Goal: Contribute content

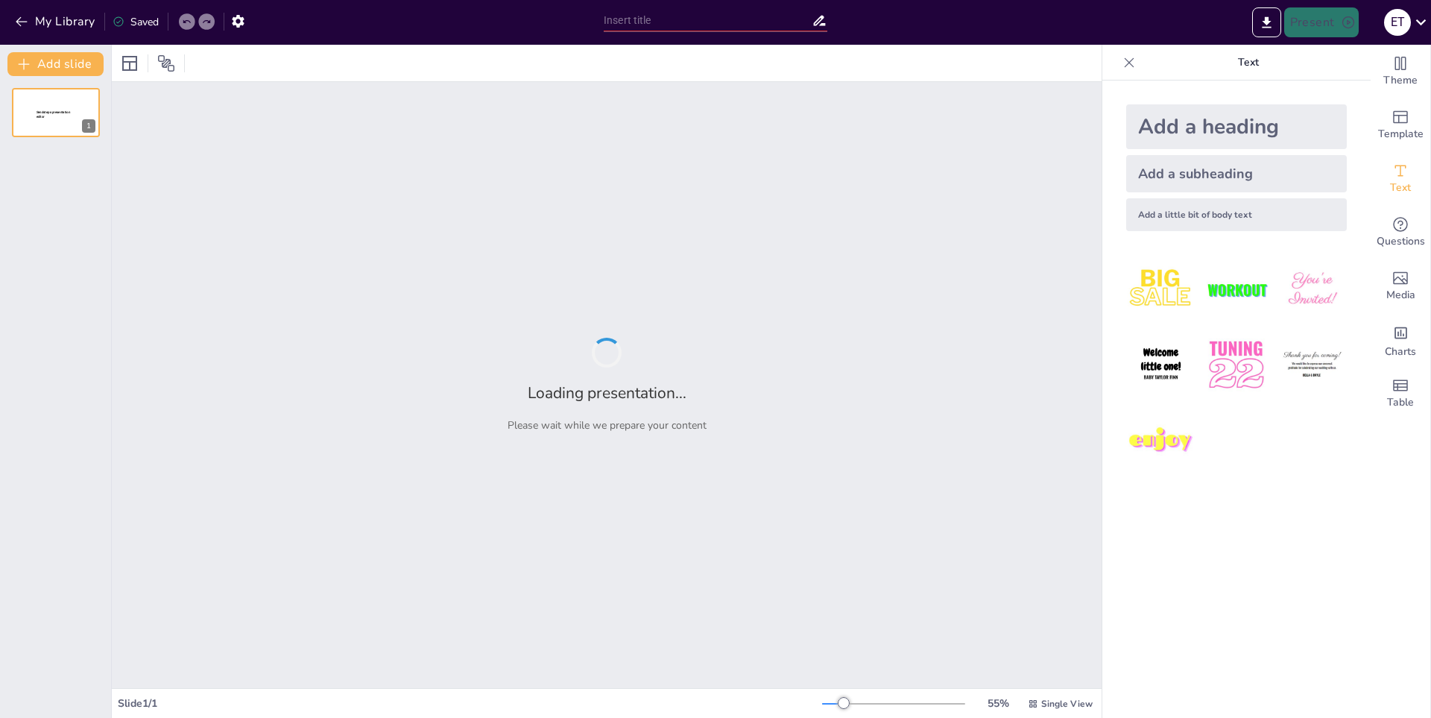
type input "Estructura y Función del Sistema Nervioso Humano"
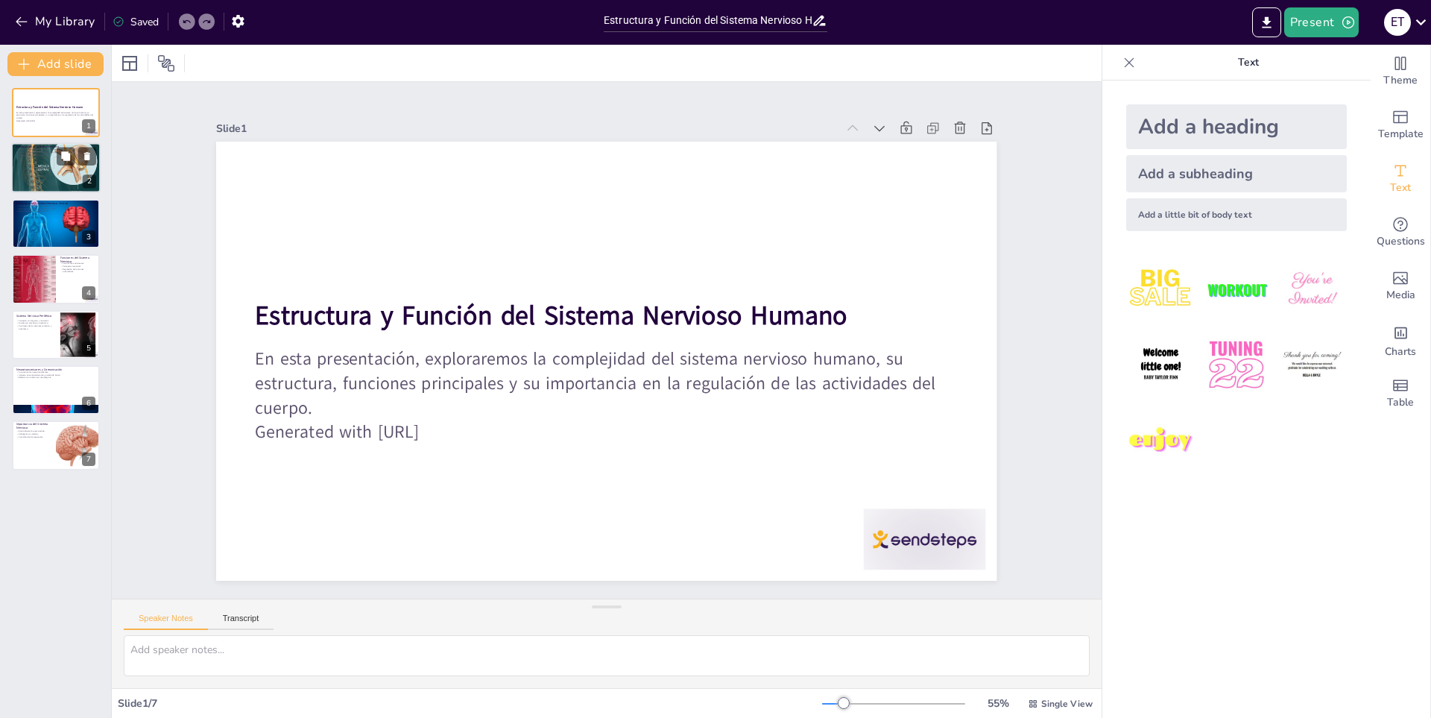
click at [43, 165] on div at bounding box center [55, 168] width 89 height 126
type textarea "El sistema nervioso es fundamental para la coordinación de las acciones del cue…"
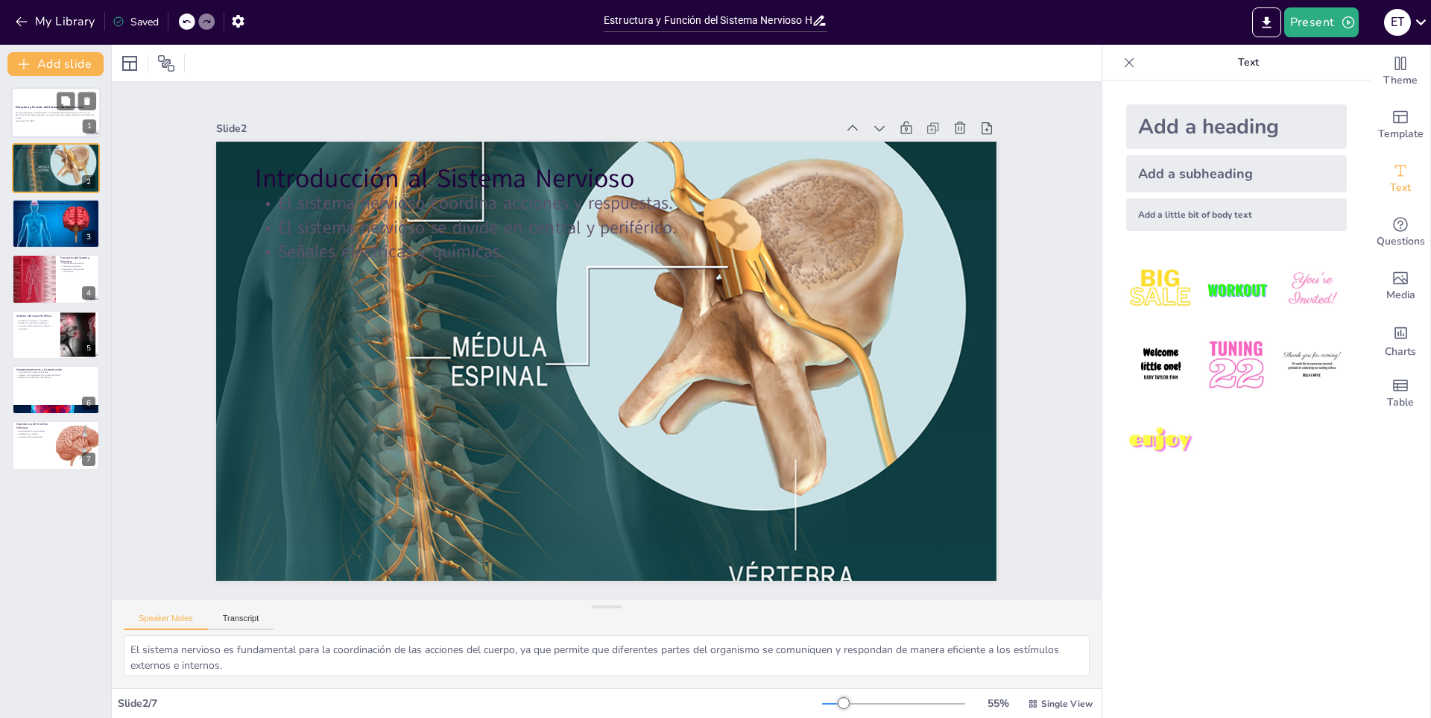
click at [29, 111] on p "En esta presentación, exploraremos la complejidad del sistema nervioso humano, …" at bounding box center [56, 115] width 81 height 8
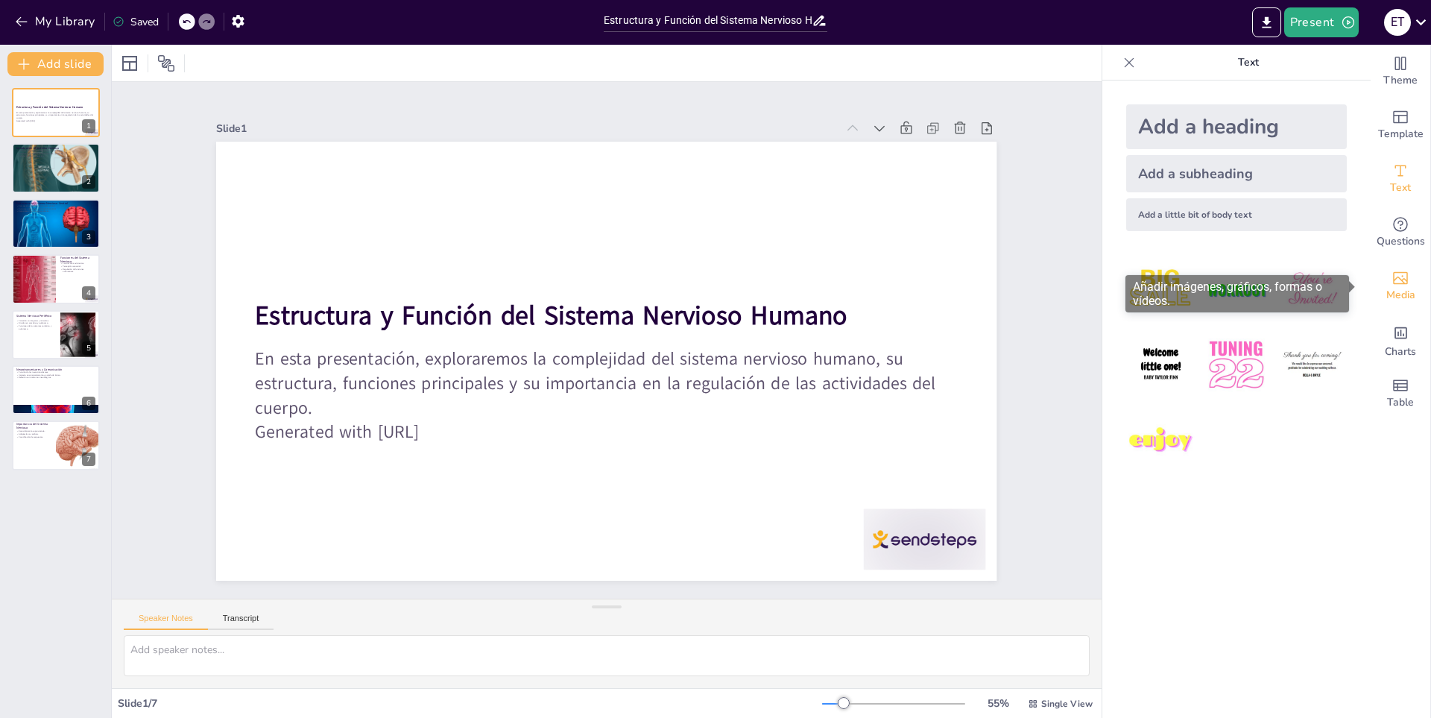
click at [1387, 289] on span "Media" at bounding box center [1401, 295] width 29 height 16
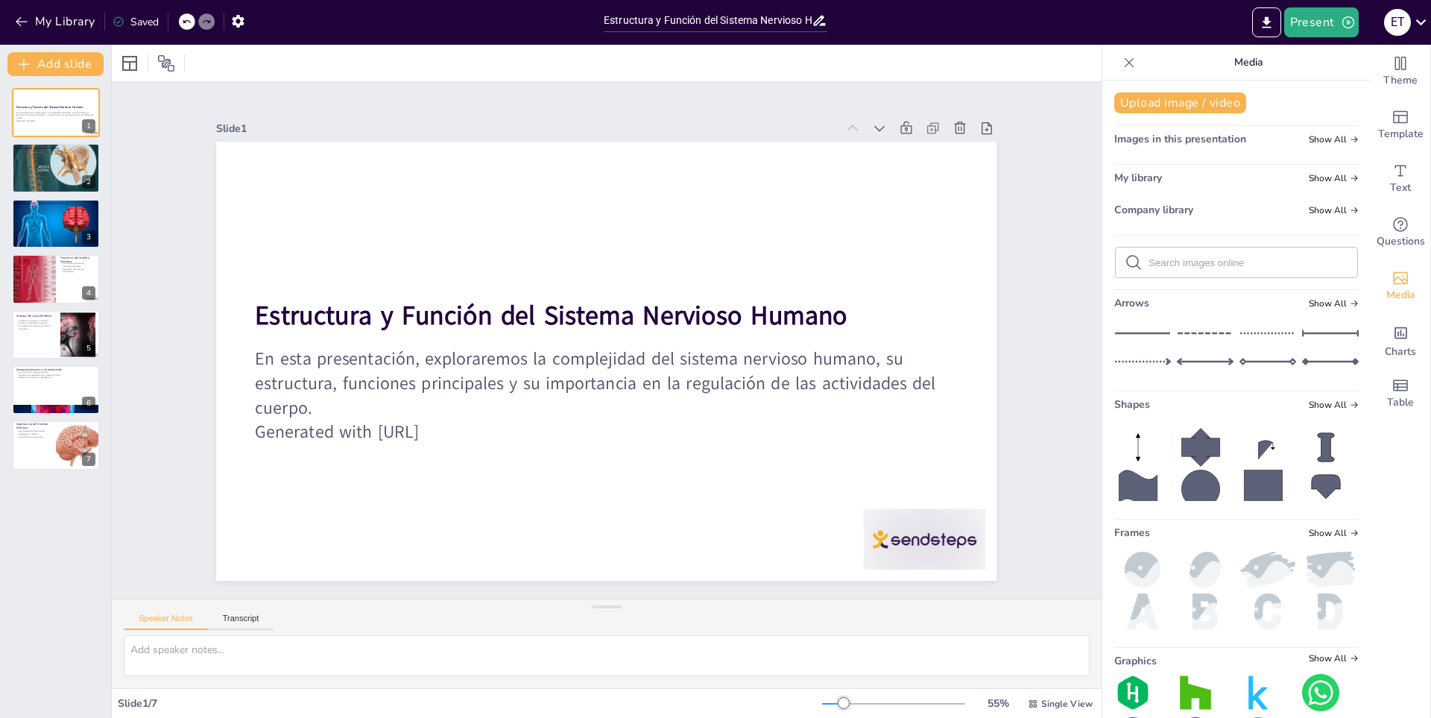
click at [1129, 326] on icon at bounding box center [1143, 333] width 57 height 22
drag, startPoint x: 605, startPoint y: 350, endPoint x: 453, endPoint y: 480, distance: 200.9
click at [453, 485] on div at bounding box center [451, 491] width 391 height 13
click at [1050, 205] on div "Slide 1 Estructura y Función del Sistema Nervioso Humano En esta presentación, …" at bounding box center [606, 339] width 1038 height 617
click at [1123, 329] on icon at bounding box center [1143, 333] width 57 height 22
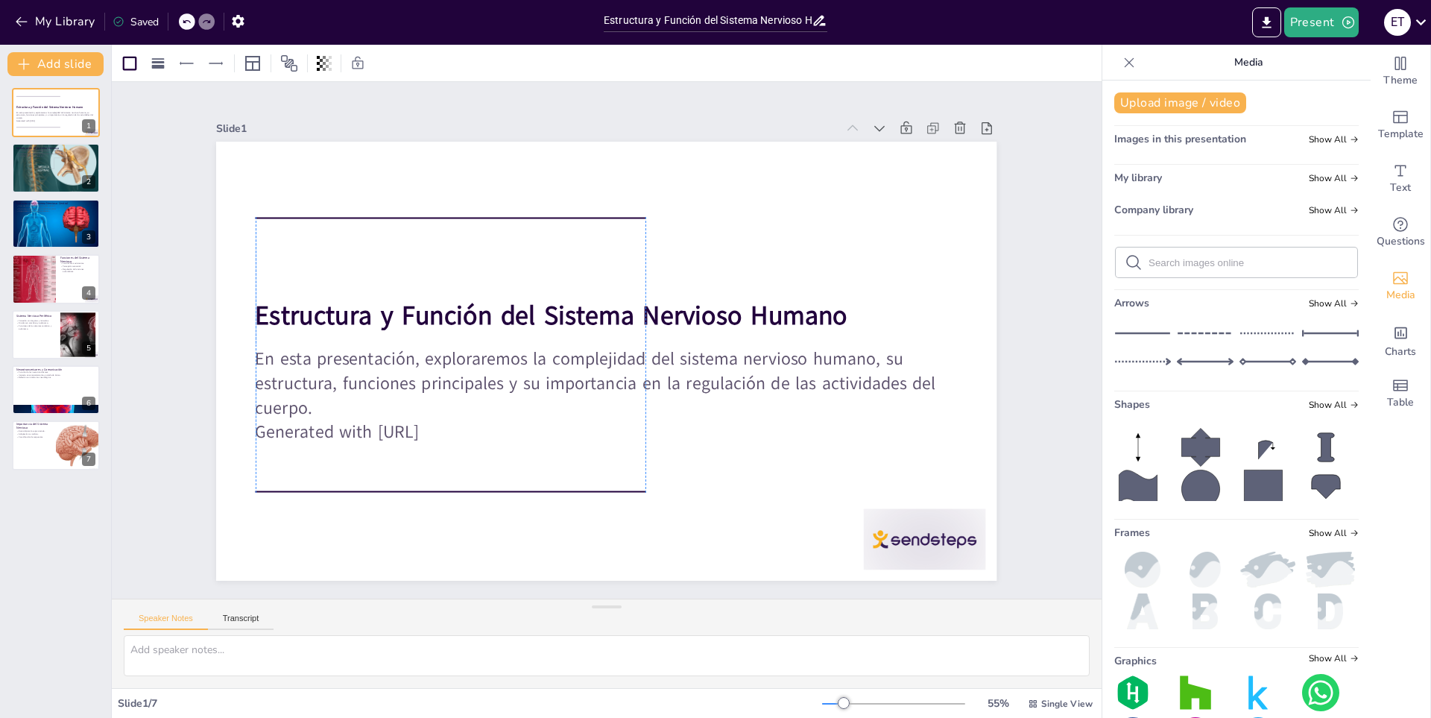
drag, startPoint x: 602, startPoint y: 353, endPoint x: 451, endPoint y: 209, distance: 208.3
click at [451, 209] on div at bounding box center [465, 203] width 390 height 54
click at [1044, 312] on div "Slide 1 Estructura y Función del Sistema Nervioso Humano En esta presentación, …" at bounding box center [607, 340] width 990 height 517
click at [1392, 116] on icon "Add ready made slides" at bounding box center [1401, 117] width 18 height 18
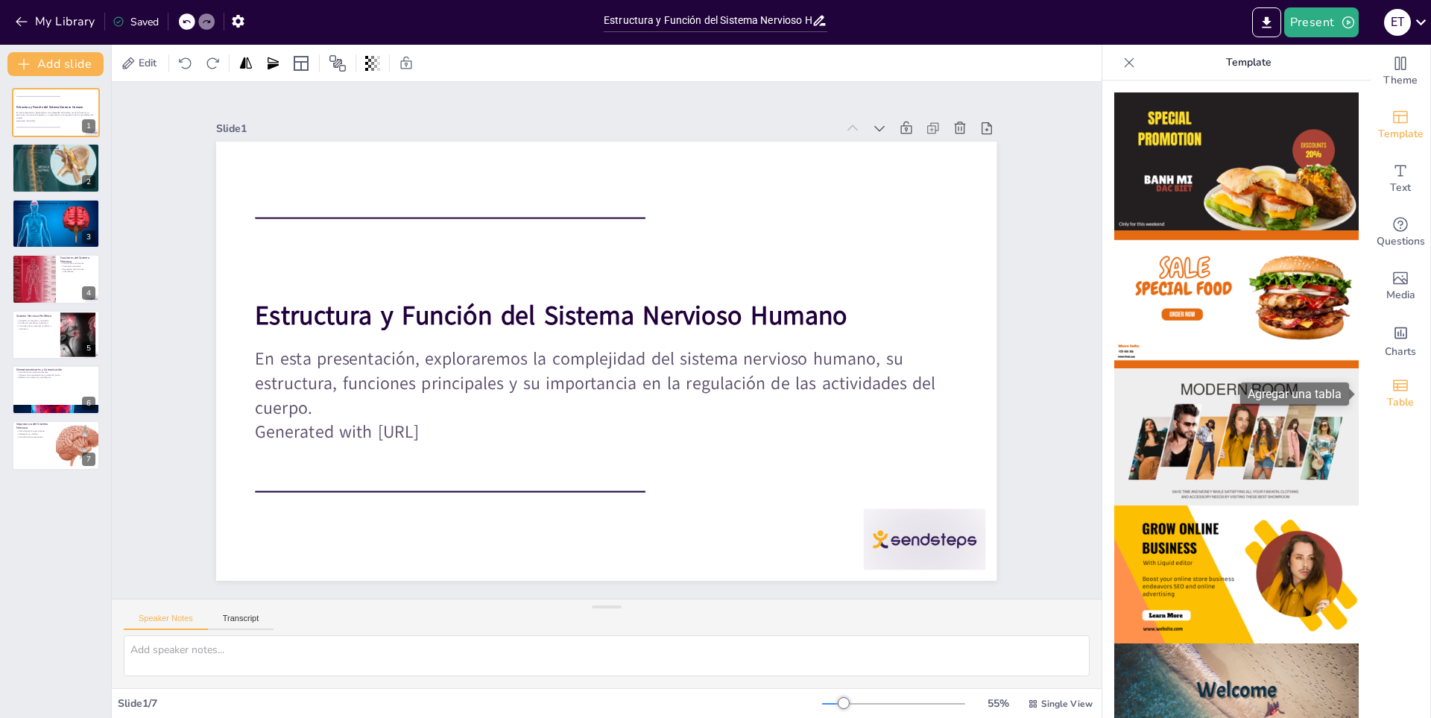
click at [1409, 385] on div "Table" at bounding box center [1401, 394] width 60 height 54
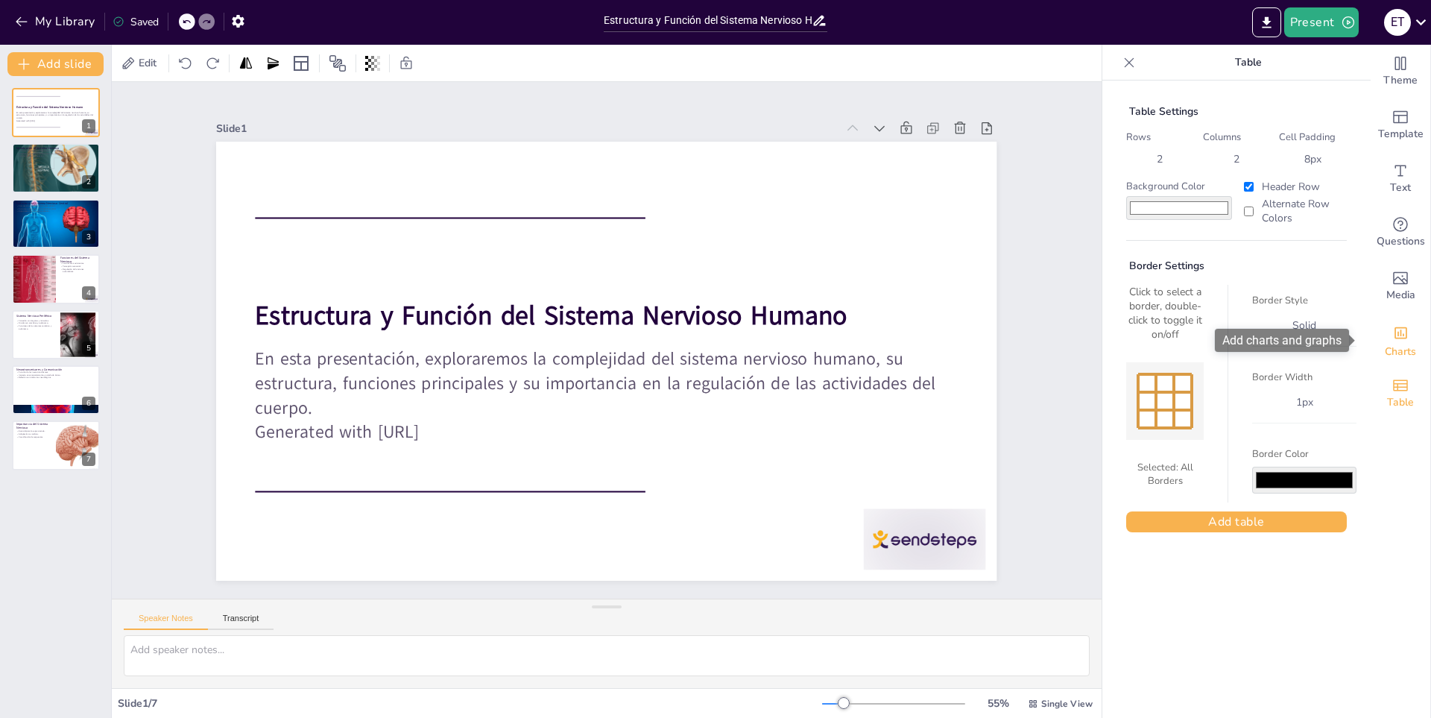
click at [1401, 344] on span "Charts" at bounding box center [1400, 352] width 31 height 16
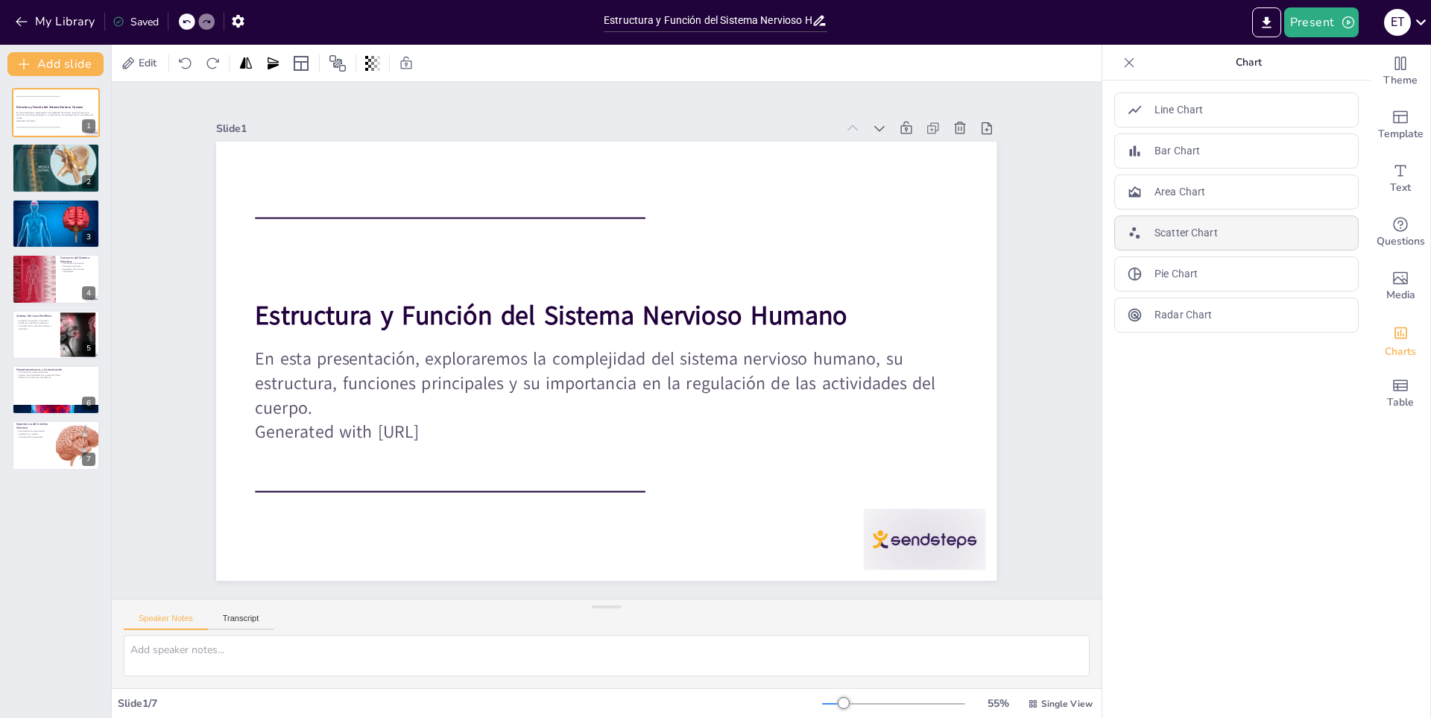
click at [1213, 230] on div "Scatter Chart" at bounding box center [1237, 232] width 245 height 35
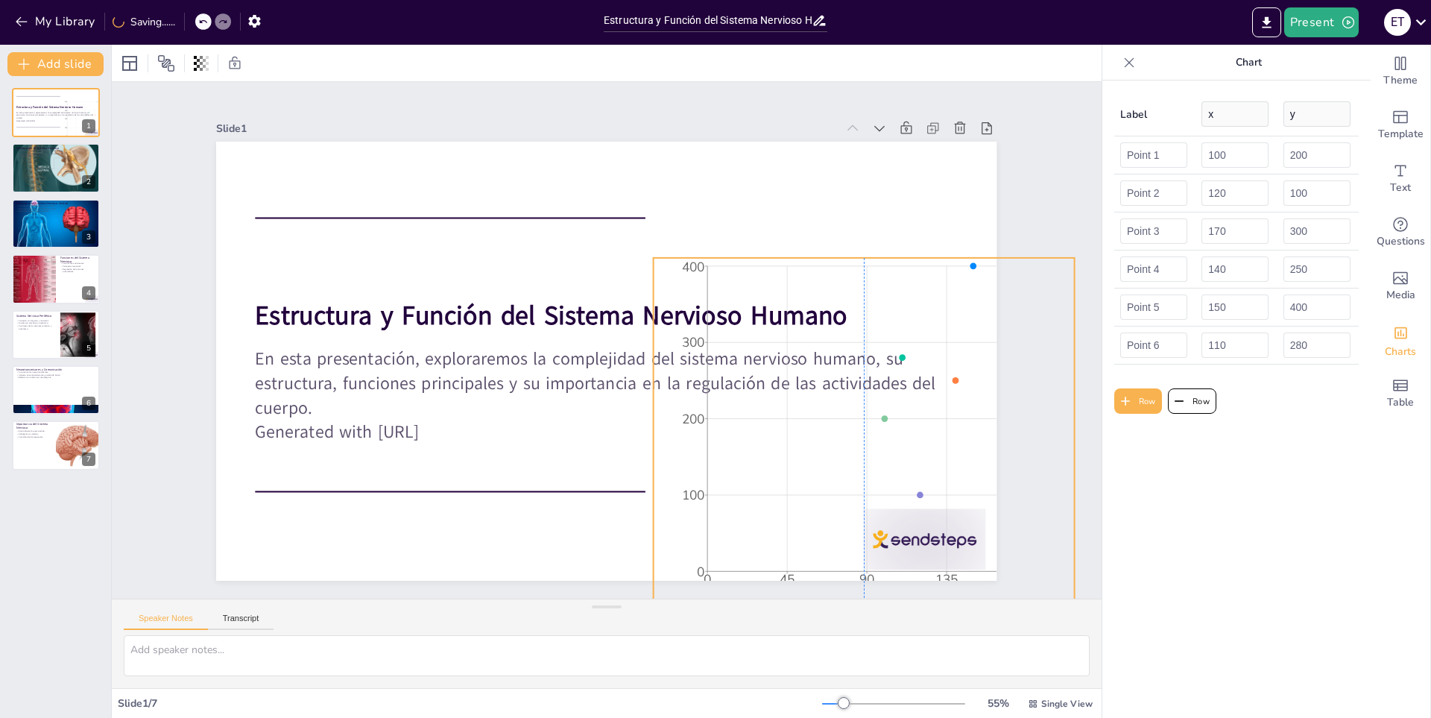
drag, startPoint x: 783, startPoint y: 183, endPoint x: 1040, endPoint y: 256, distance: 267.2
click at [1040, 256] on div "Slide 1 Estructura y Función del Sistema Nervioso Humano En esta presentación, …" at bounding box center [607, 340] width 990 height 517
click at [857, 231] on icon at bounding box center [864, 228] width 18 height 18
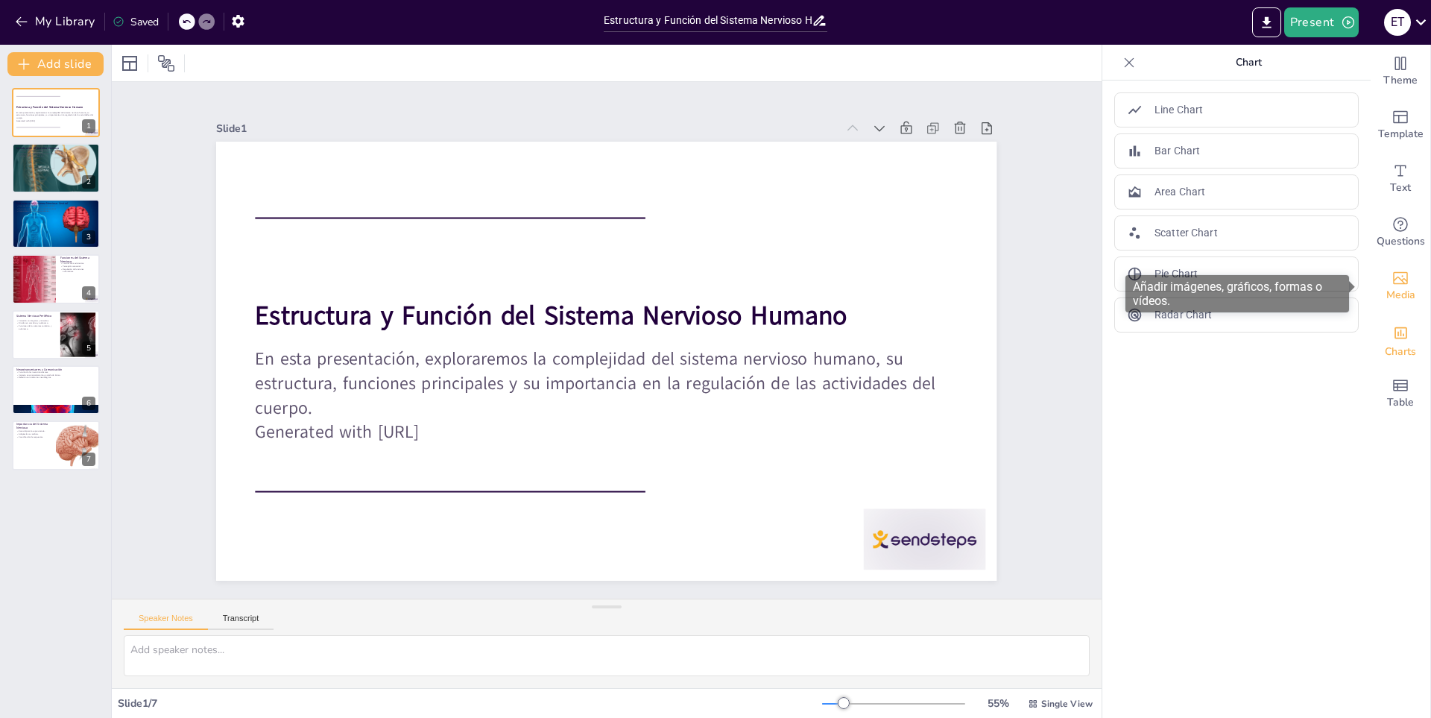
click at [1403, 293] on span "Media" at bounding box center [1401, 295] width 29 height 16
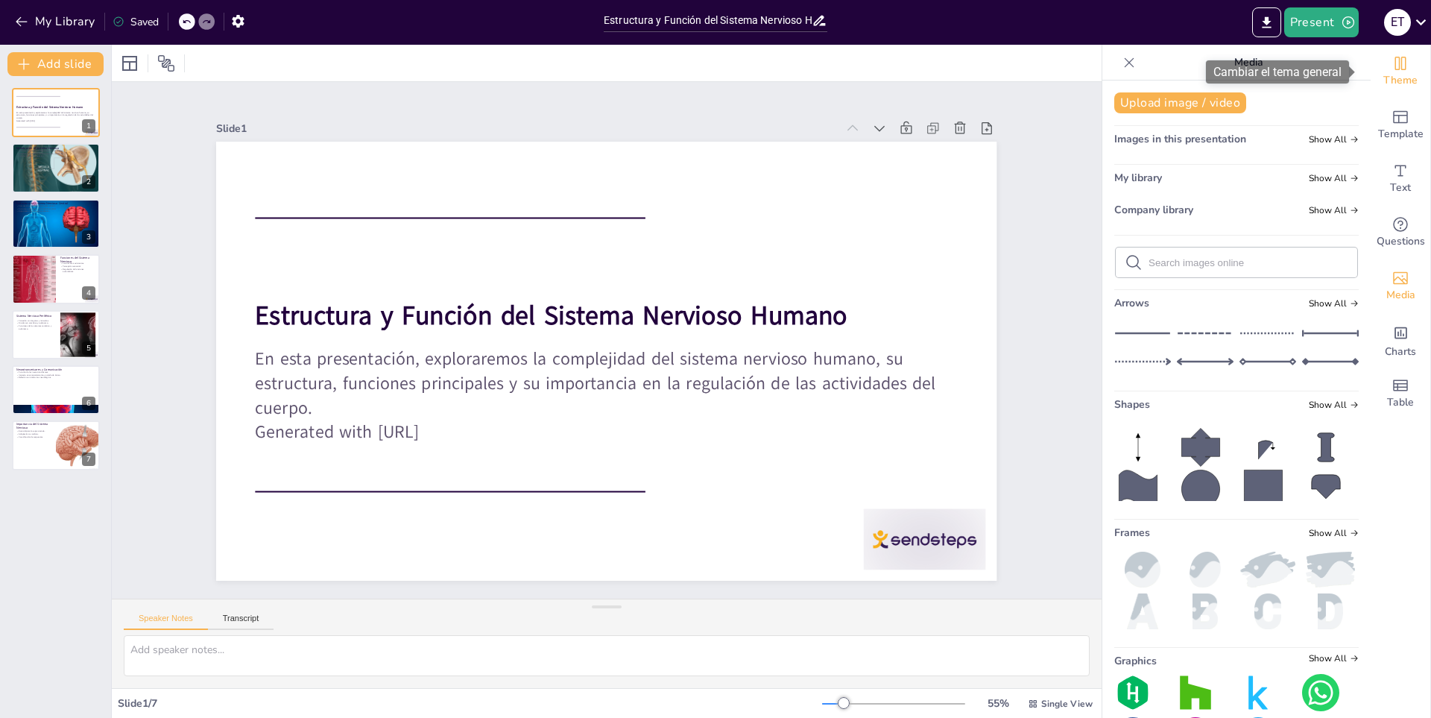
click at [1406, 72] on span "Theme" at bounding box center [1401, 80] width 34 height 16
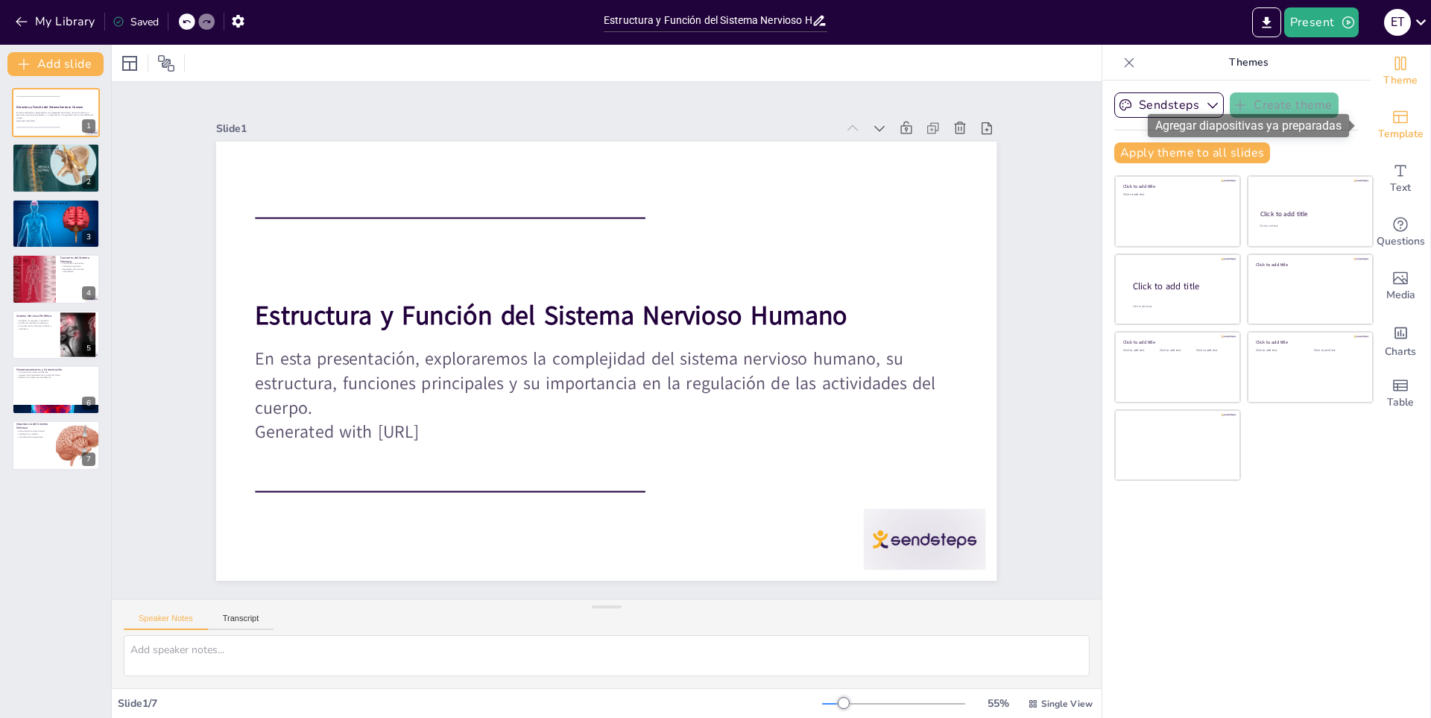
click at [1402, 136] on span "Template" at bounding box center [1400, 134] width 45 height 16
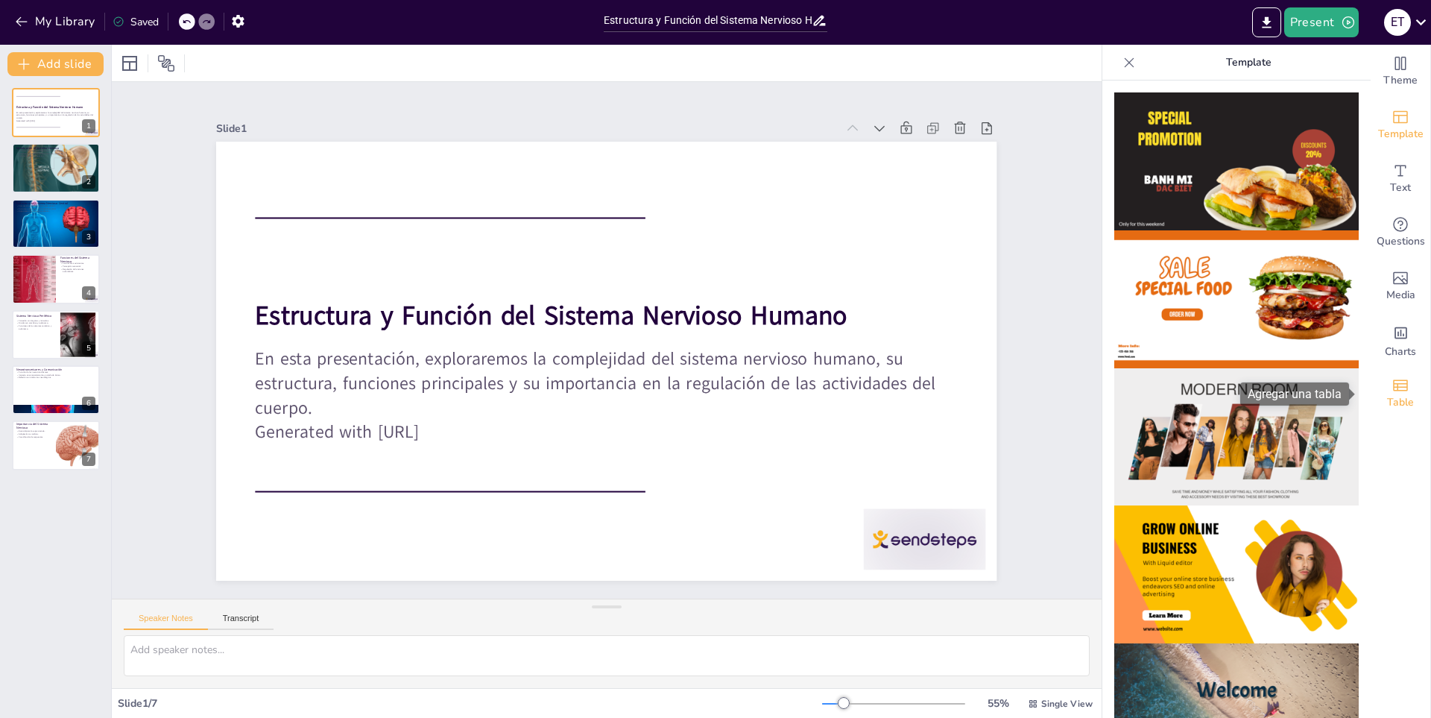
click at [1392, 386] on icon "Add a table" at bounding box center [1401, 385] width 18 height 18
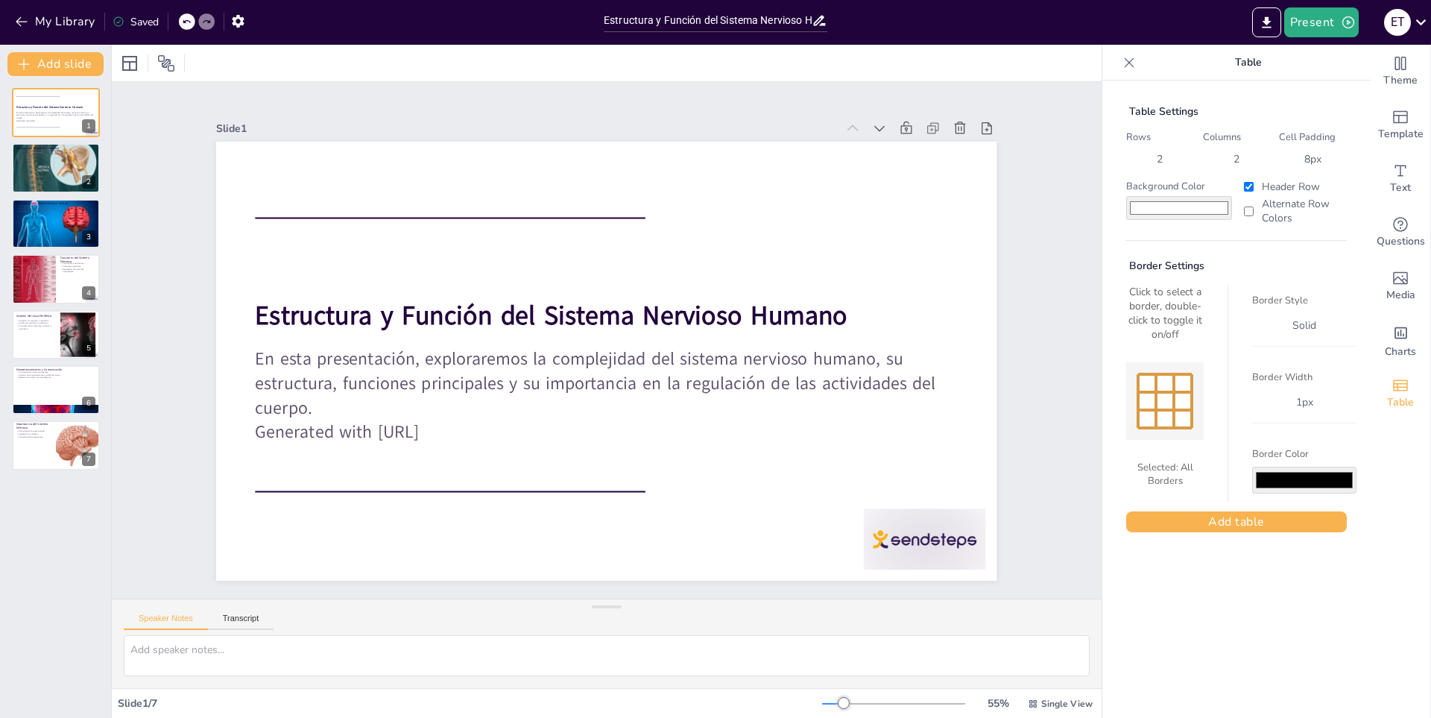
click at [1122, 61] on icon at bounding box center [1129, 62] width 15 height 15
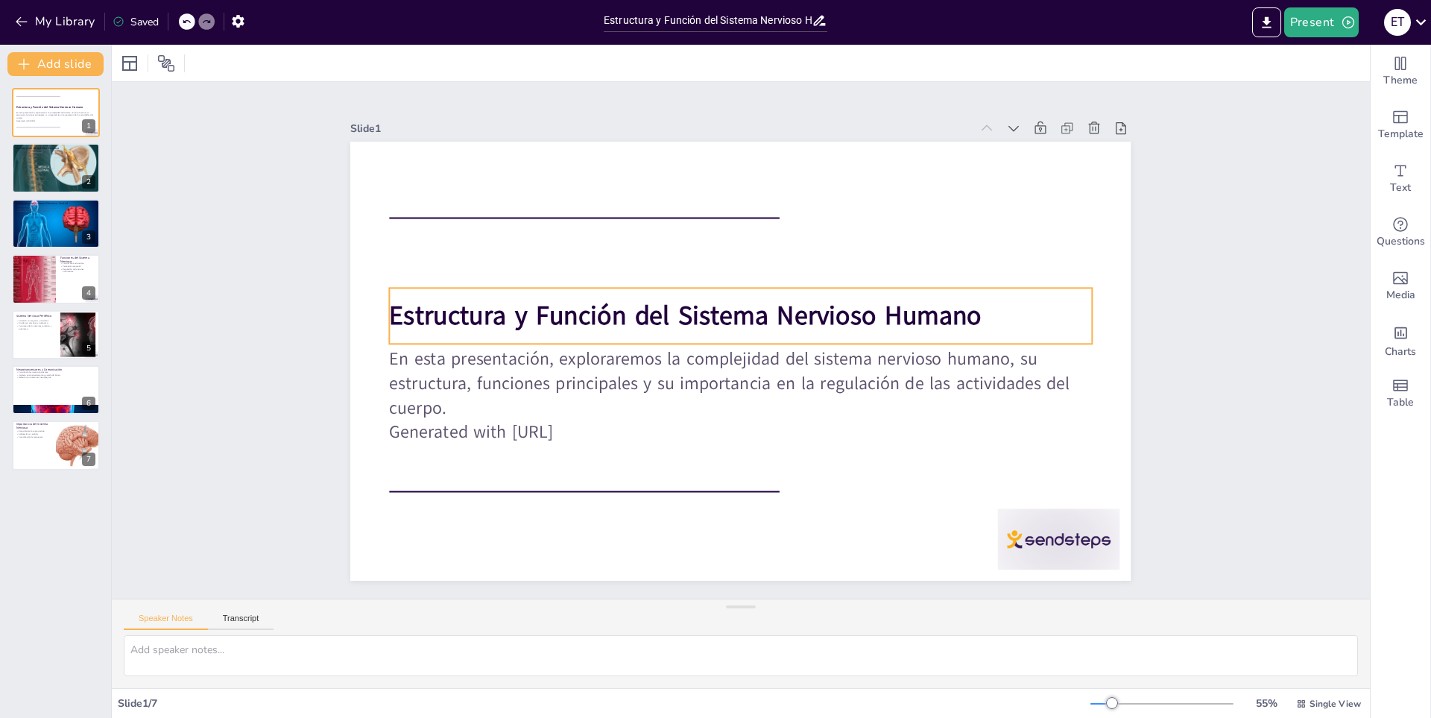
click at [843, 321] on strong "Estructura y Función del Sistema Nervioso Humano" at bounding box center [686, 315] width 593 height 35
click at [744, 253] on icon at bounding box center [753, 258] width 18 height 18
click at [1156, 186] on div "Slide 1 Estructura y Función del Sistema Nervioso Humano En esta presentación, …" at bounding box center [741, 340] width 864 height 481
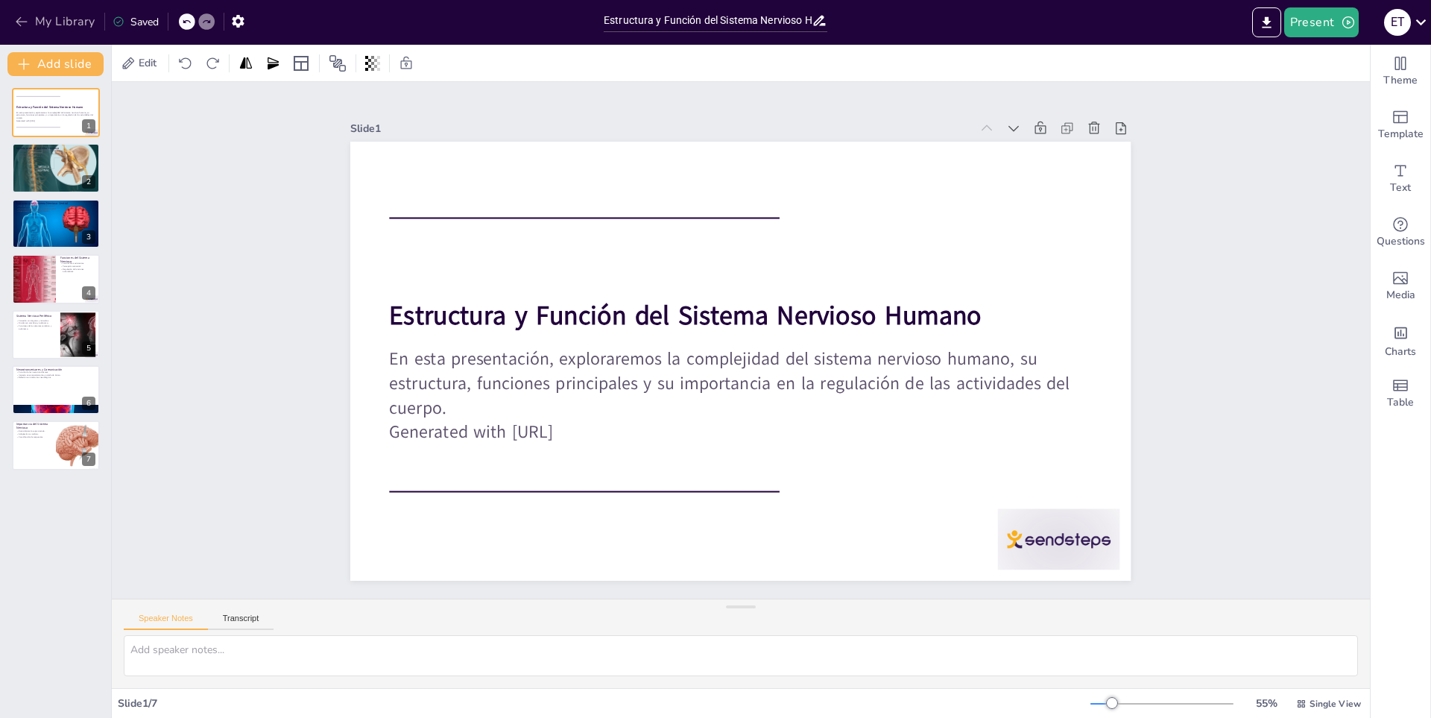
click at [55, 19] on button "My Library" at bounding box center [56, 22] width 90 height 24
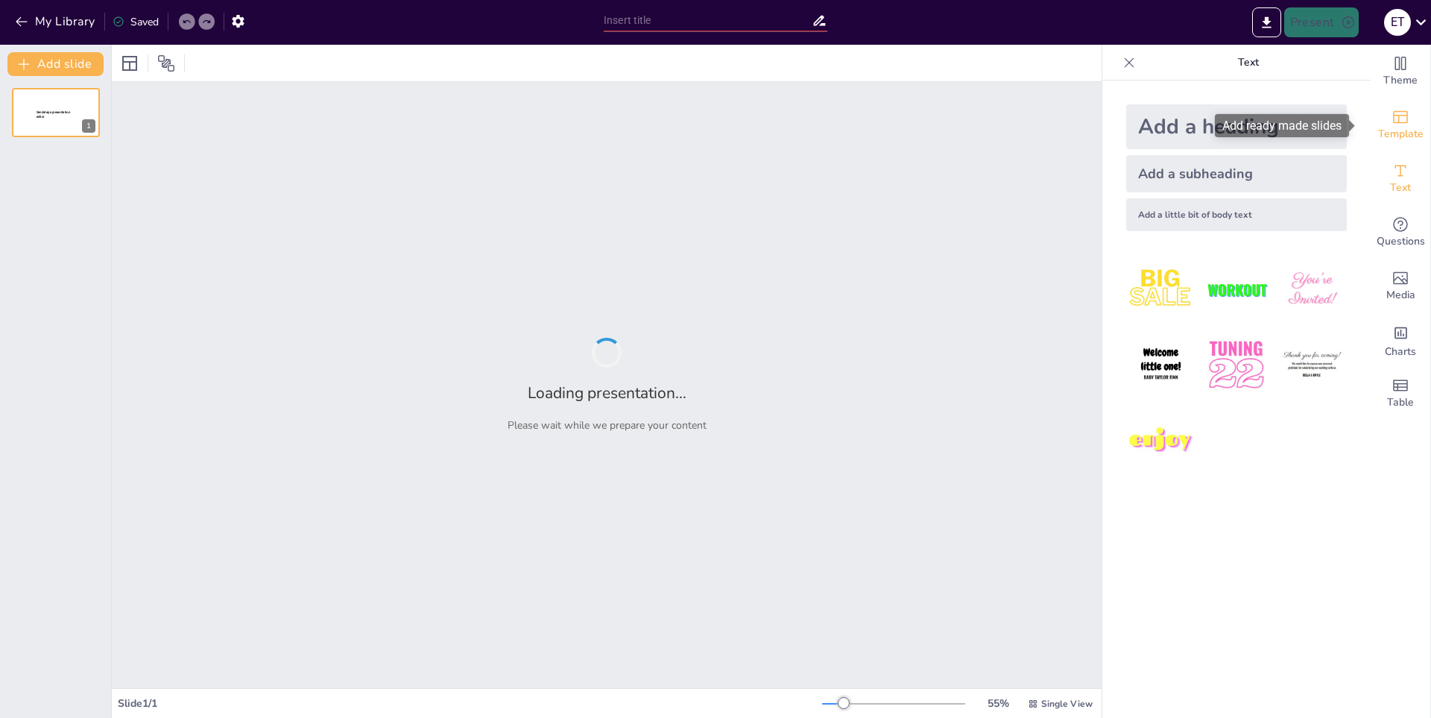
type input "Innovaciones Educativas en el Sistema Escolar"
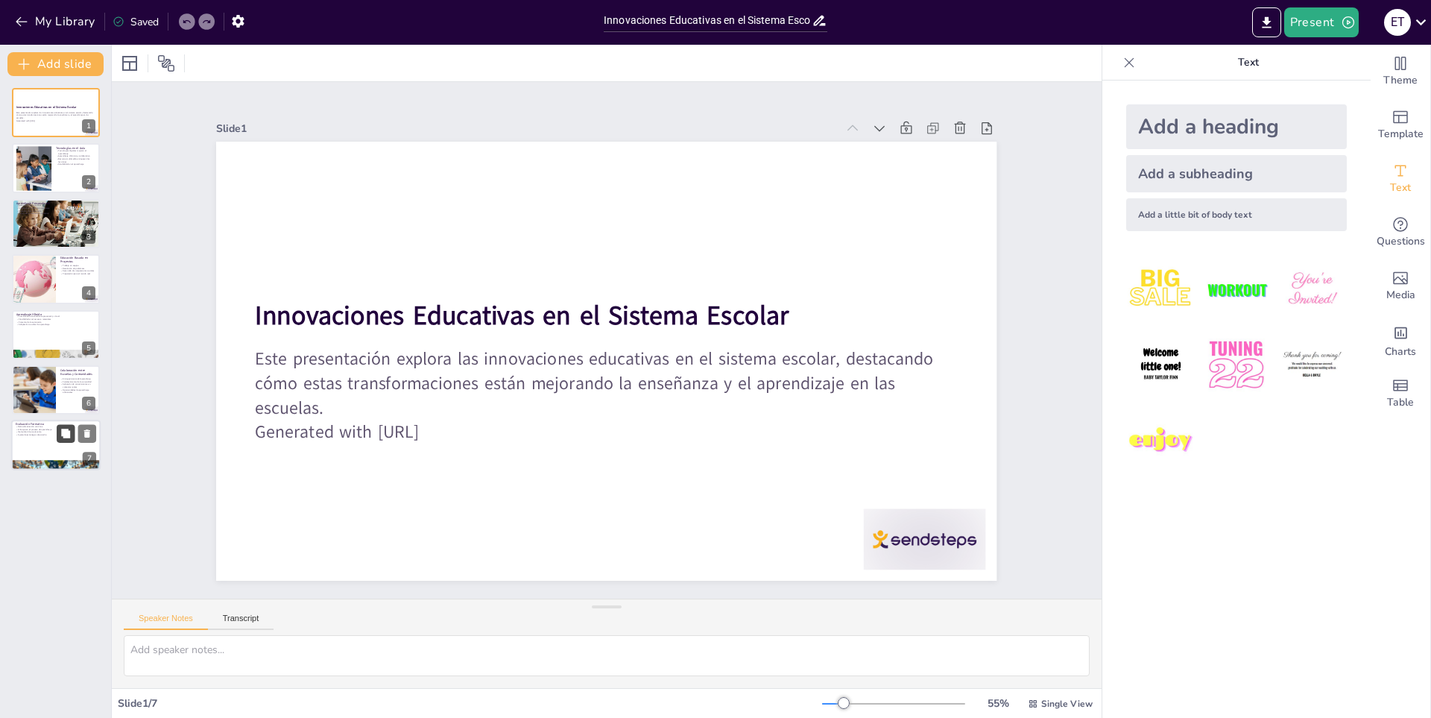
click at [58, 440] on button at bounding box center [66, 434] width 18 height 18
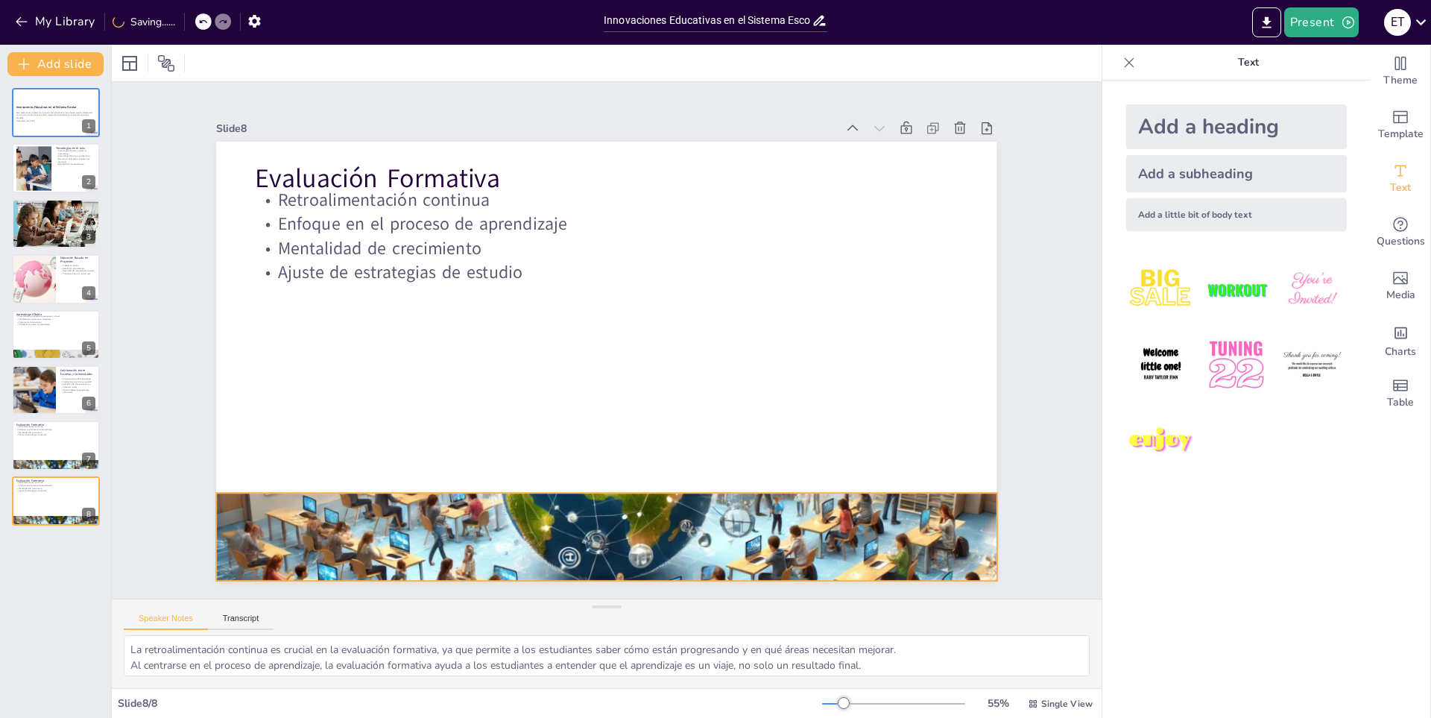
click at [764, 516] on div at bounding box center [585, 535] width 823 height 525
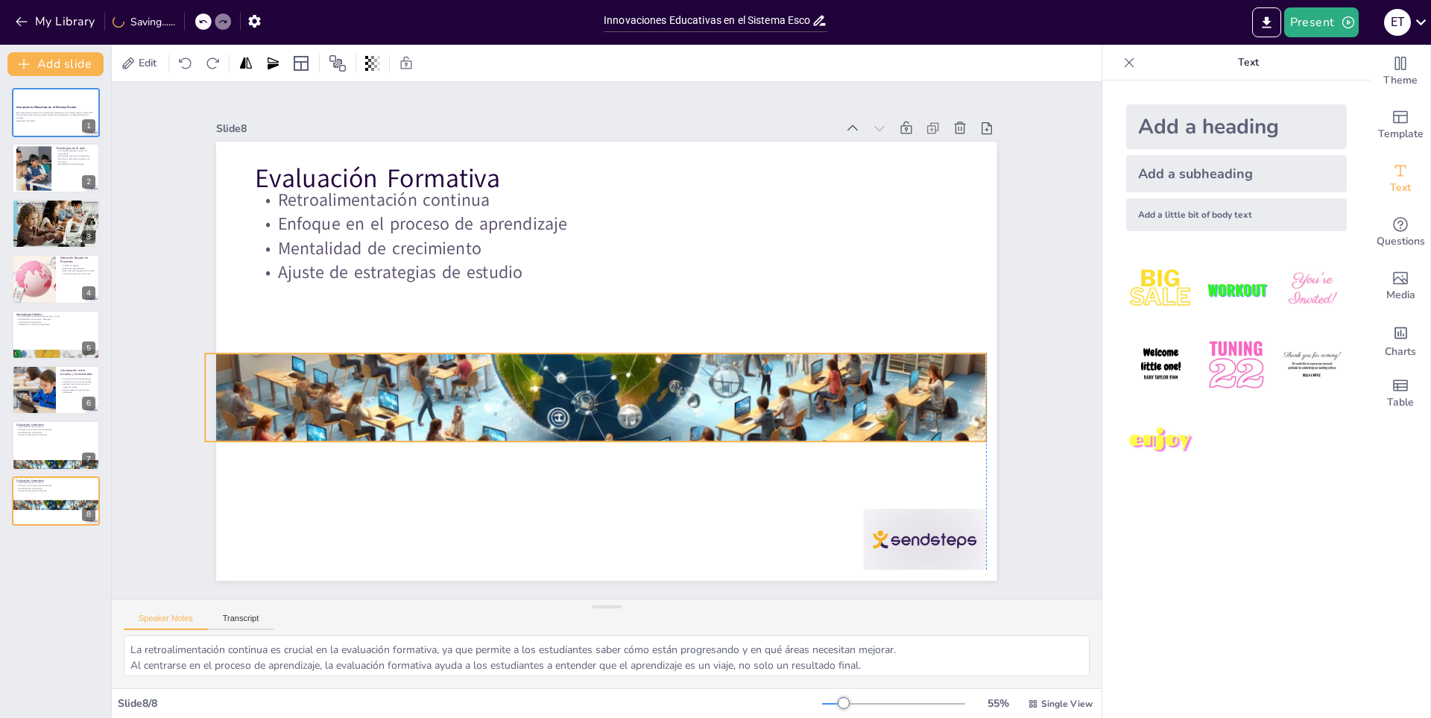
drag, startPoint x: 764, startPoint y: 516, endPoint x: 756, endPoint y: 376, distance: 139.6
click at [756, 376] on div at bounding box center [589, 395] width 823 height 525
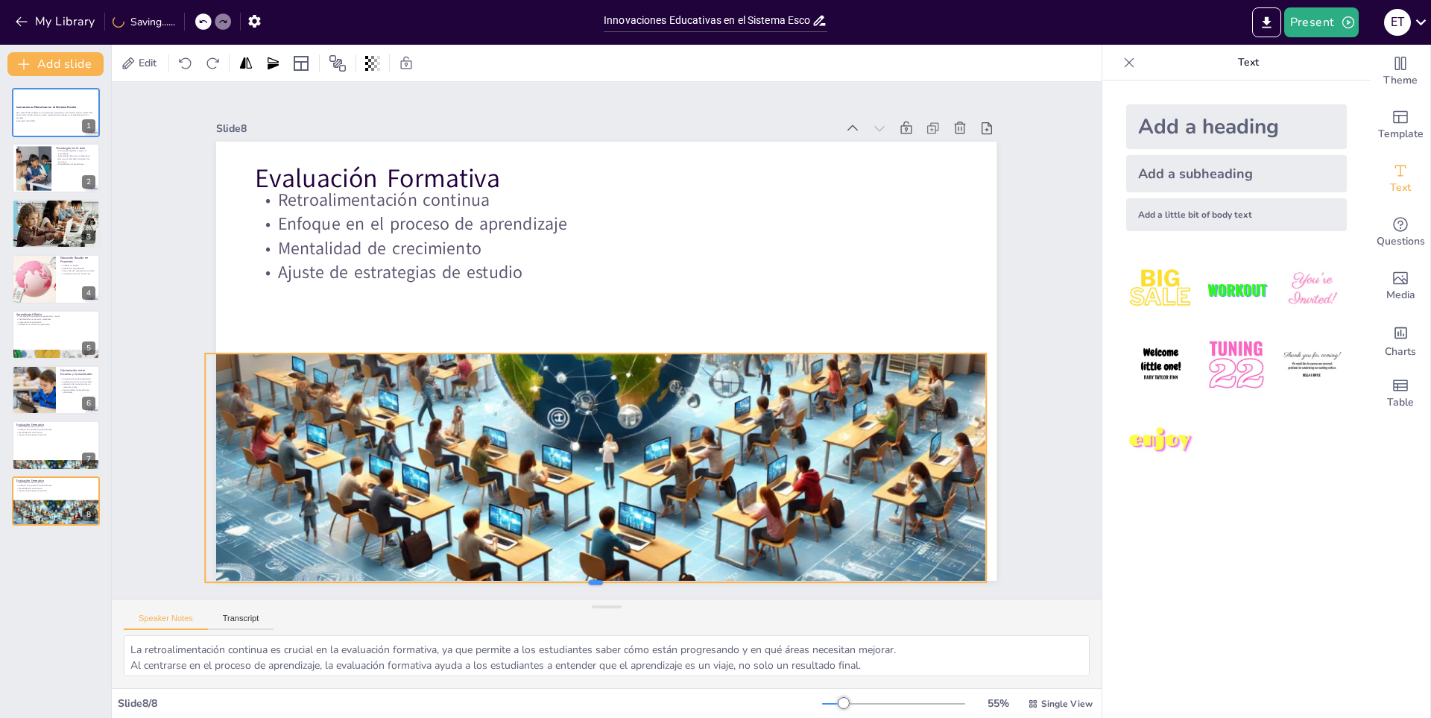
drag, startPoint x: 585, startPoint y: 435, endPoint x: 601, endPoint y: 576, distance: 141.8
click at [601, 576] on div at bounding box center [570, 585] width 778 height 93
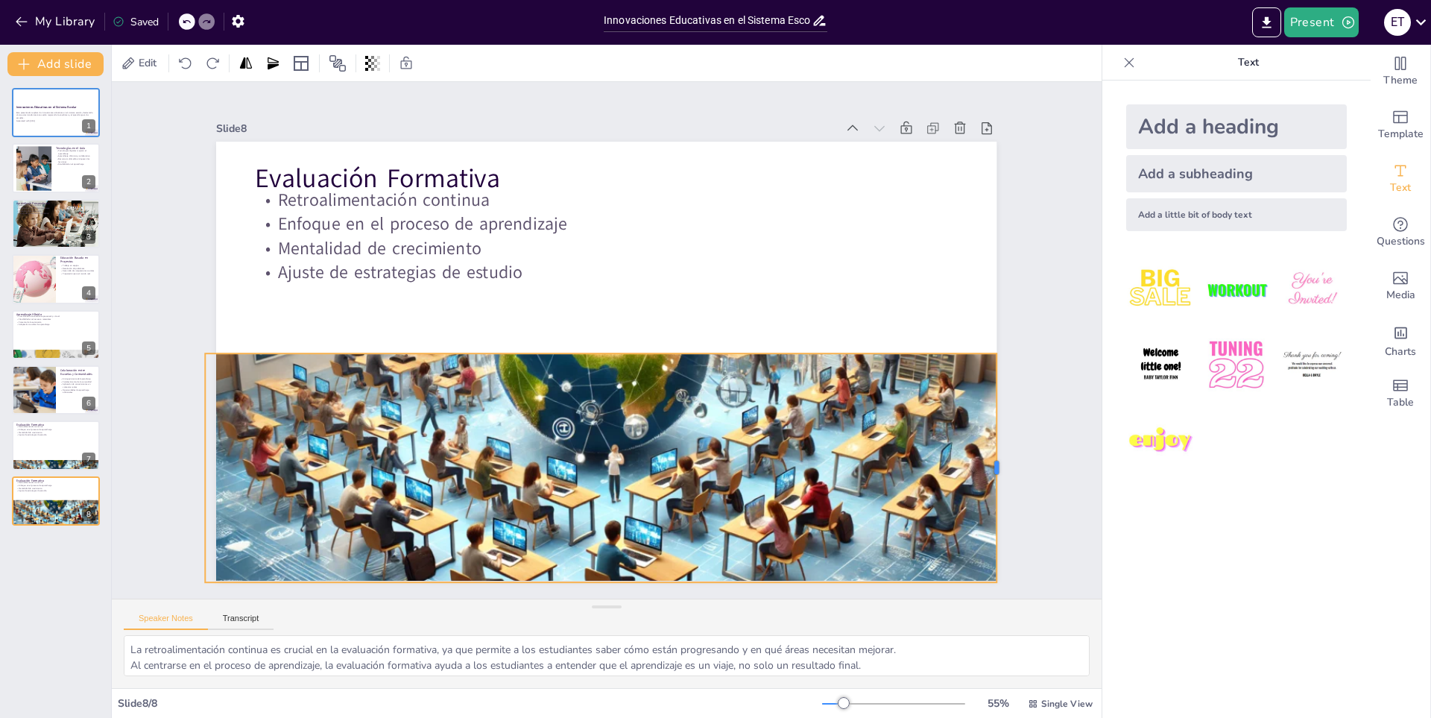
drag, startPoint x: 974, startPoint y: 462, endPoint x: 985, endPoint y: 458, distance: 11.4
click at [985, 458] on div "Evaluación Formativa Retroalimentación continua Enfoque en el proceso de aprend…" at bounding box center [605, 361] width 822 height 519
drag, startPoint x: 194, startPoint y: 461, endPoint x: 205, endPoint y: 459, distance: 11.3
click at [205, 459] on div at bounding box center [196, 383] width 60 height 226
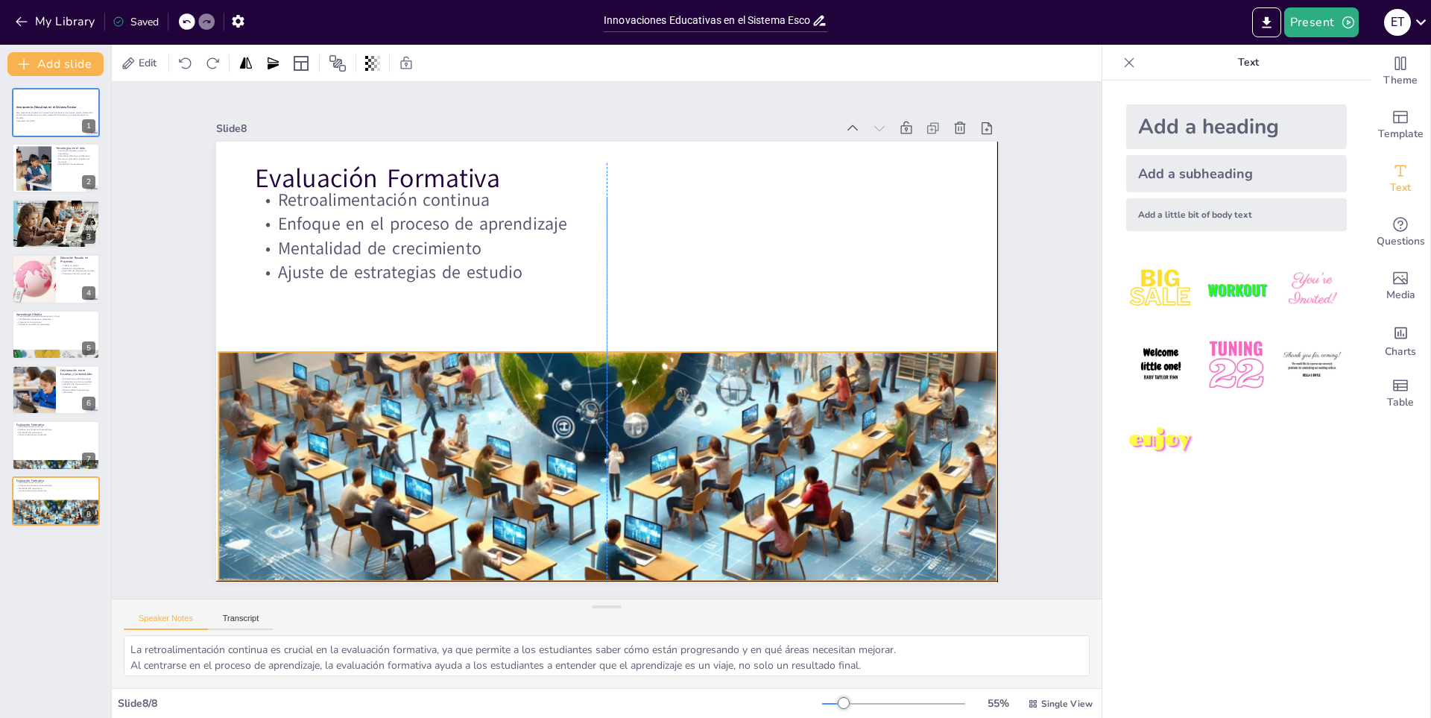
click at [596, 350] on div at bounding box center [602, 405] width 792 height 465
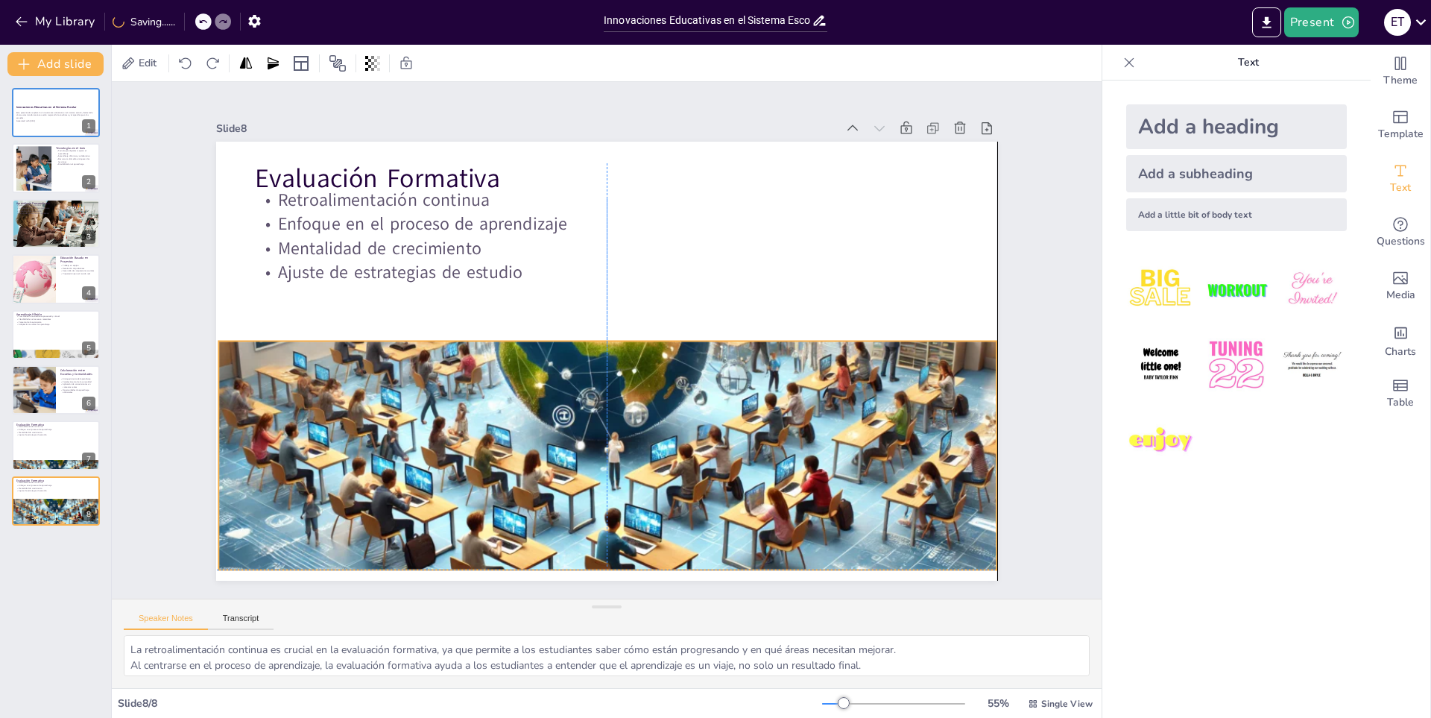
drag, startPoint x: 595, startPoint y: 347, endPoint x: 593, endPoint y: 333, distance: 14.3
click at [593, 184] on div "Evaluación Formativa Retroalimentación continua Enfoque en el proceso de aprend…" at bounding box center [627, 143] width 776 height 82
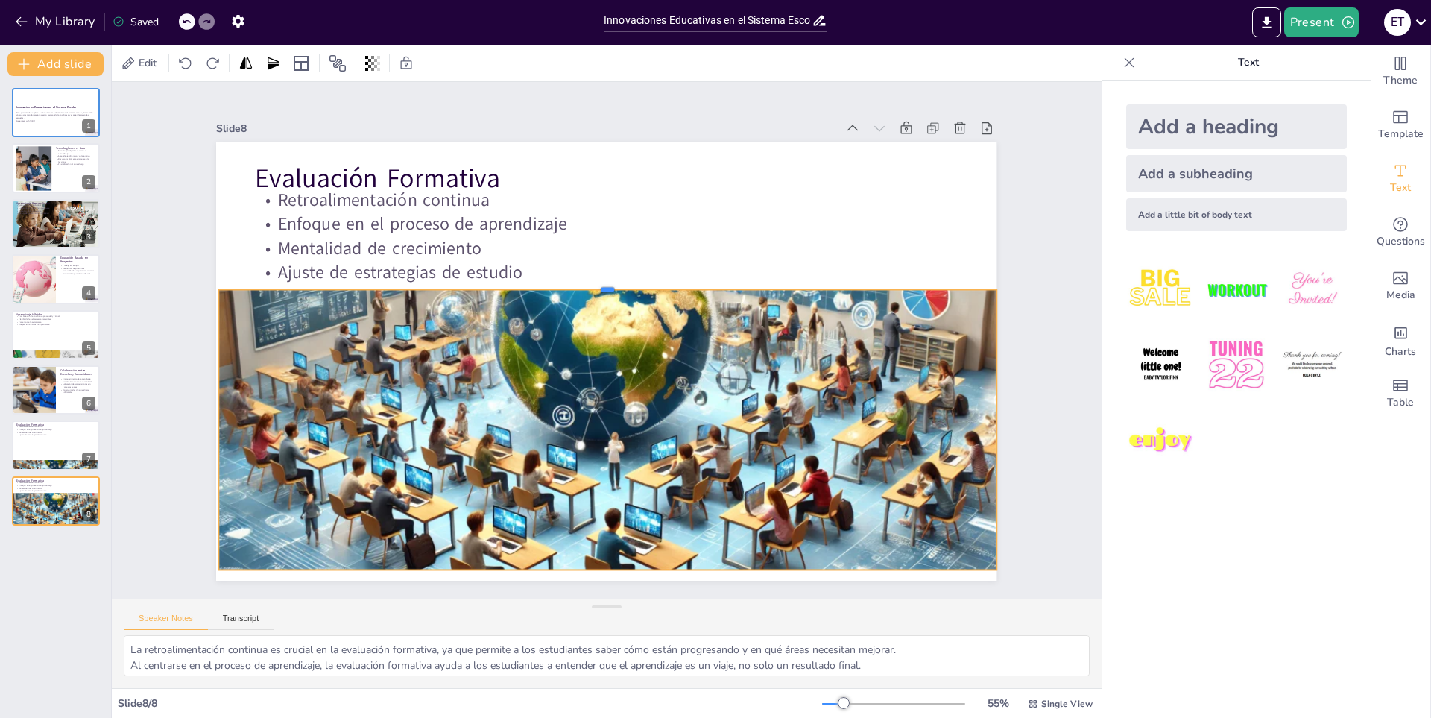
drag, startPoint x: 596, startPoint y: 335, endPoint x: 599, endPoint y: 283, distance: 51.5
click at [599, 283] on div at bounding box center [614, 284] width 775 height 93
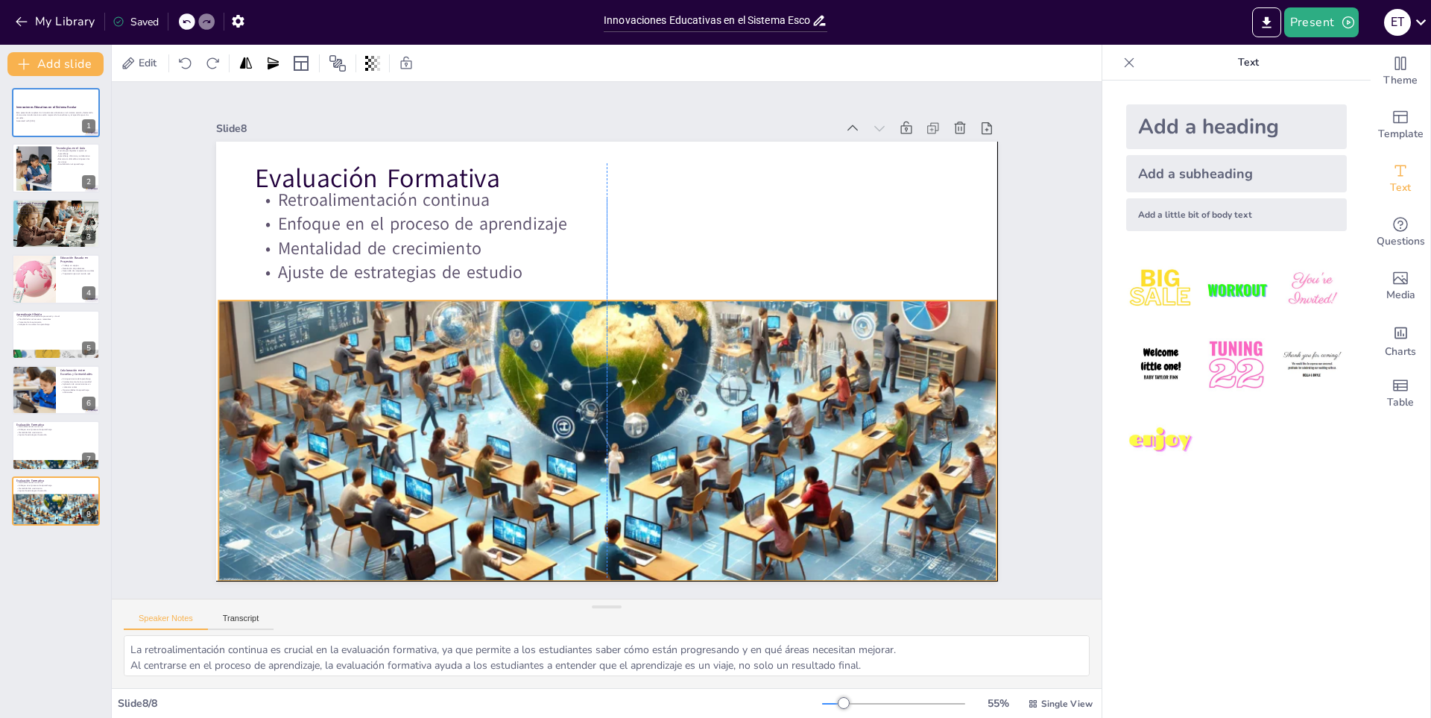
drag, startPoint x: 598, startPoint y: 562, endPoint x: 599, endPoint y: 570, distance: 8.2
click at [599, 570] on div at bounding box center [581, 400] width 897 height 687
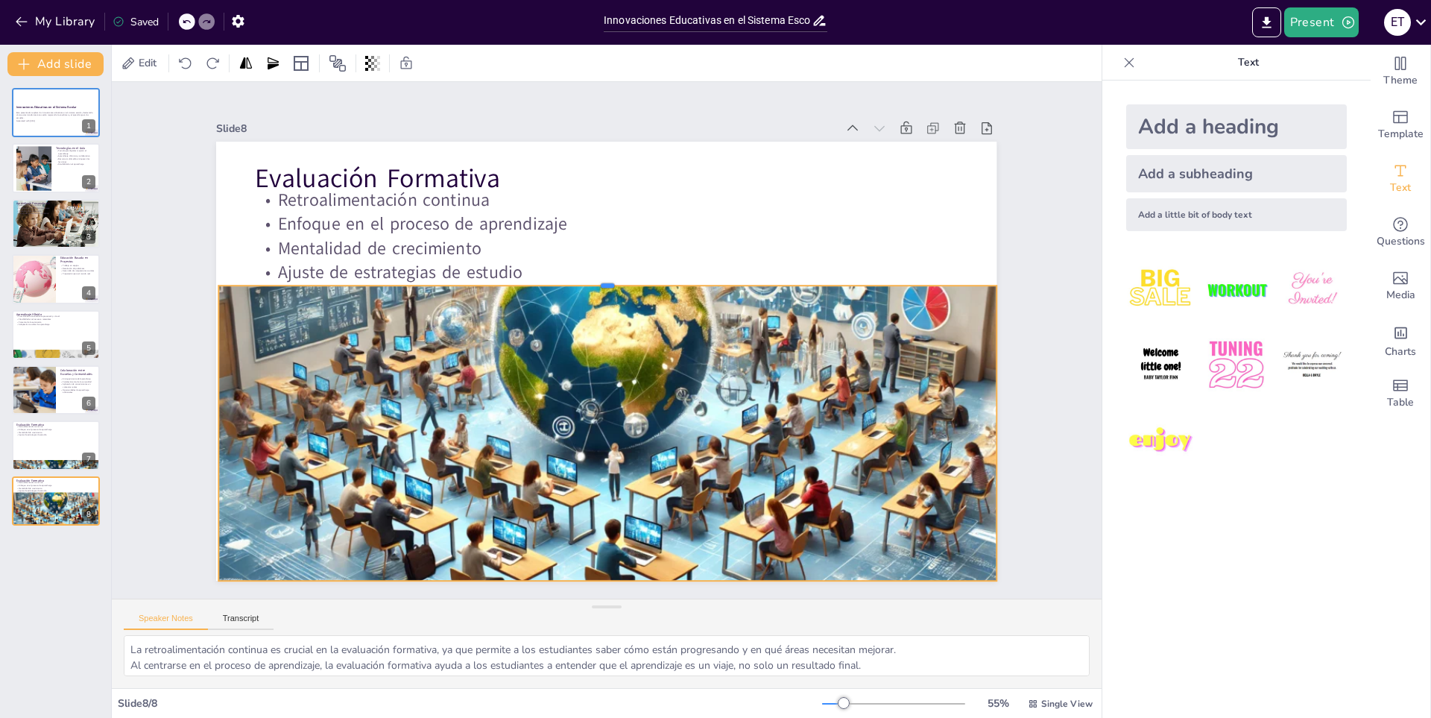
drag, startPoint x: 601, startPoint y: 292, endPoint x: 600, endPoint y: 277, distance: 14.9
click at [600, 277] on div at bounding box center [614, 279] width 775 height 93
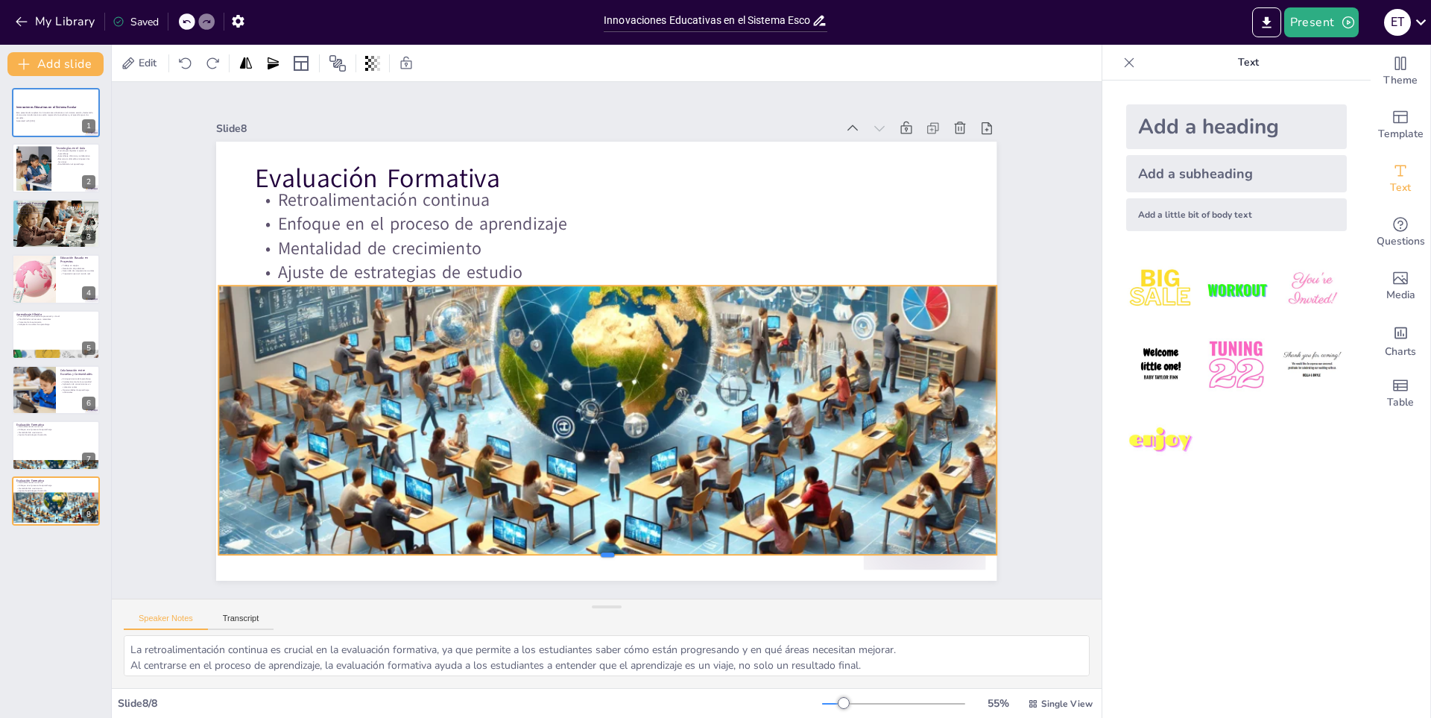
drag, startPoint x: 600, startPoint y: 576, endPoint x: 610, endPoint y: 547, distance: 30.6
click at [610, 547] on div at bounding box center [585, 560] width 775 height 94
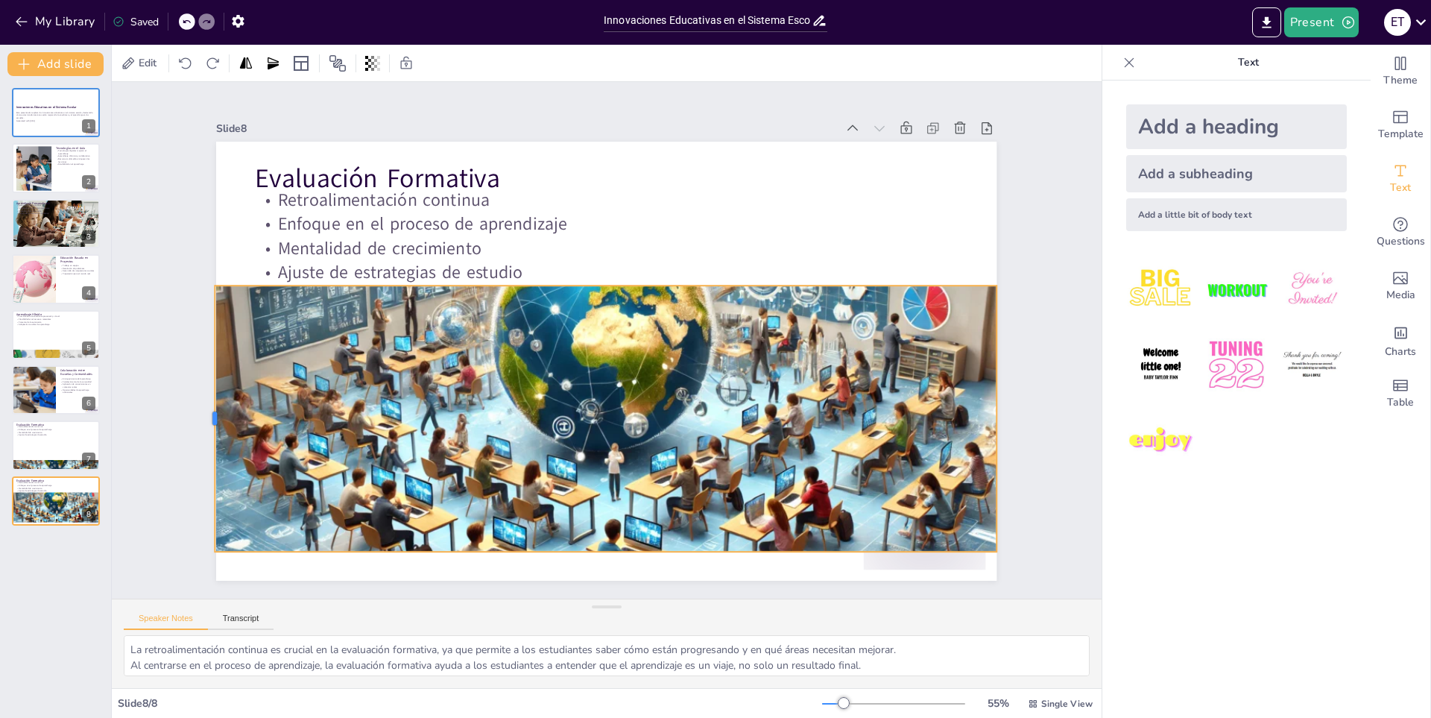
click at [203, 412] on div at bounding box center [201, 334] width 67 height 262
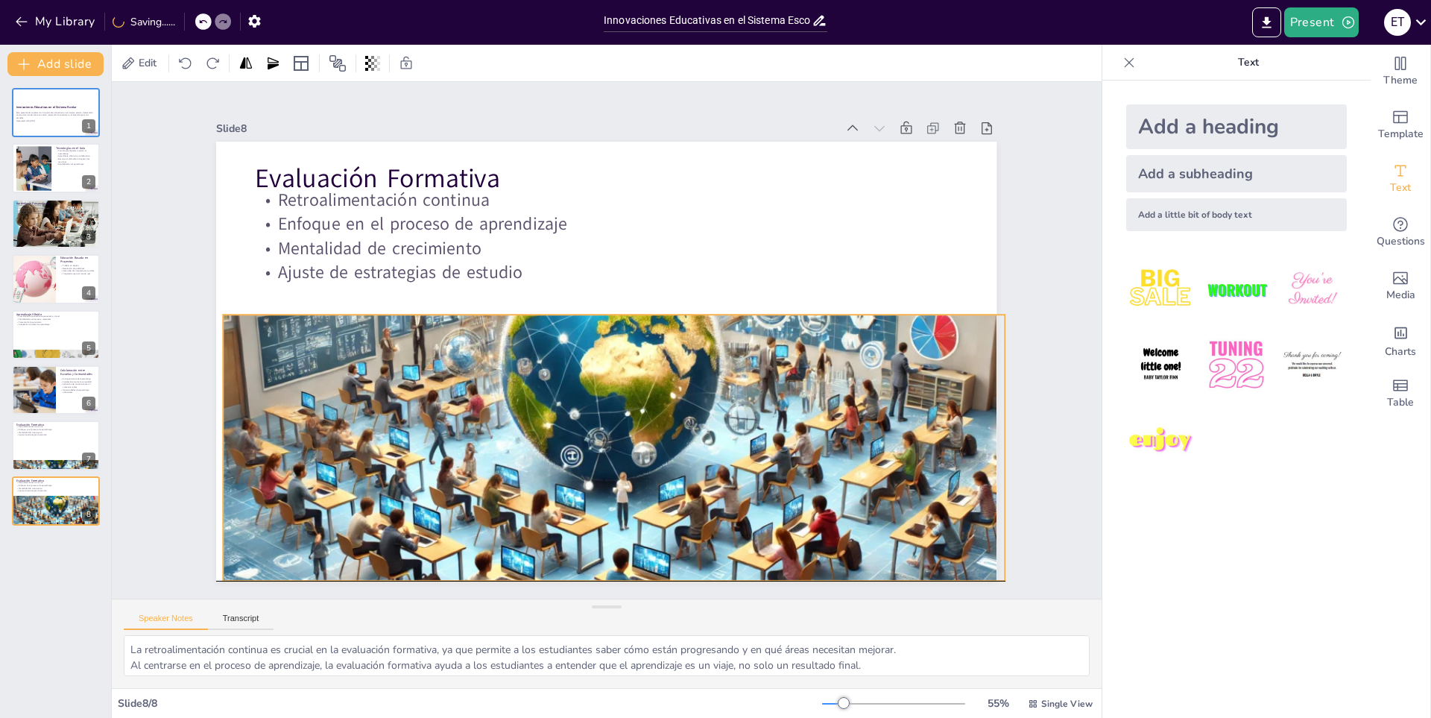
drag, startPoint x: 647, startPoint y: 298, endPoint x: 655, endPoint y: 325, distance: 28.1
click at [655, 325] on div at bounding box center [589, 433] width 871 height 620
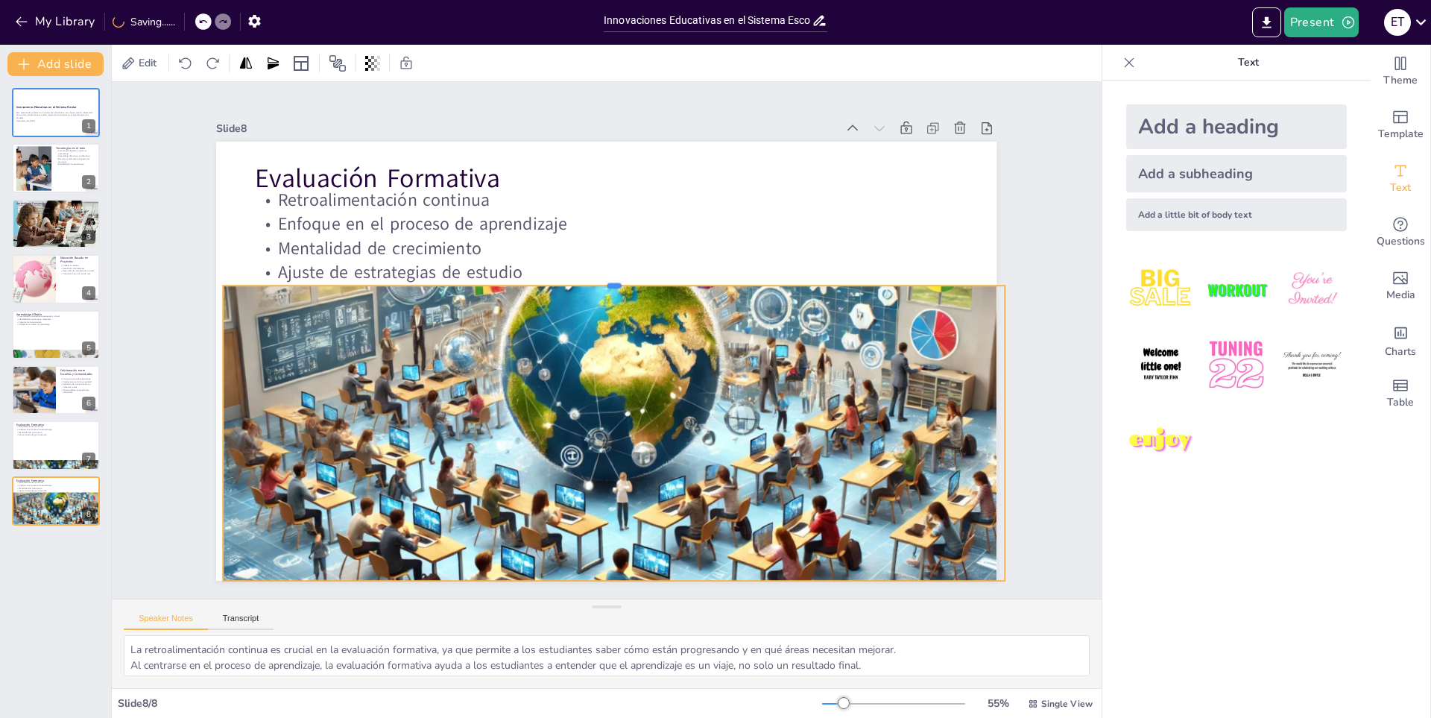
drag, startPoint x: 605, startPoint y: 305, endPoint x: 614, endPoint y: 276, distance: 30.4
click at [614, 276] on div at bounding box center [620, 280] width 779 height 93
click at [203, 420] on div at bounding box center [200, 349] width 73 height 291
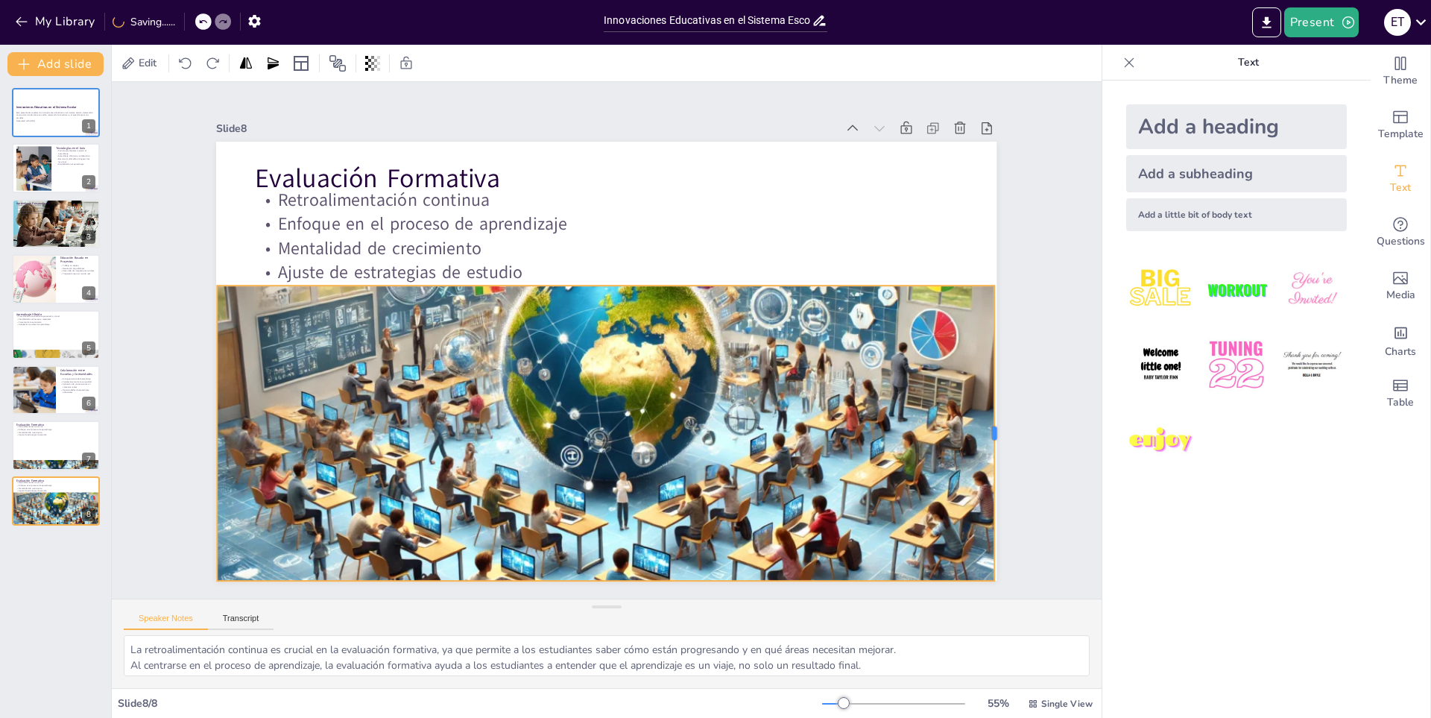
drag, startPoint x: 998, startPoint y: 429, endPoint x: 989, endPoint y: 427, distance: 9.8
click at [989, 427] on div at bounding box center [989, 474] width 42 height 294
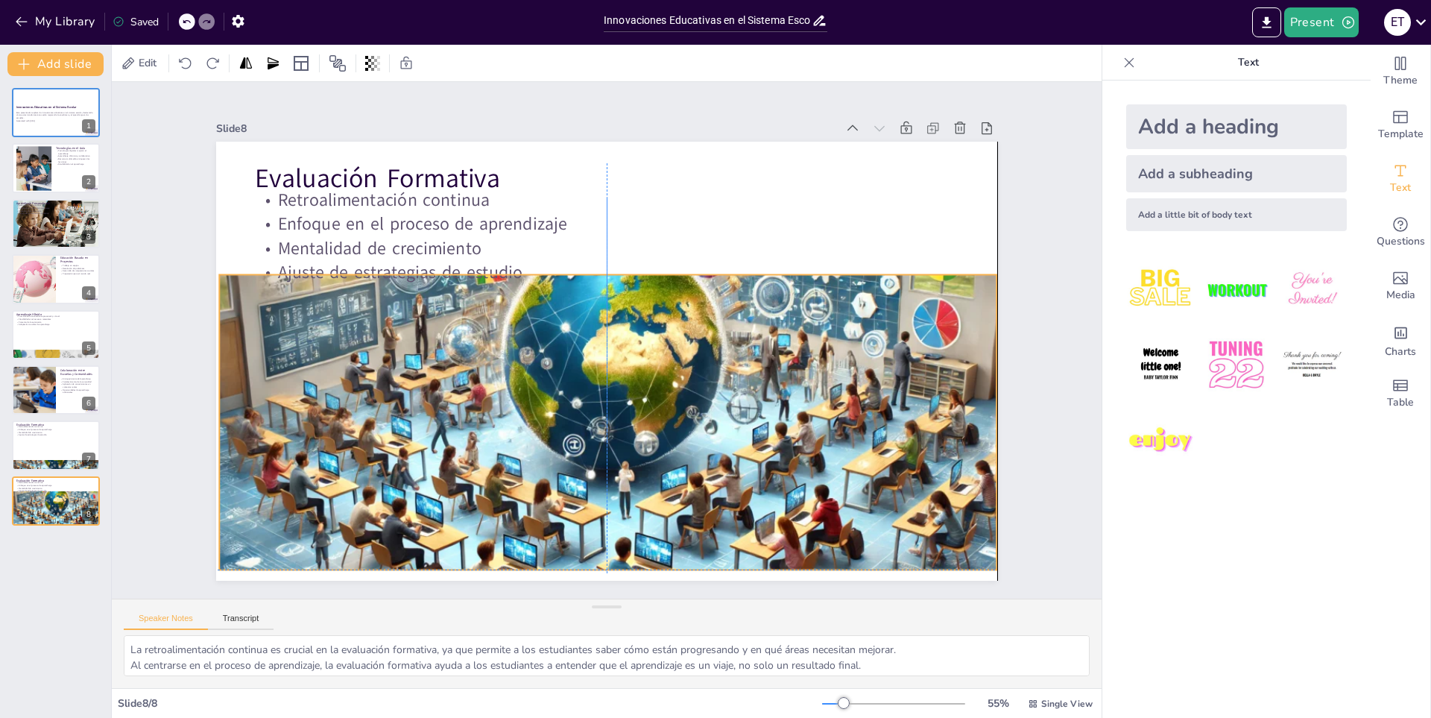
click at [597, 227] on div "Evaluación Formativa Retroalimentación continua Enfoque en el proceso de aprend…" at bounding box center [647, 146] width 763 height 162
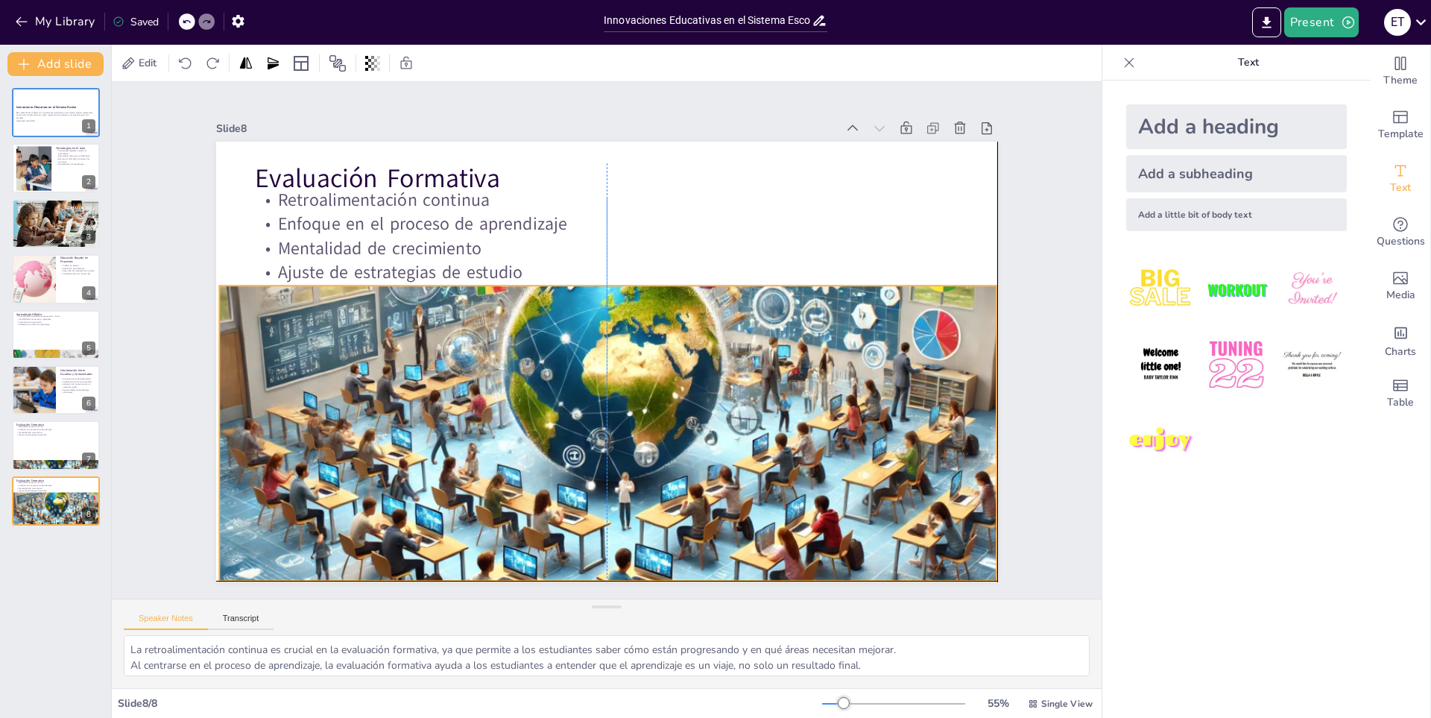
drag, startPoint x: 625, startPoint y: 270, endPoint x: 623, endPoint y: 283, distance: 12.9
click at [623, 184] on div "Evaluación Formativa Retroalimentación continua Enfoque en el proceso de aprend…" at bounding box center [627, 143] width 776 height 82
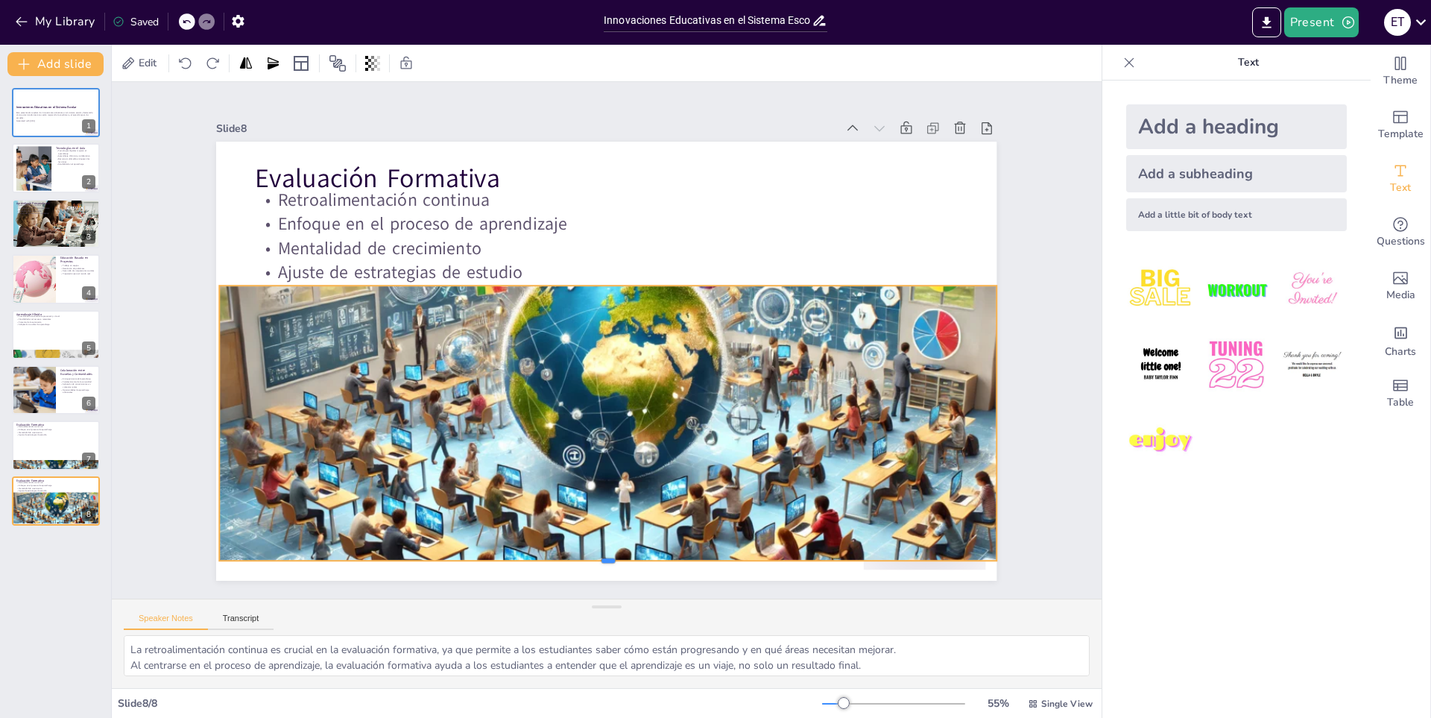
drag, startPoint x: 605, startPoint y: 570, endPoint x: 609, endPoint y: 556, distance: 13.9
click at [609, 556] on div at bounding box center [495, 537] width 679 height 399
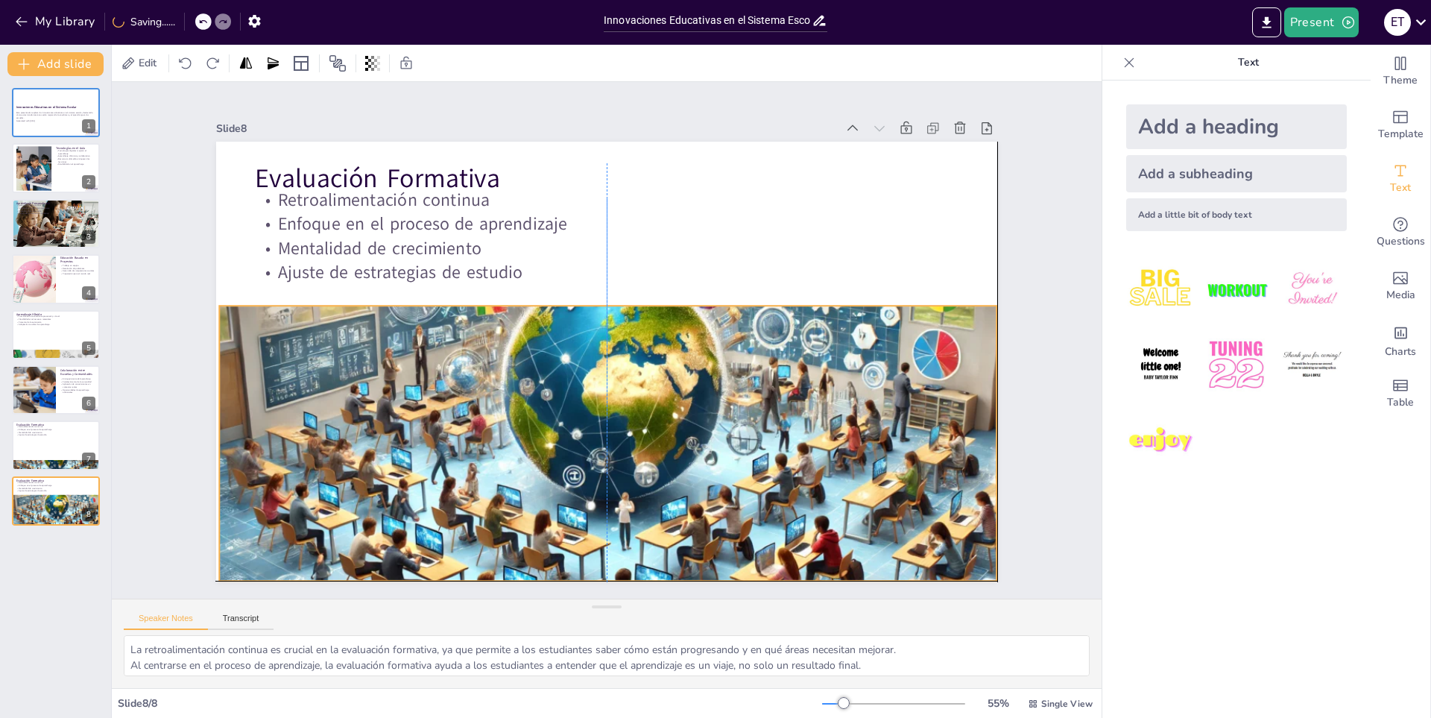
drag, startPoint x: 716, startPoint y: 313, endPoint x: 711, endPoint y: 335, distance: 22.1
click at [711, 335] on div at bounding box center [600, 455] width 836 height 546
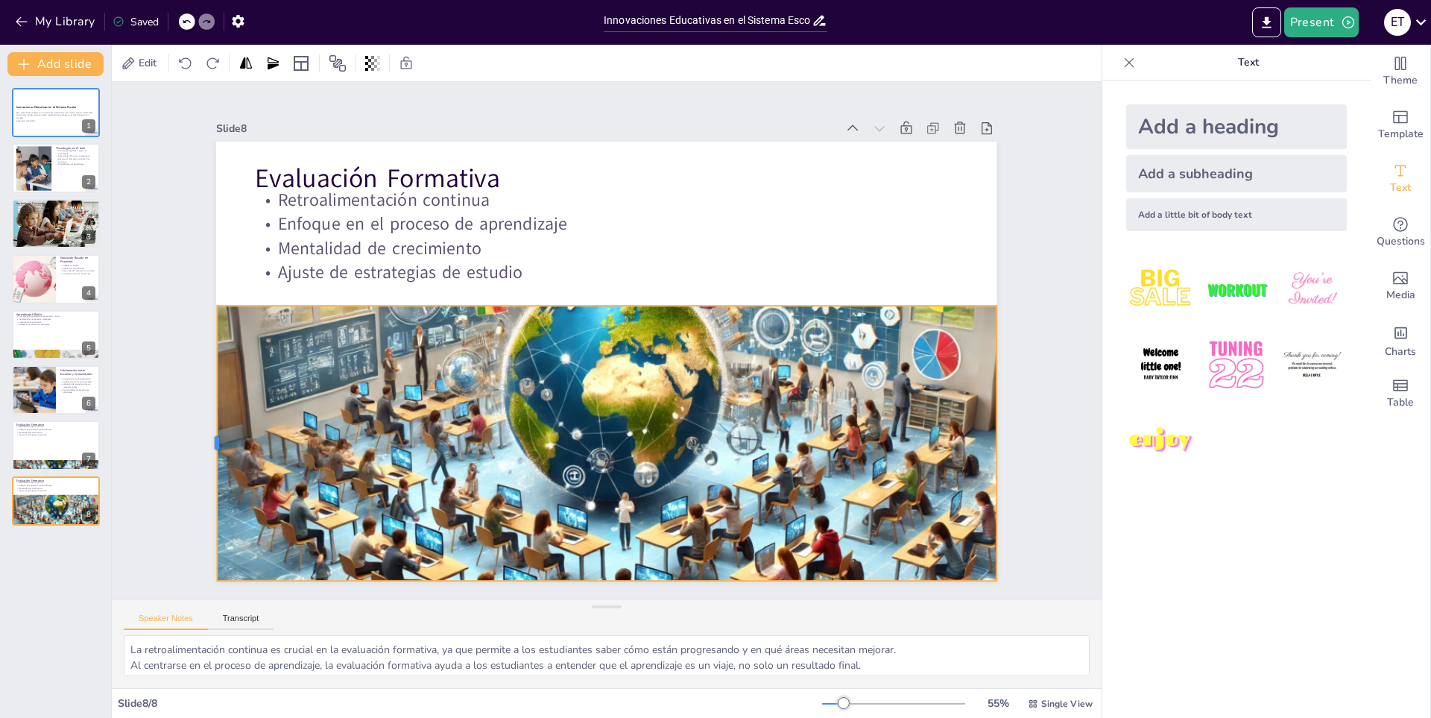
click at [205, 435] on div at bounding box center [203, 401] width 40 height 274
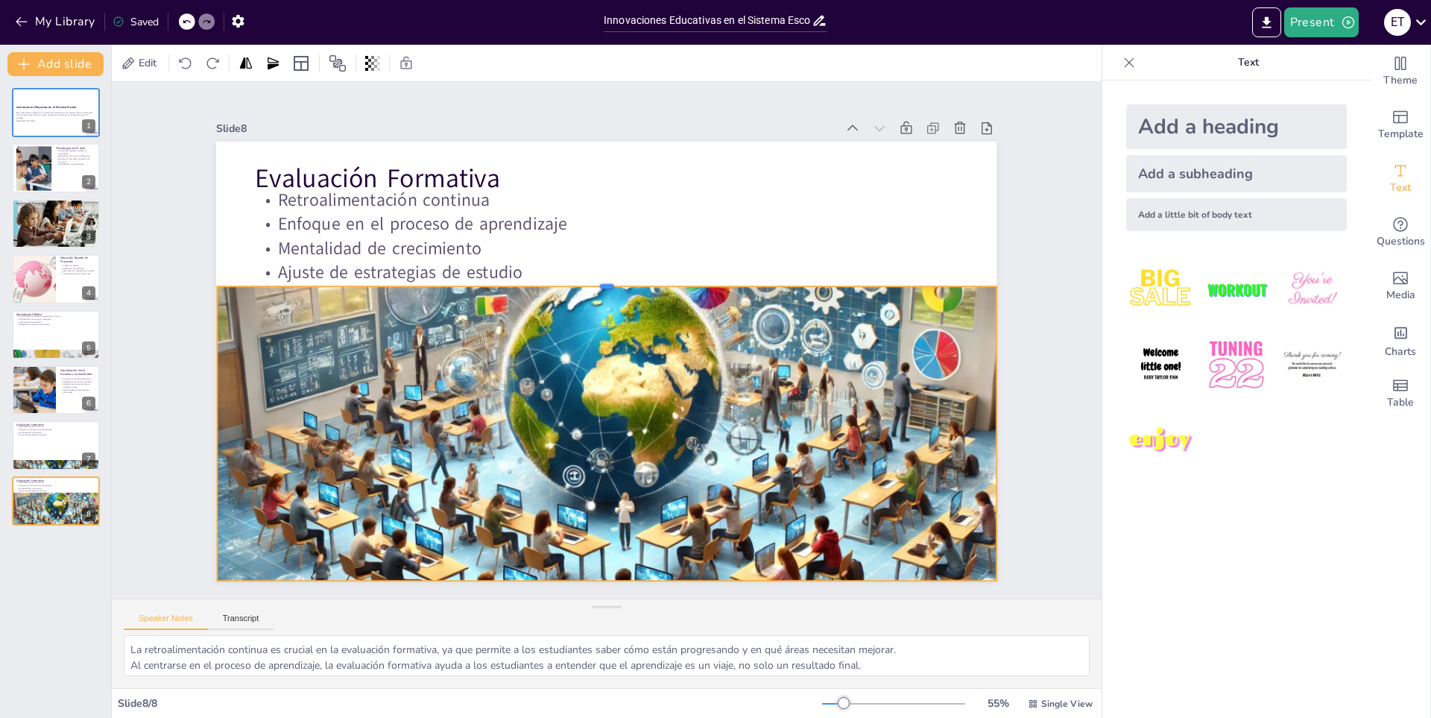
drag, startPoint x: 597, startPoint y: 300, endPoint x: 607, endPoint y: 280, distance: 21.7
click at [607, 280] on div at bounding box center [619, 282] width 765 height 174
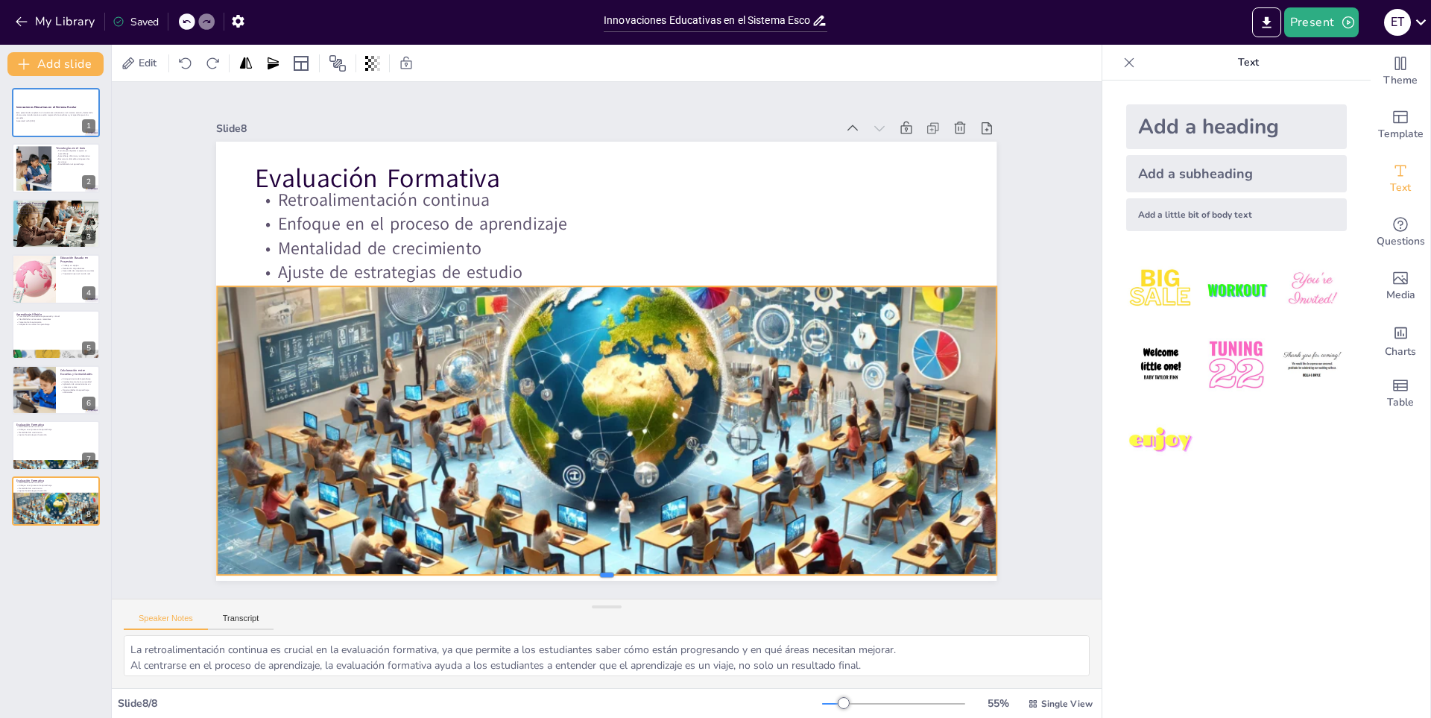
click at [600, 546] on div "Evaluación Formativa Retroalimentación continua Enfoque en el proceso de aprend…" at bounding box center [594, 357] width 889 height 814
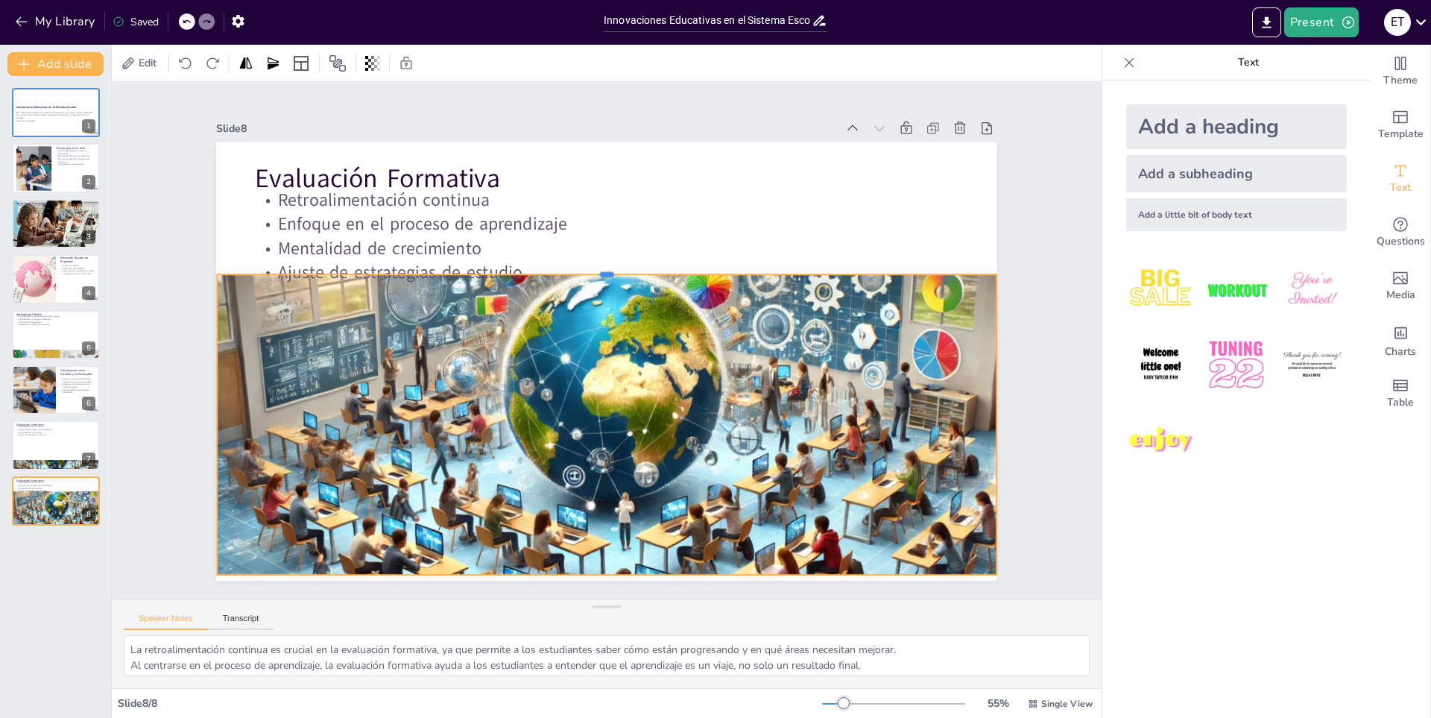
drag, startPoint x: 592, startPoint y: 280, endPoint x: 591, endPoint y: 268, distance: 12.0
click at [591, 268] on div at bounding box center [608, 268] width 780 height 12
click at [595, 572] on div at bounding box center [556, 576] width 765 height 174
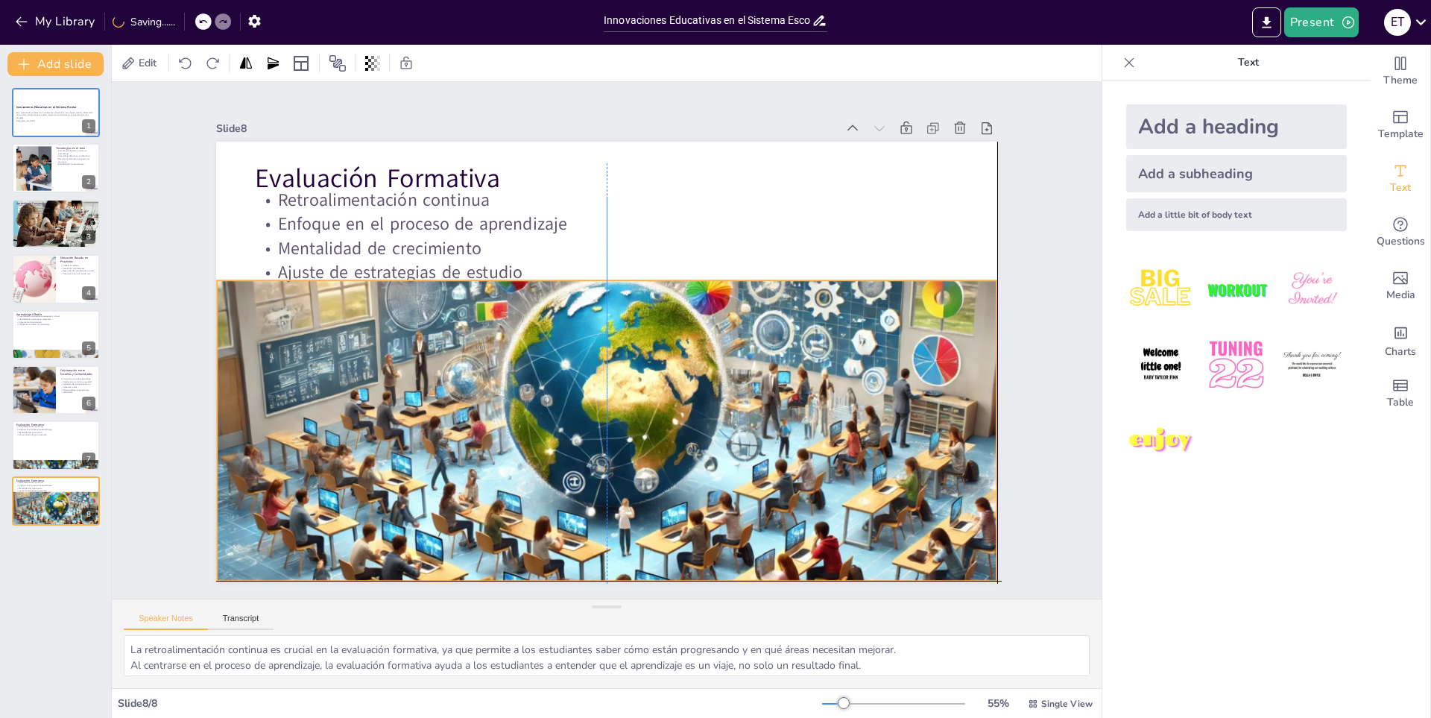
drag, startPoint x: 681, startPoint y: 293, endPoint x: 685, endPoint y: 302, distance: 10.0
click at [685, 302] on div at bounding box center [586, 459] width 871 height 620
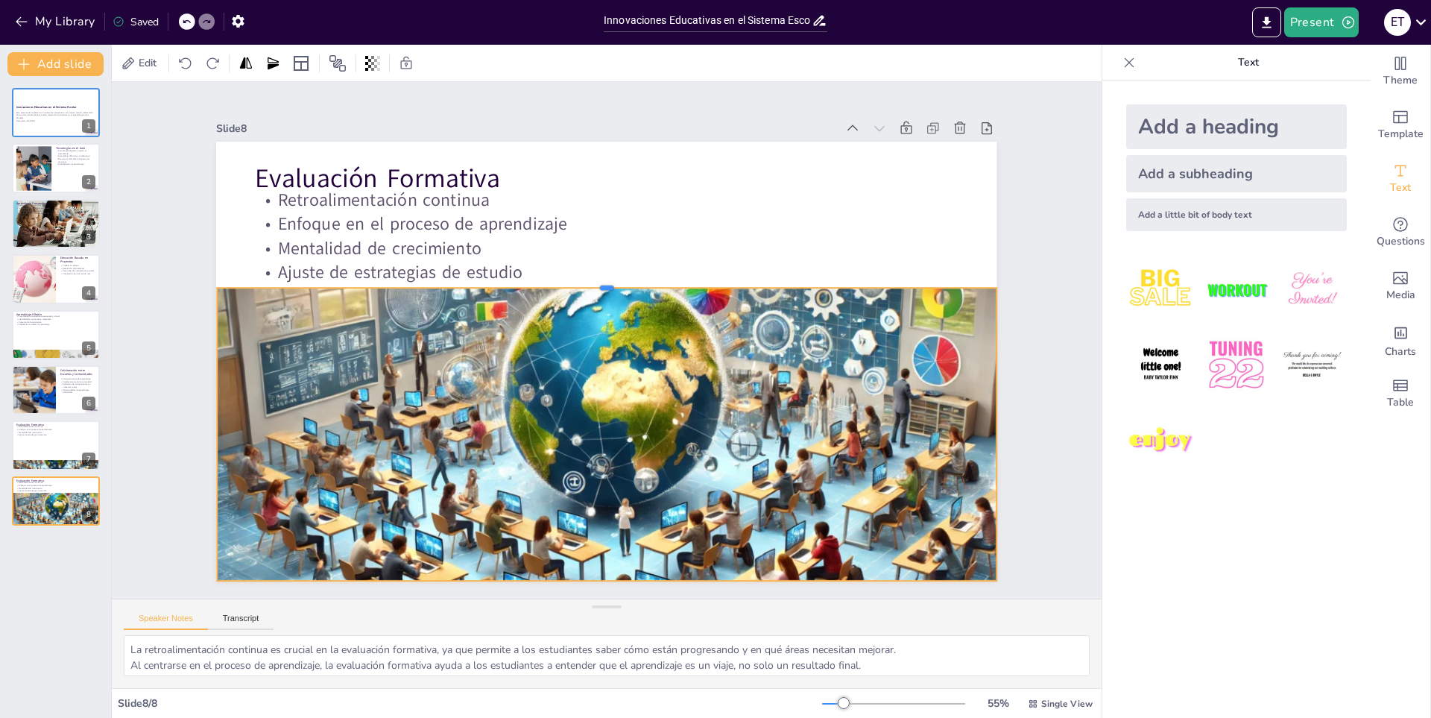
drag, startPoint x: 600, startPoint y: 274, endPoint x: 595, endPoint y: 281, distance: 9.1
click at [595, 281] on div at bounding box center [613, 282] width 777 height 93
click at [26, 442] on div at bounding box center [55, 445] width 89 height 51
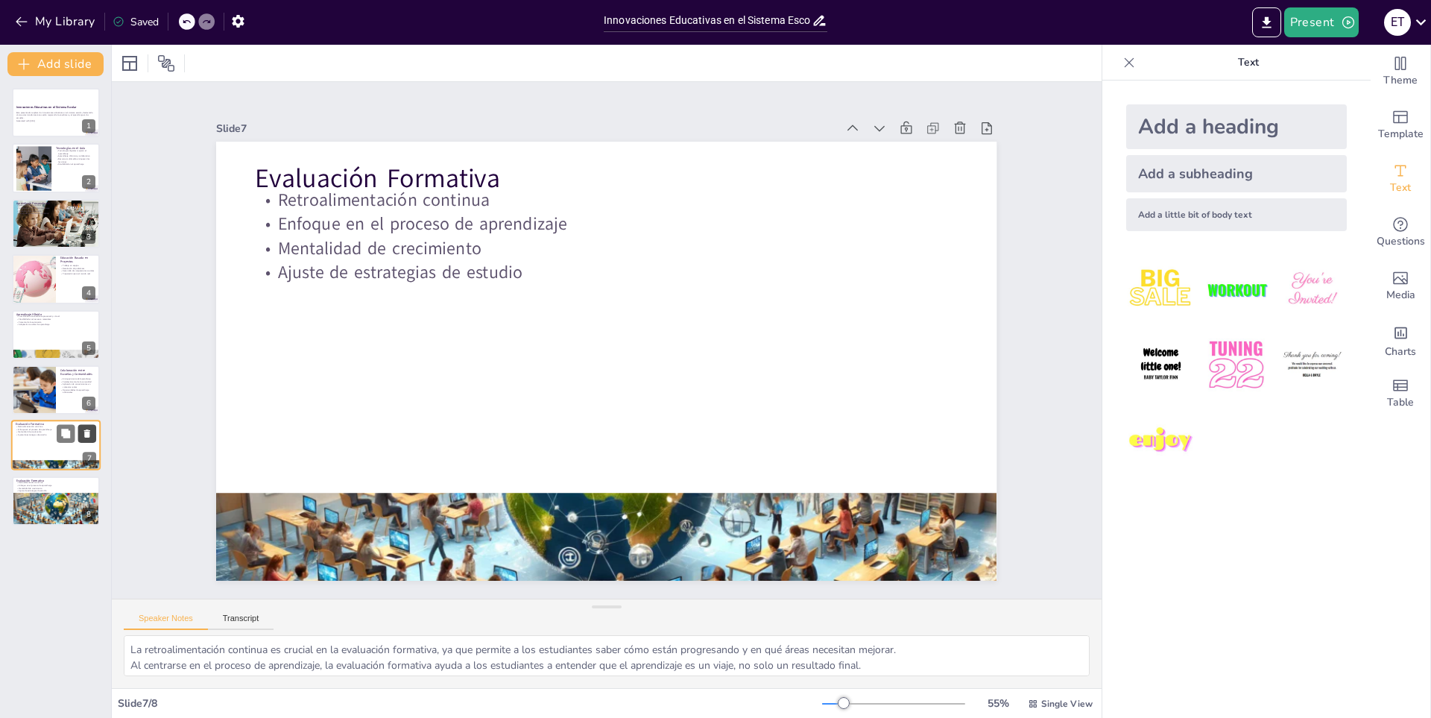
click at [89, 433] on icon at bounding box center [87, 434] width 6 height 8
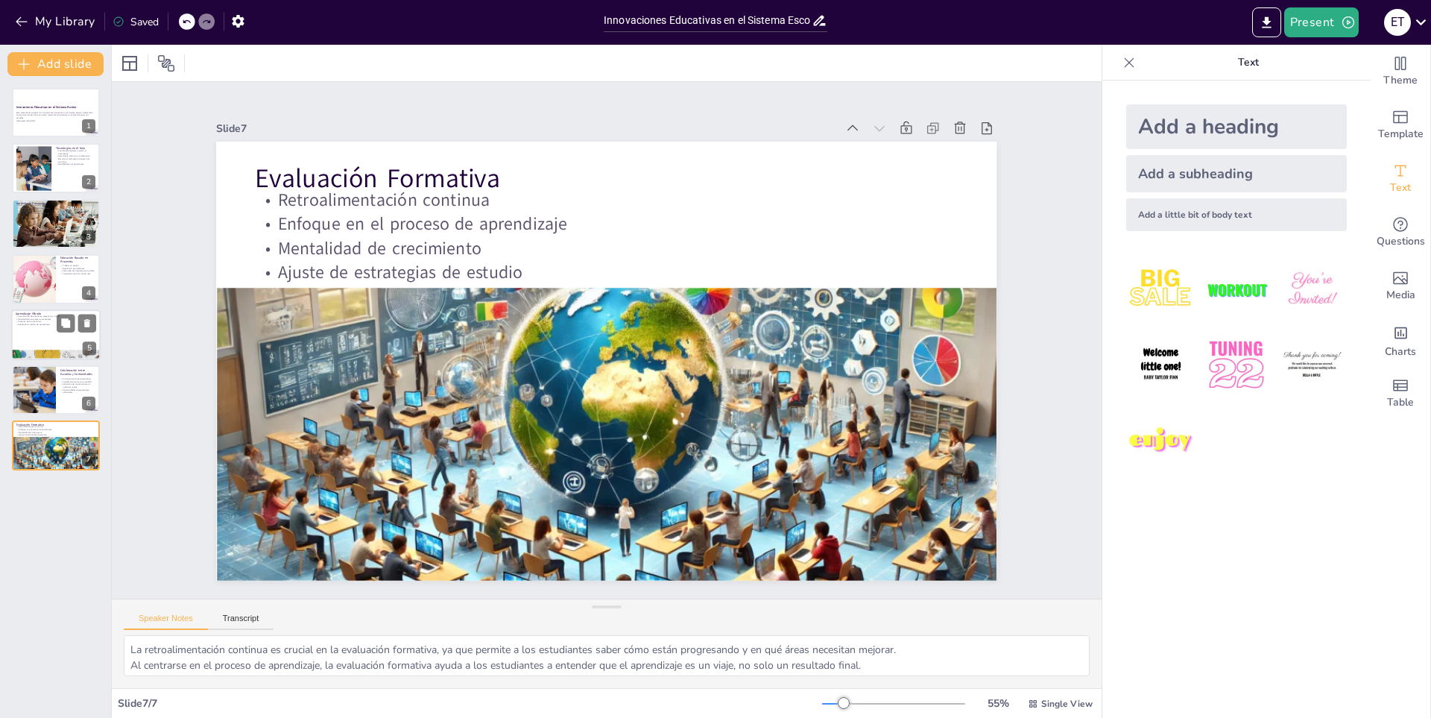
click at [29, 338] on div at bounding box center [55, 334] width 89 height 51
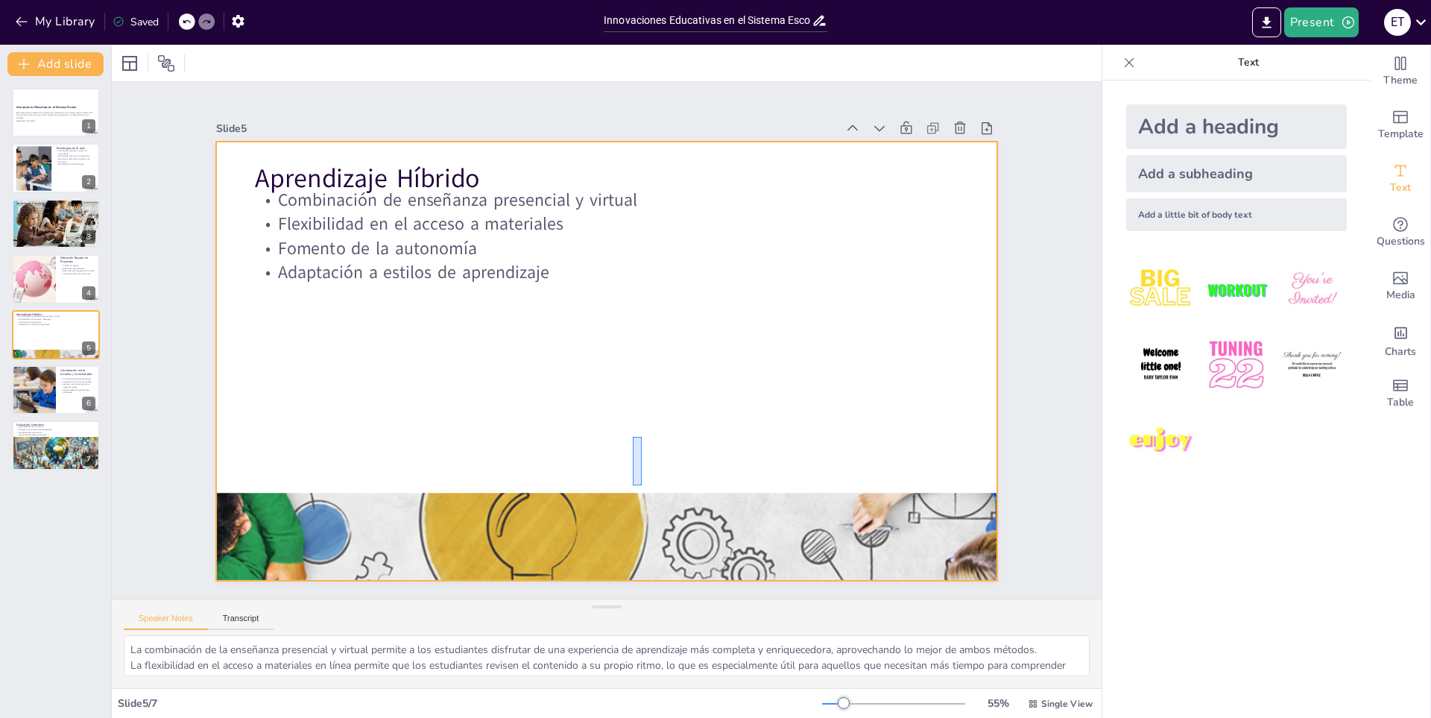
drag, startPoint x: 633, startPoint y: 485, endPoint x: 642, endPoint y: 437, distance: 49.3
click at [642, 437] on div at bounding box center [606, 361] width 781 height 439
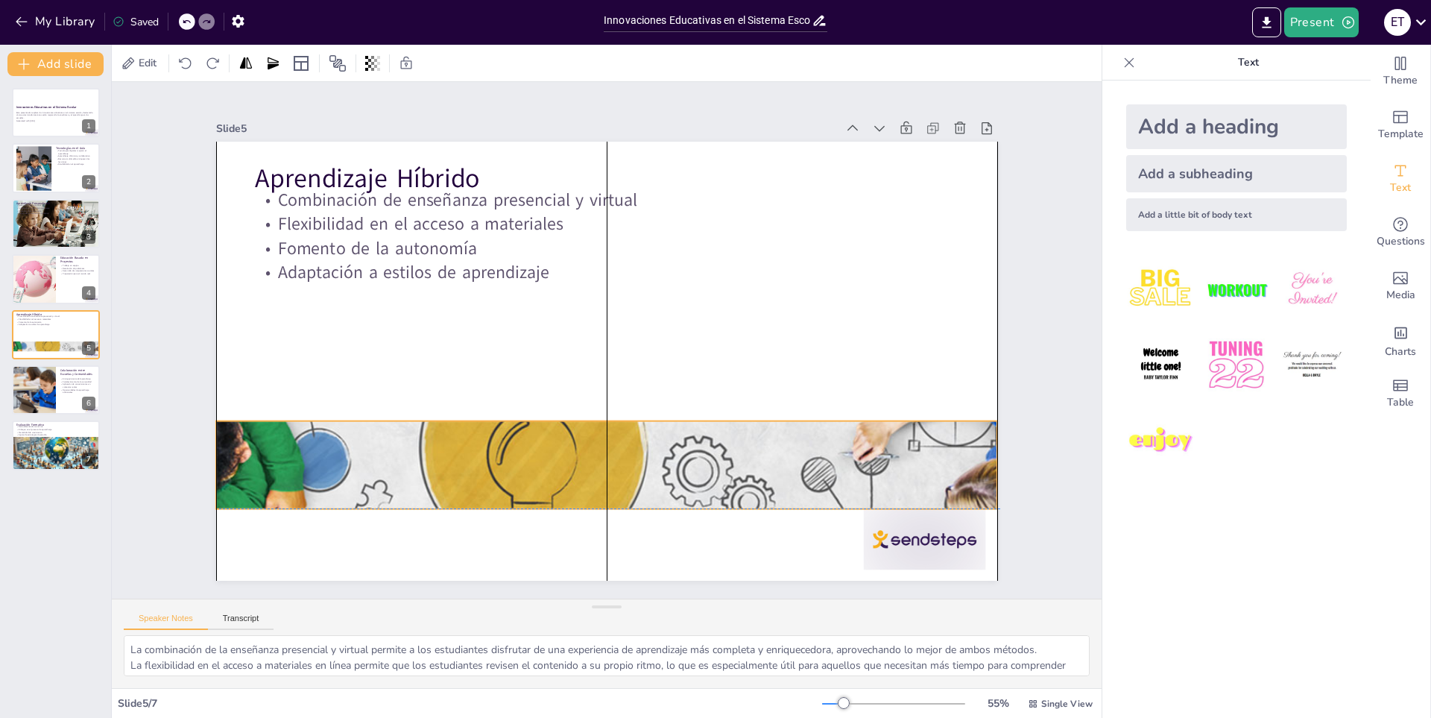
drag, startPoint x: 646, startPoint y: 528, endPoint x: 647, endPoint y: 449, distance: 79.0
click at [647, 449] on div at bounding box center [606, 464] width 781 height 519
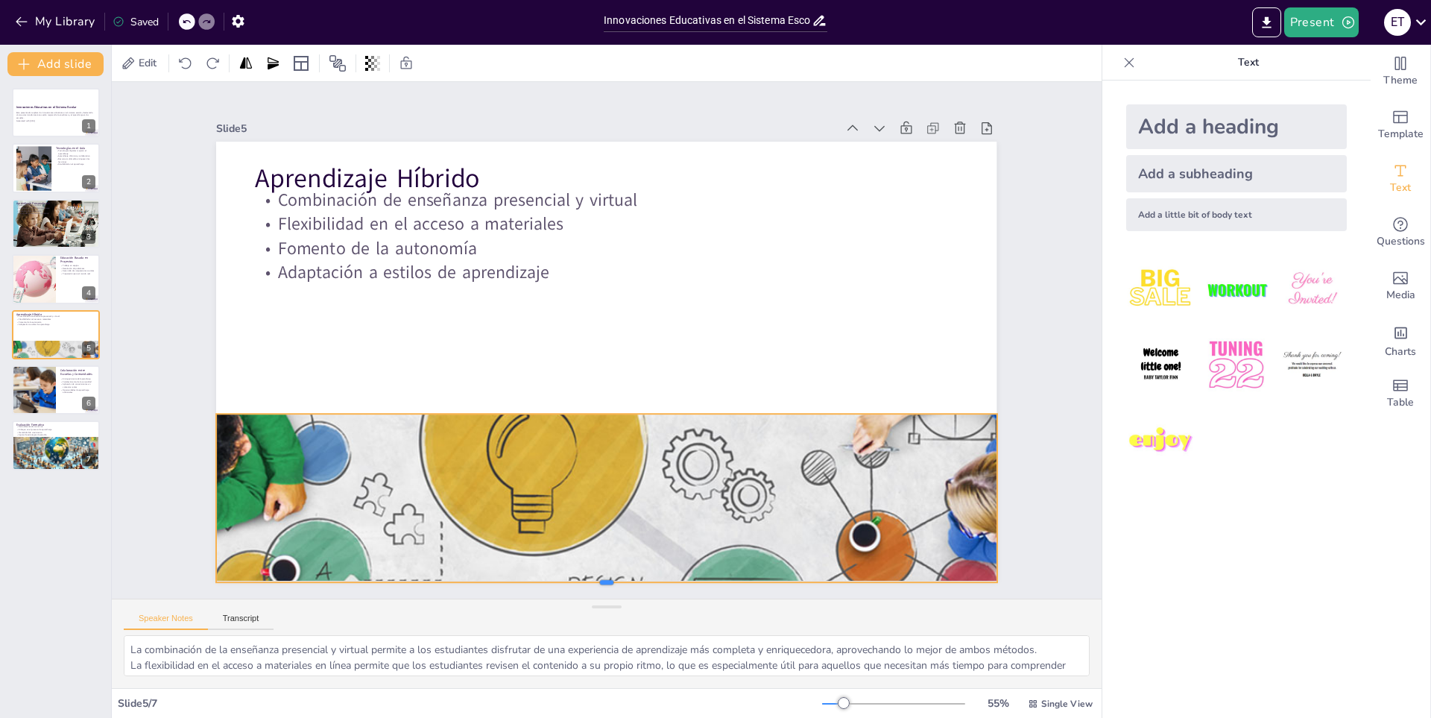
drag, startPoint x: 593, startPoint y: 500, endPoint x: 605, endPoint y: 581, distance: 81.4
click at [605, 581] on div at bounding box center [555, 583] width 766 height 174
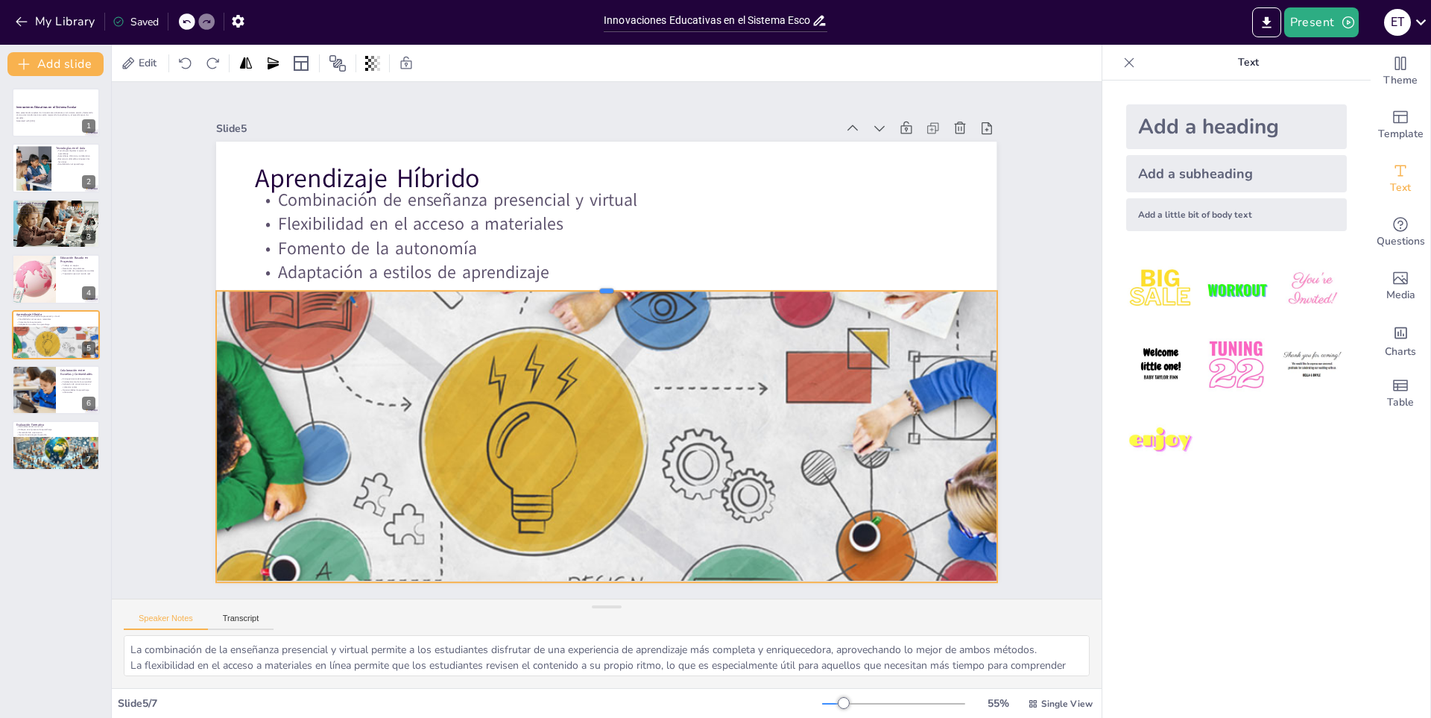
drag, startPoint x: 598, startPoint y: 408, endPoint x: 613, endPoint y: 285, distance: 123.9
click at [613, 285] on div at bounding box center [630, 289] width 718 height 329
click at [42, 265] on div at bounding box center [33, 278] width 101 height 51
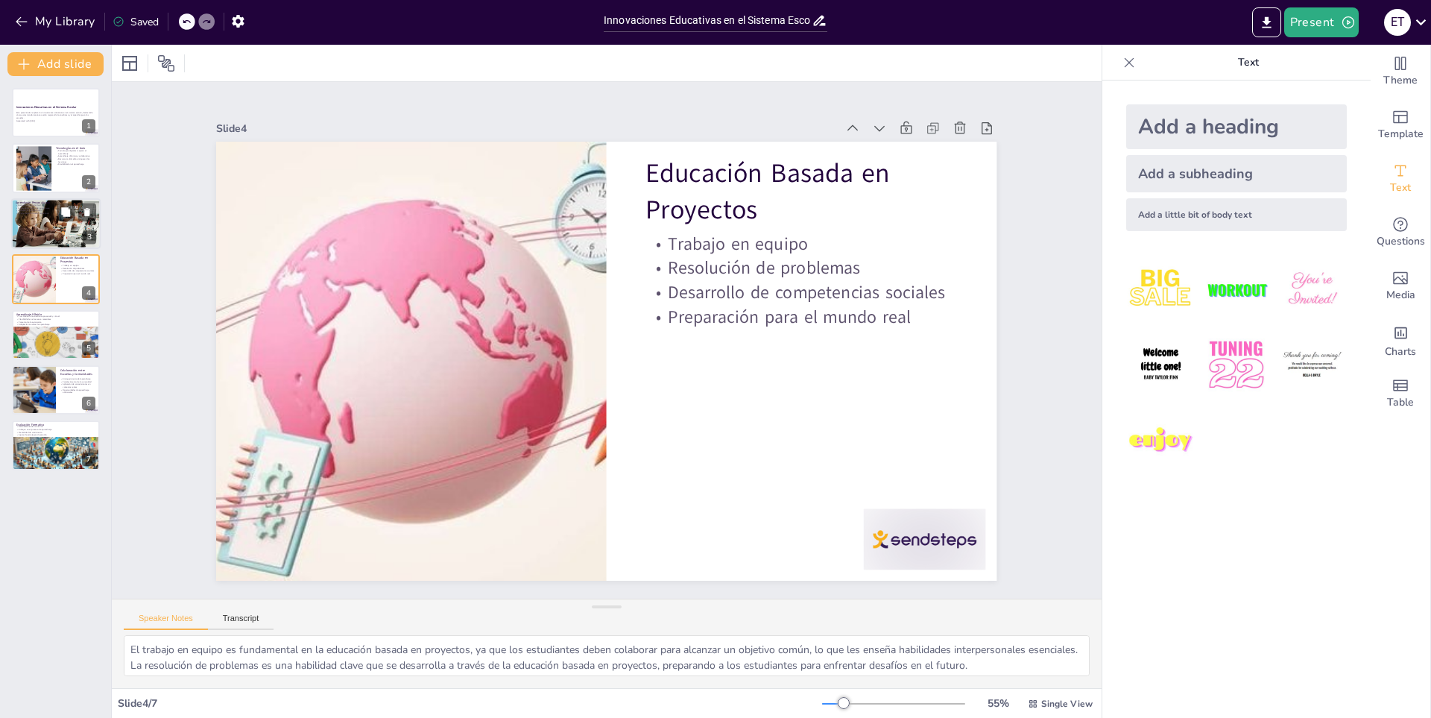
click at [45, 226] on div at bounding box center [55, 223] width 89 height 51
type textarea "El avance a un ritmo individual permite que cada estudiante se sienta cómodo co…"
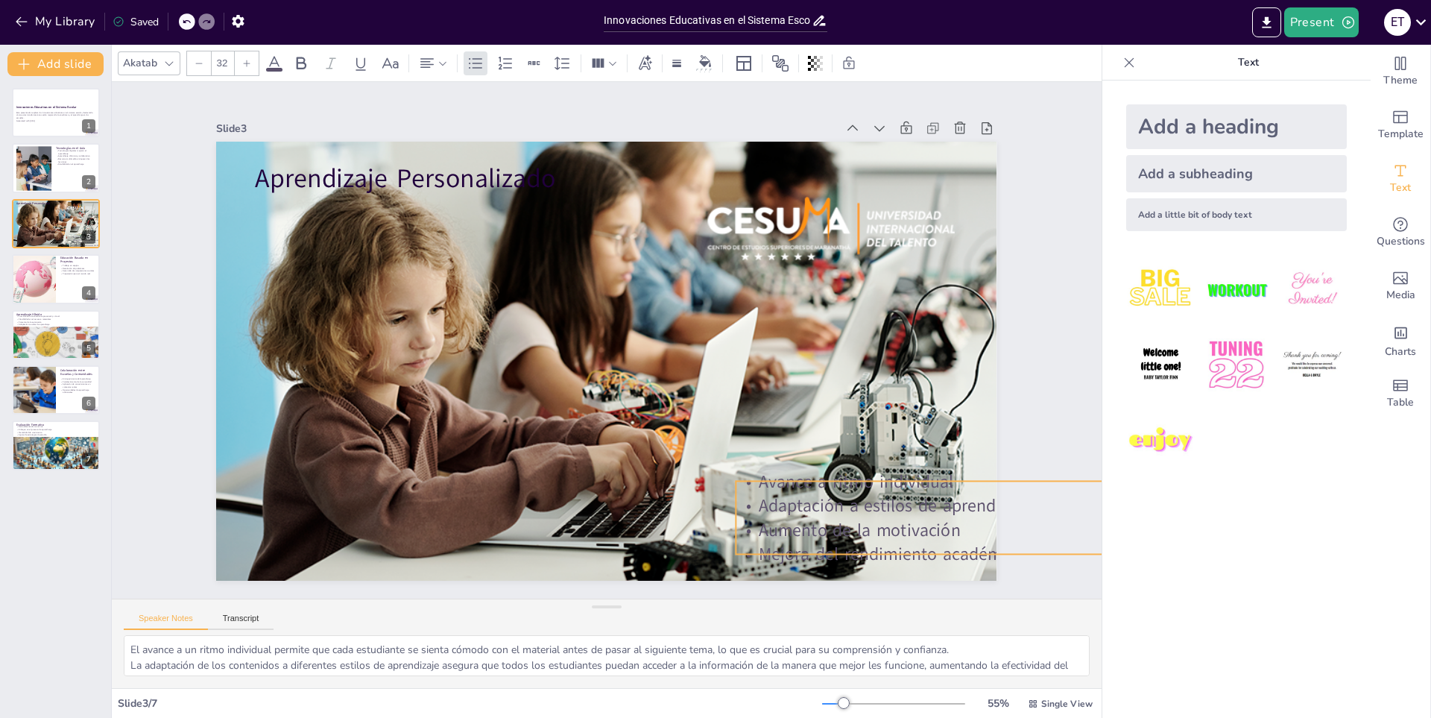
drag, startPoint x: 341, startPoint y: 206, endPoint x: 822, endPoint y: 488, distance: 557.3
click at [822, 506] on p "Adaptación a estilos de aprendizaje" at bounding box center [1068, 555] width 702 height 98
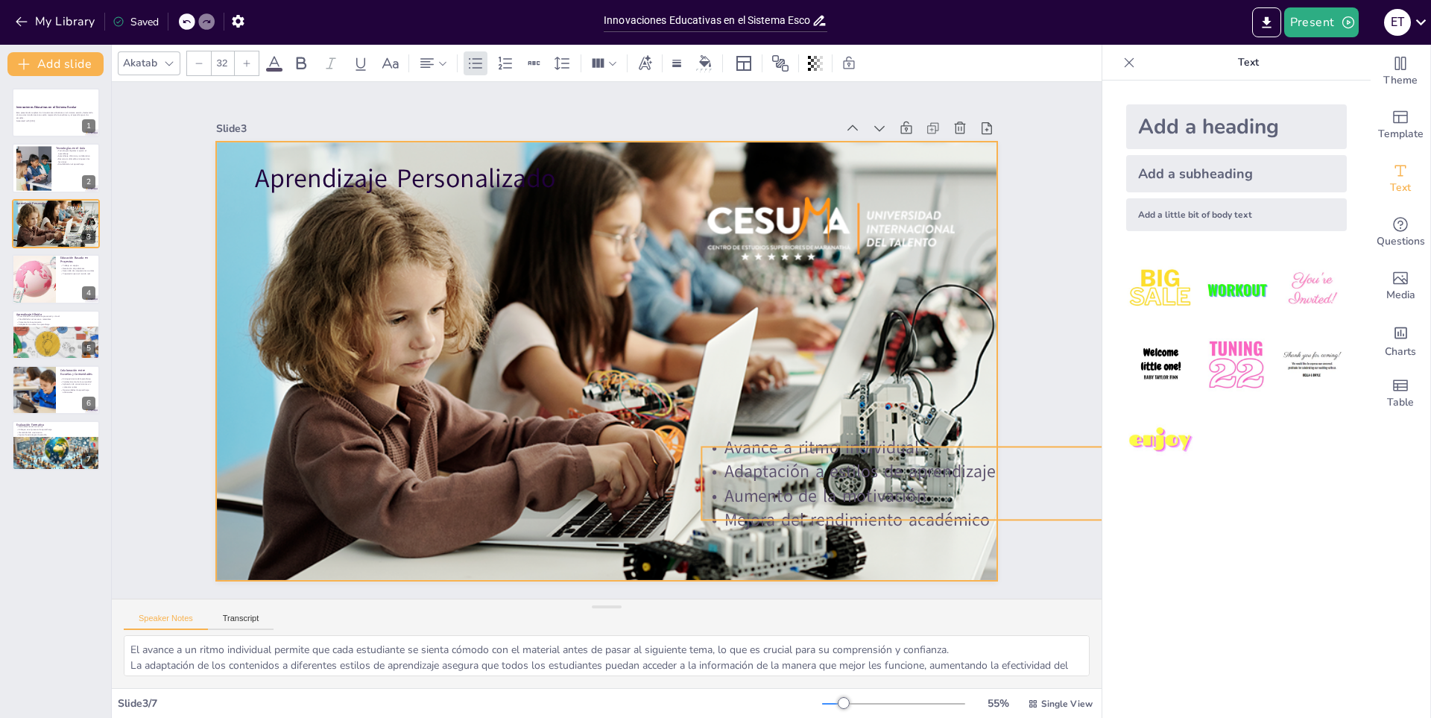
drag, startPoint x: 803, startPoint y: 464, endPoint x: 769, endPoint y: 429, distance: 48.5
click at [769, 453] on p "Avance a ritmo individual" at bounding box center [1021, 537] width 693 height 169
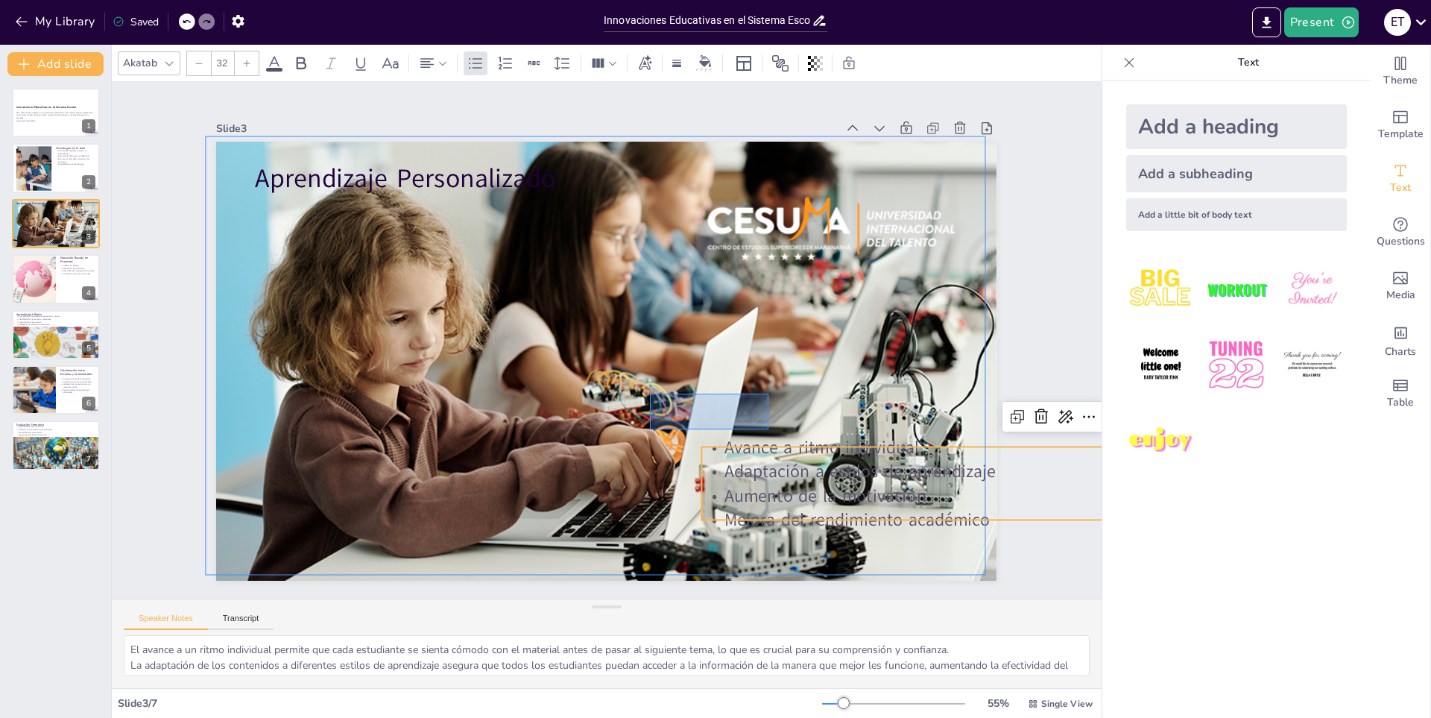
drag, startPoint x: 769, startPoint y: 429, endPoint x: 650, endPoint y: 394, distance: 123.8
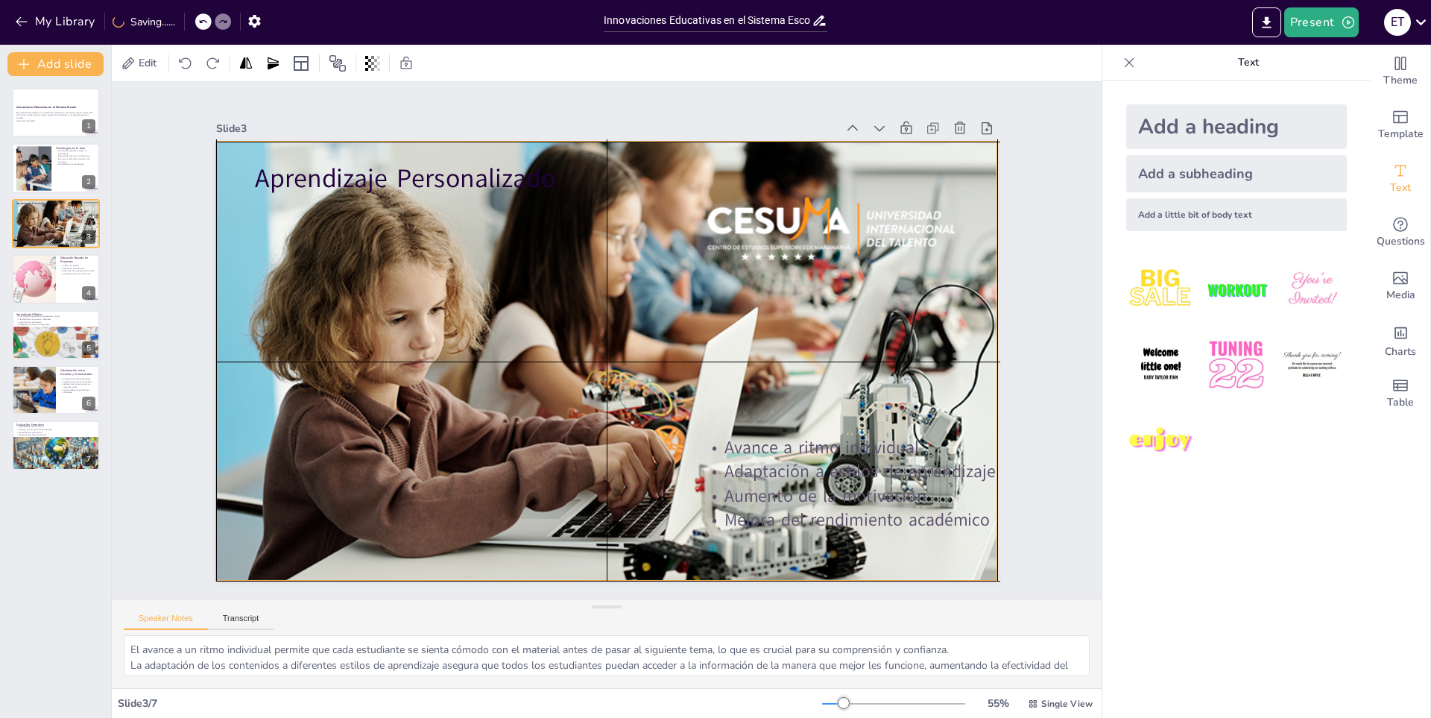
drag, startPoint x: 920, startPoint y: 475, endPoint x: 930, endPoint y: 470, distance: 11.4
click at [930, 470] on p "Adaptación a estilos de aprendizaje" at bounding box center [1038, 517] width 702 height 98
click at [893, 500] on p "Aumento de la motivación" at bounding box center [1011, 585] width 693 height 170
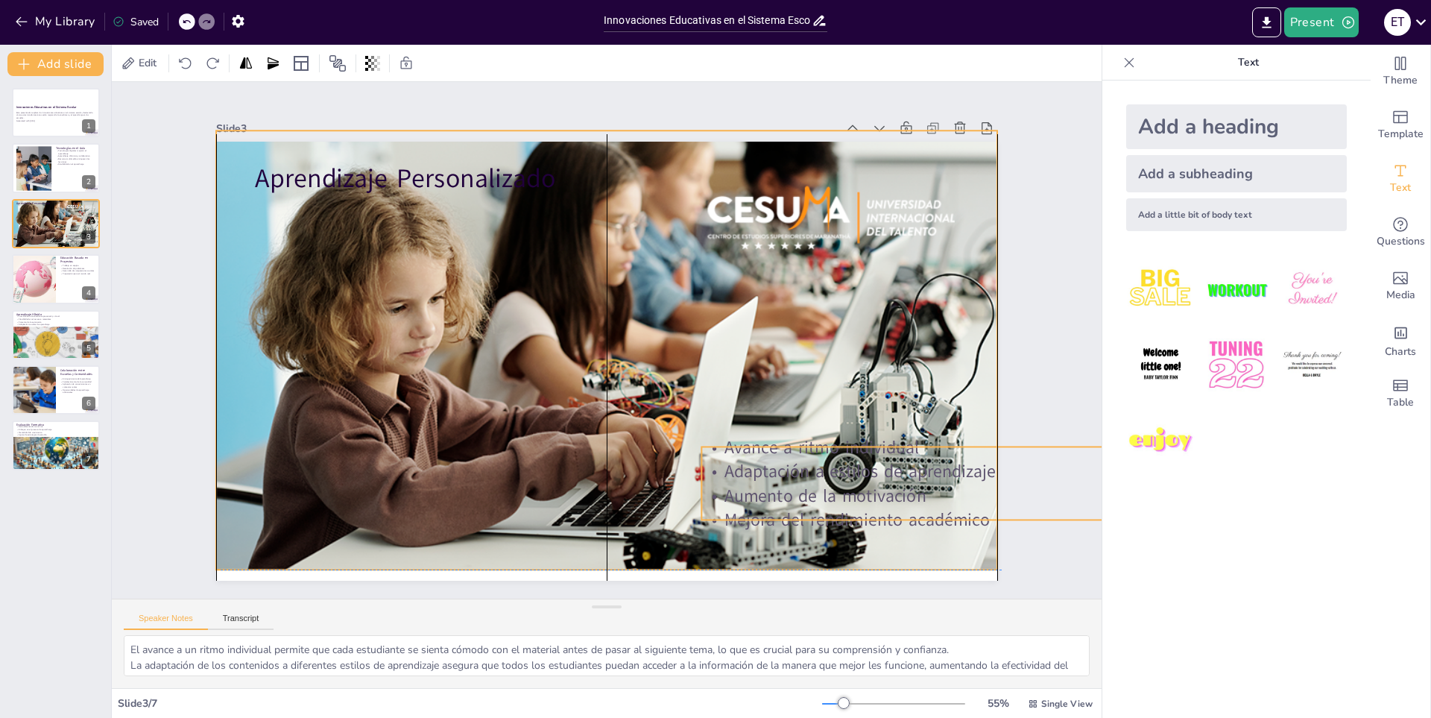
drag, startPoint x: 754, startPoint y: 447, endPoint x: 775, endPoint y: 443, distance: 21.3
click at [775, 460] on p "Avance a ritmo individual" at bounding box center [998, 580] width 675 height 240
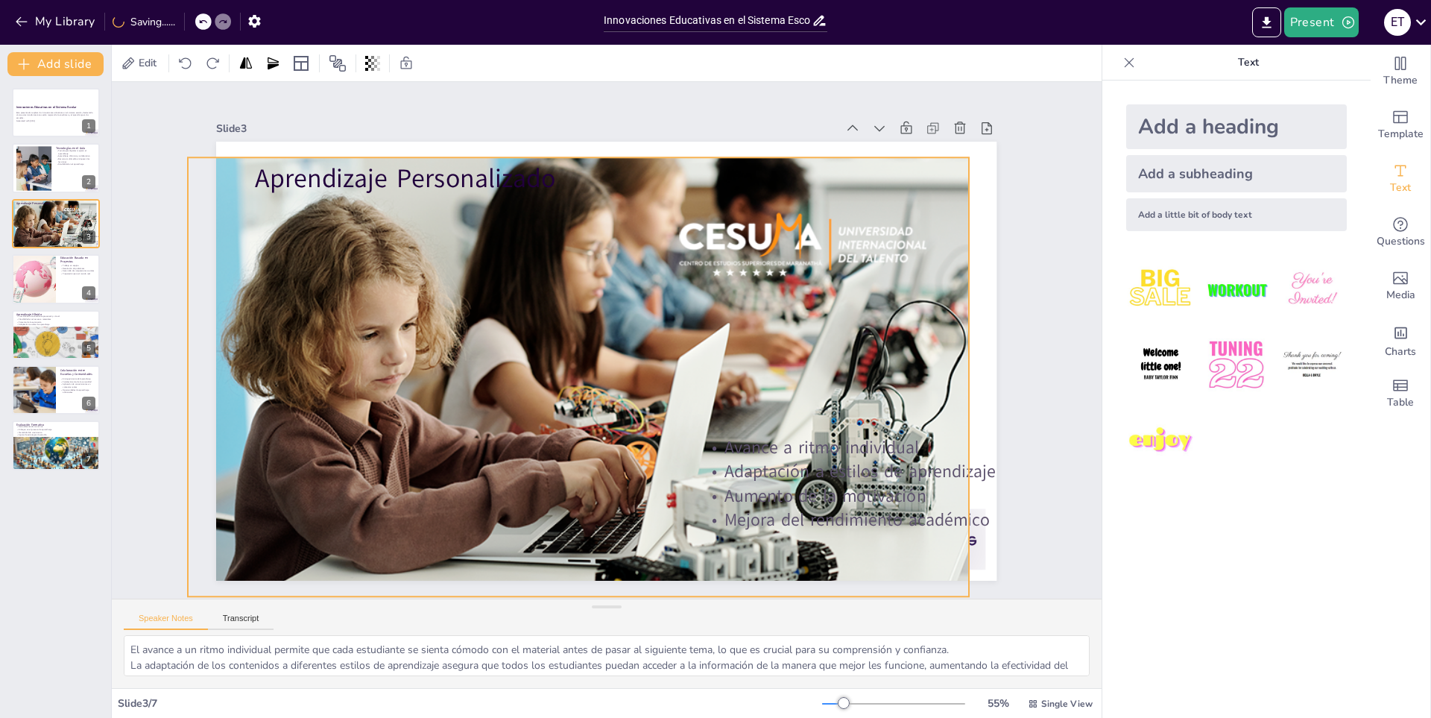
drag, startPoint x: 743, startPoint y: 495, endPoint x: 740, endPoint y: 505, distance: 10.9
click at [737, 507] on div "Avance a ritmo individual Adaptación a estilos de aprendizaje Aumento de la mot…" at bounding box center [987, 614] width 699 height 309
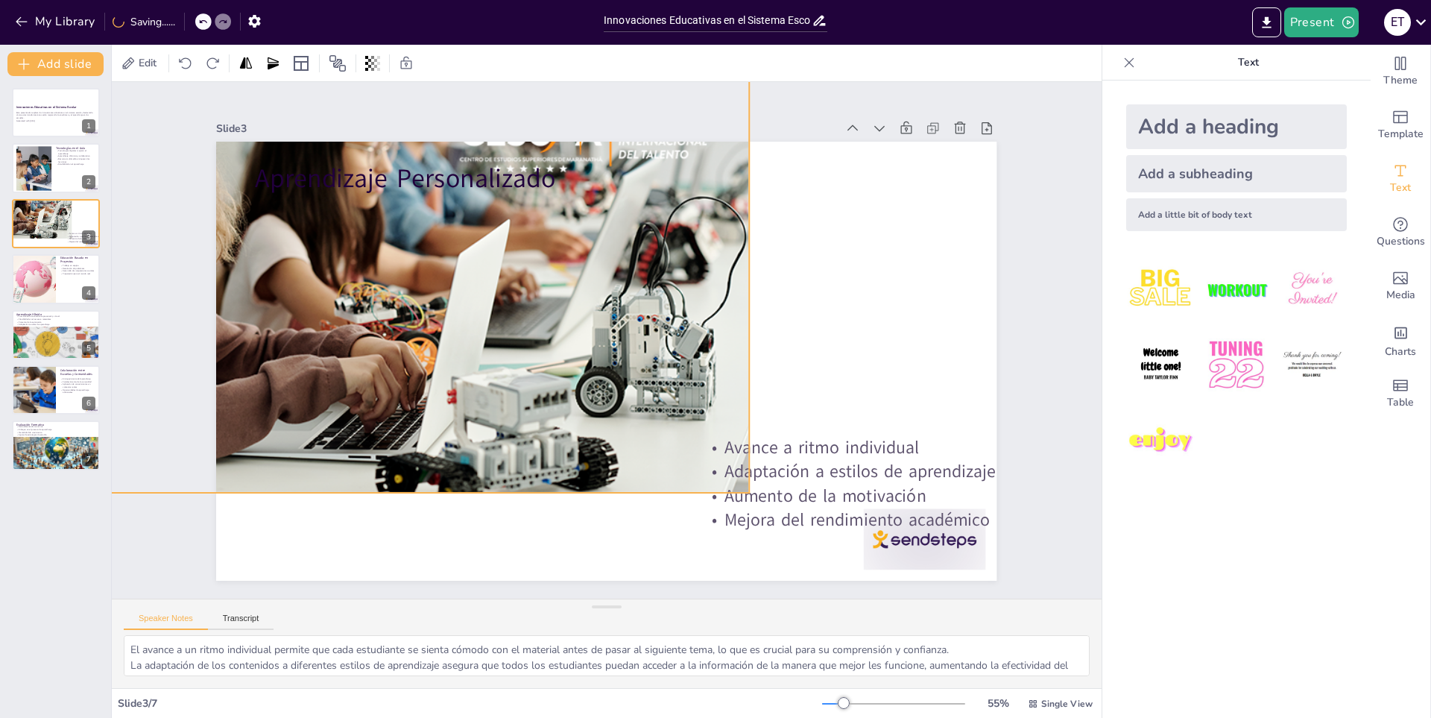
drag, startPoint x: 737, startPoint y: 513, endPoint x: 499, endPoint y: 425, distance: 252.9
click at [499, 425] on div "Aprendizaje Personalizado Avance a ritmo individual Adaptación a estilos de apr…" at bounding box center [740, 192] width 580 height 523
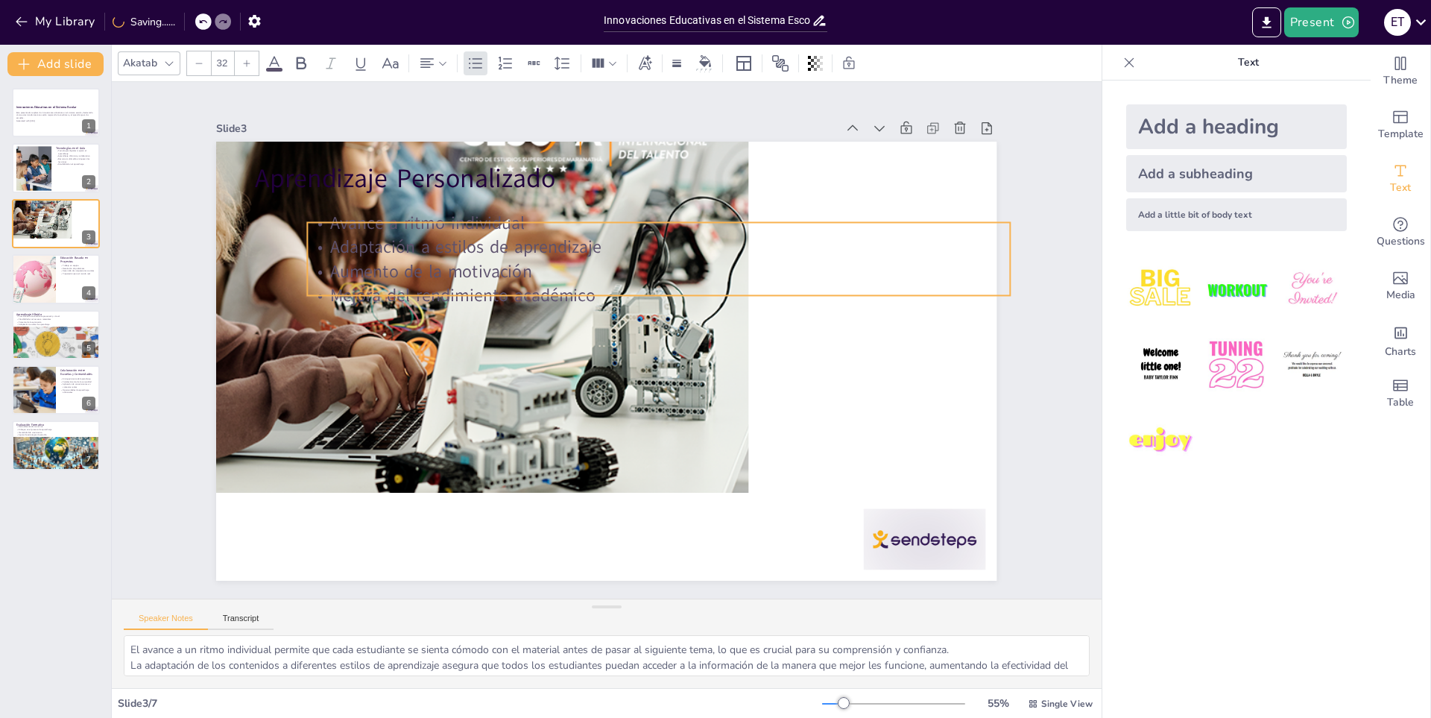
drag, startPoint x: 872, startPoint y: 469, endPoint x: 458, endPoint y: 244, distance: 471.0
click at [459, 245] on p "Adaptación a estilos de aprendizaje" at bounding box center [669, 253] width 702 height 98
click at [458, 243] on p "Adaptación a estilos de aprendizaje" at bounding box center [656, 252] width 702 height 98
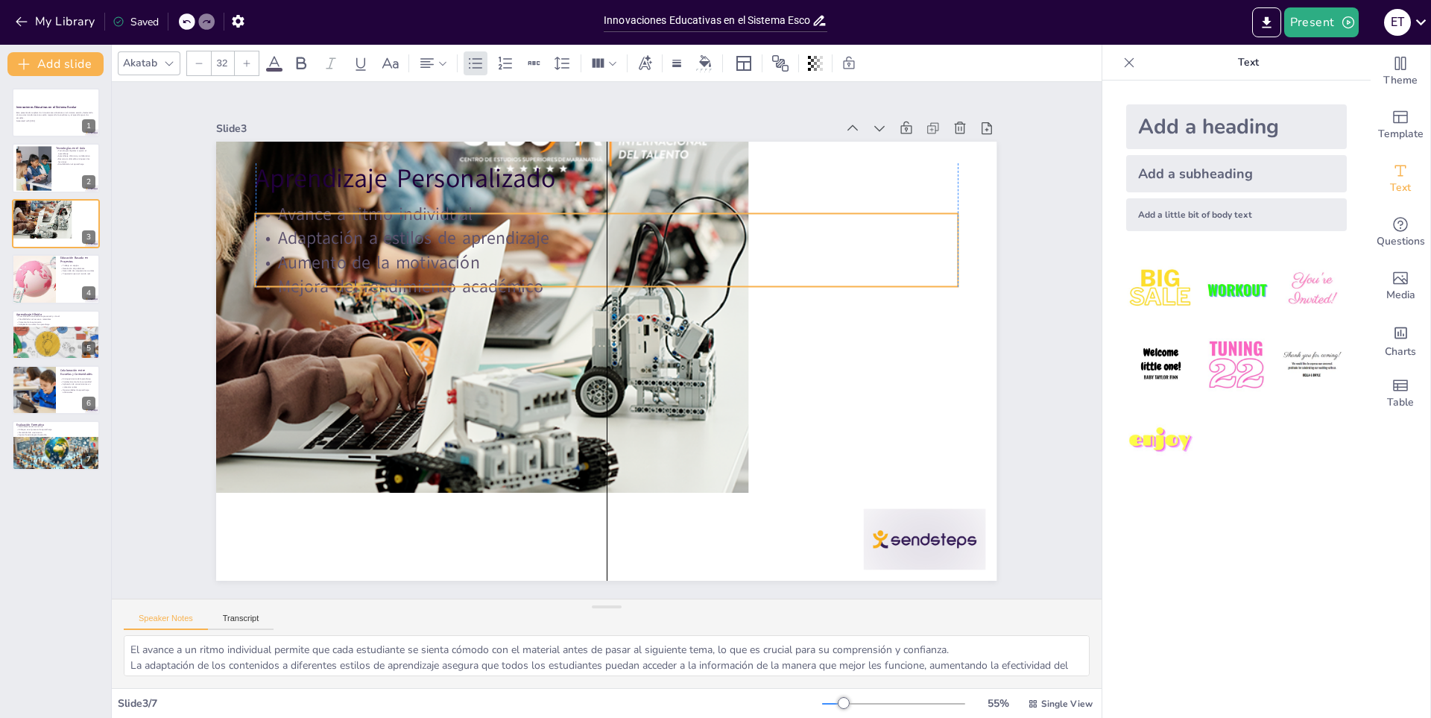
drag, startPoint x: 458, startPoint y: 243, endPoint x: 420, endPoint y: 234, distance: 39.1
click at [420, 234] on p "Adaptación a estilos de aprendizaje" at bounding box center [607, 238] width 702 height 25
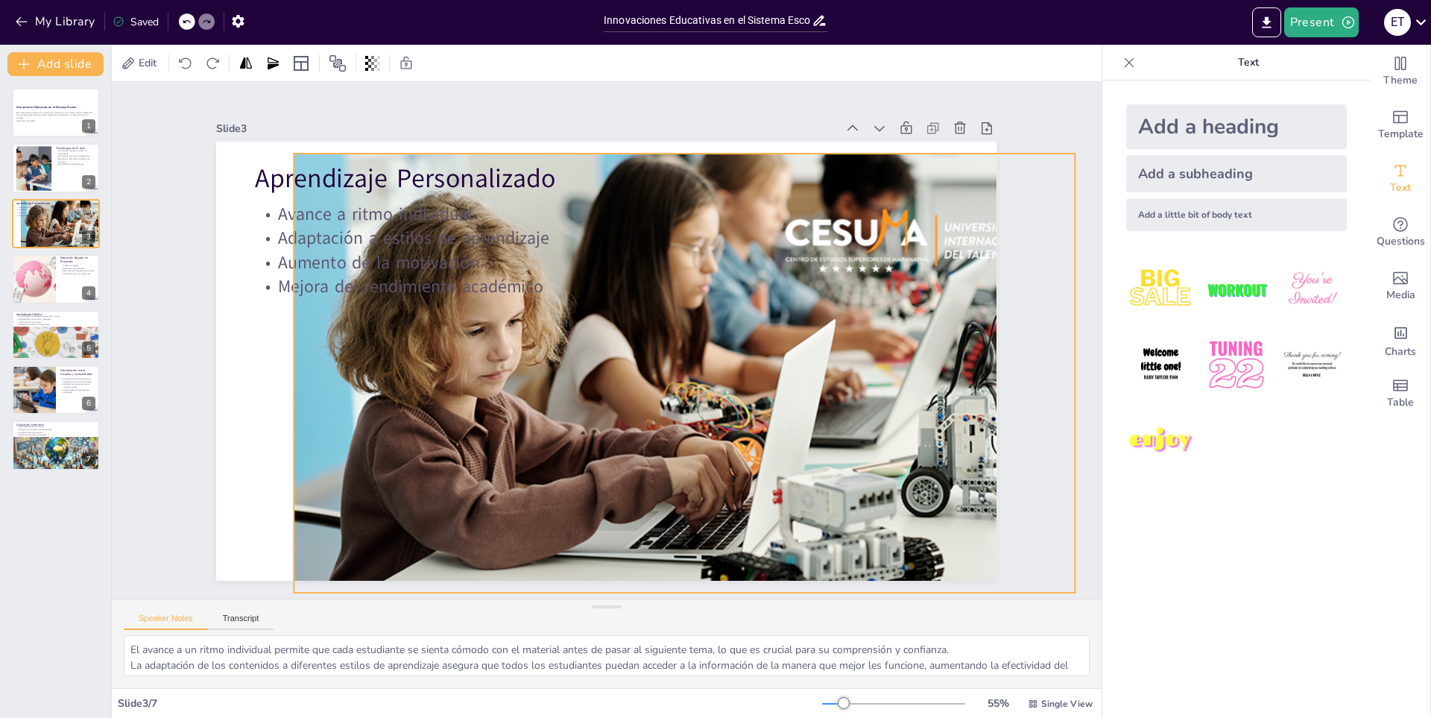
drag, startPoint x: 406, startPoint y: 380, endPoint x: 732, endPoint y: 480, distance: 341.5
click at [732, 480] on div at bounding box center [617, 424] width 771 height 896
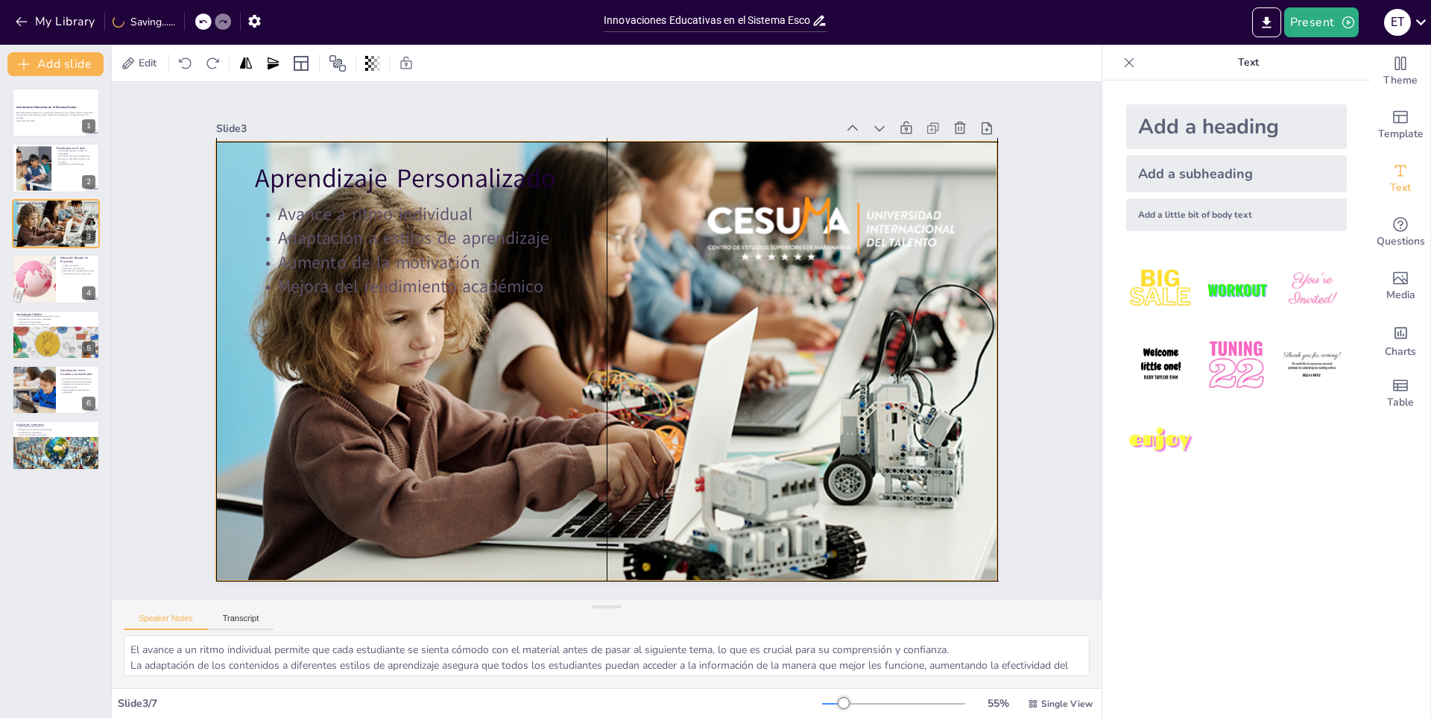
drag, startPoint x: 719, startPoint y: 472, endPoint x: 643, endPoint y: 456, distance: 78.4
click at [643, 456] on div at bounding box center [602, 361] width 855 height 592
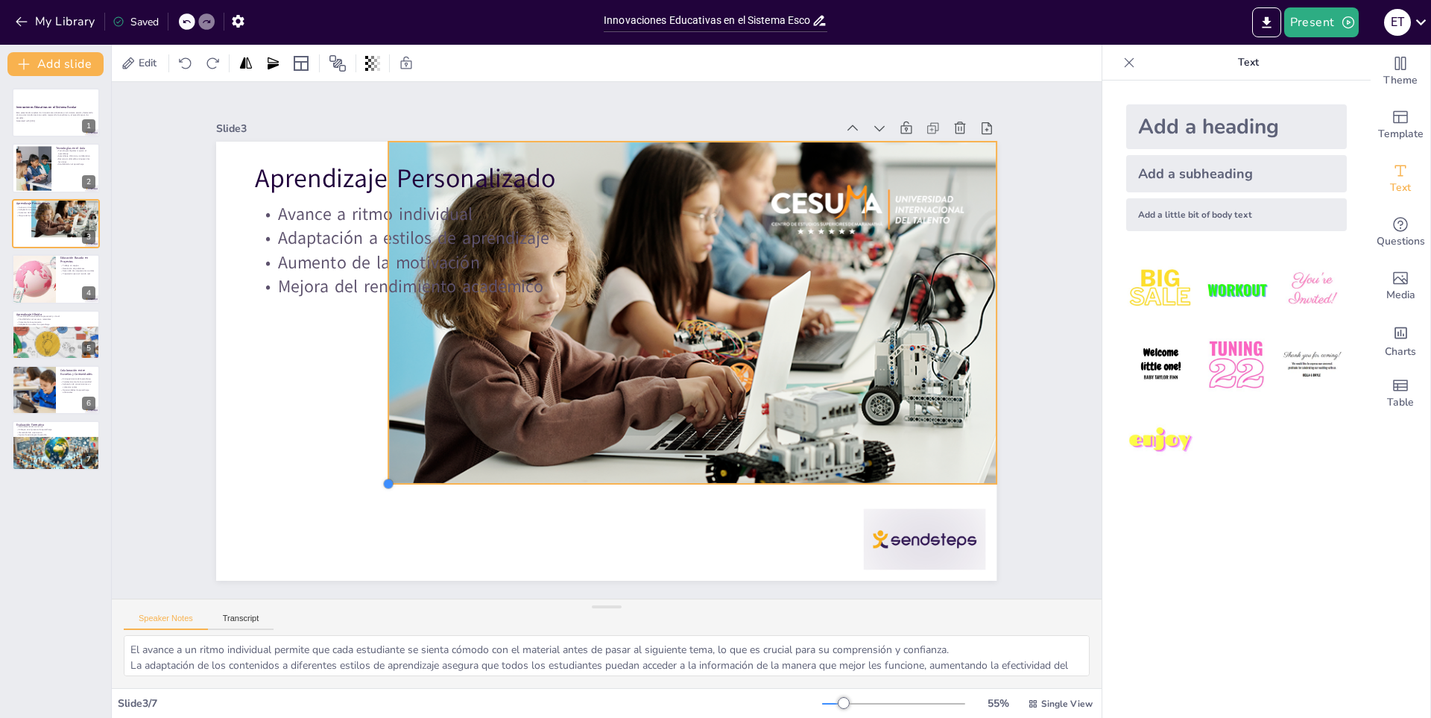
drag, startPoint x: 206, startPoint y: 573, endPoint x: 614, endPoint y: 471, distance: 421.1
click at [614, 471] on div "Aprendizaje Personalizado Avance a ritmo individual Adaptación a estilos de apr…" at bounding box center [605, 361] width 822 height 518
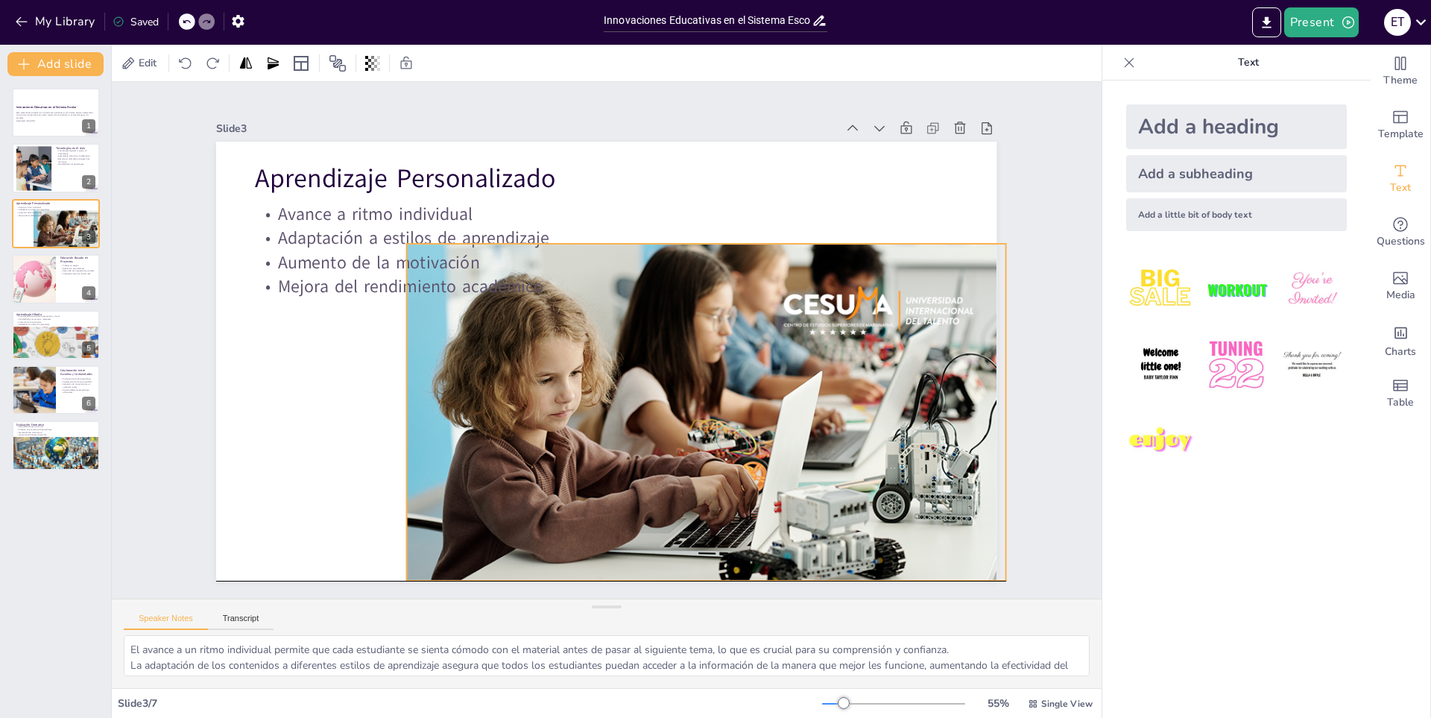
drag, startPoint x: 669, startPoint y: 279, endPoint x: 678, endPoint y: 376, distance: 98.1
click at [678, 184] on div "Aprendizaje Personalizado Avance a ritmo individual Adaptación a estilos de apr…" at bounding box center [627, 143] width 776 height 82
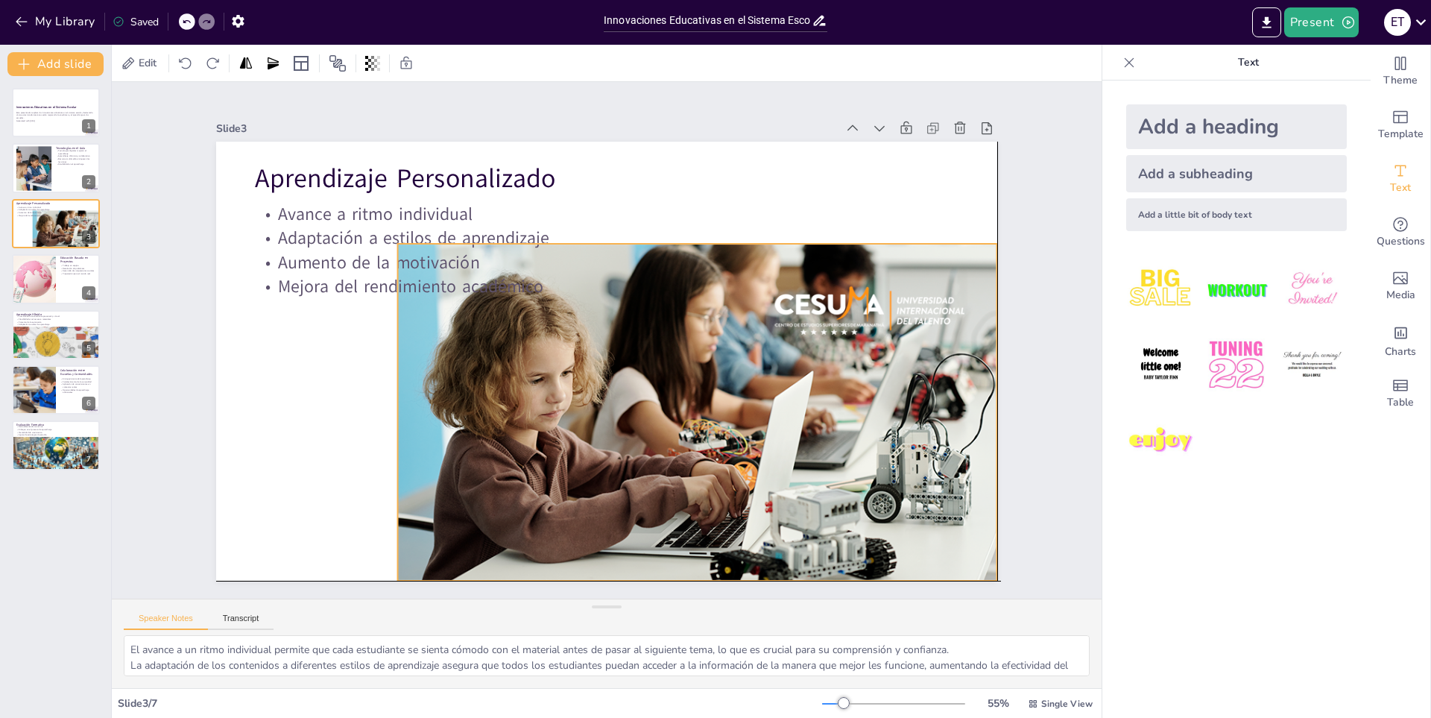
click at [695, 236] on p "Adaptación a estilos de aprendizaje" at bounding box center [618, 239] width 702 height 98
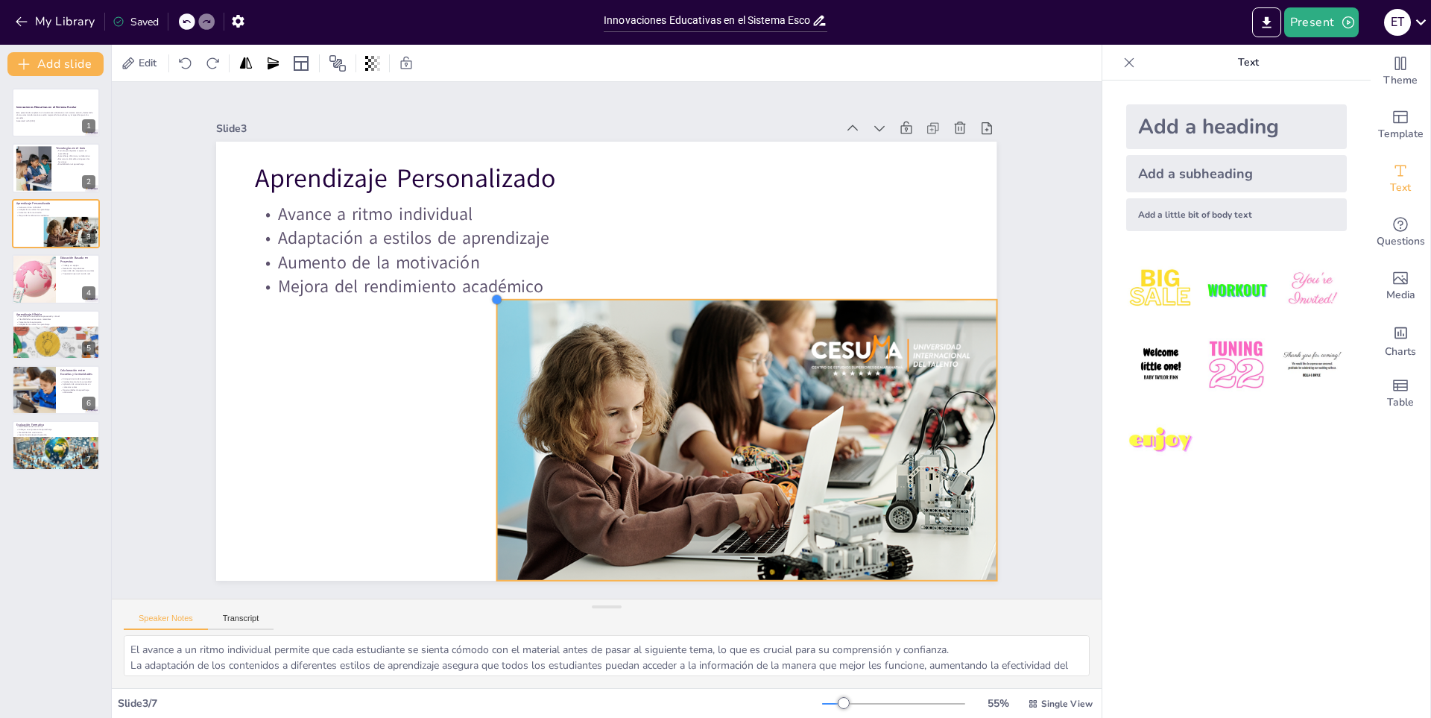
drag, startPoint x: 388, startPoint y: 237, endPoint x: 488, endPoint y: 312, distance: 124.5
click at [488, 312] on div "Aprendizaje Personalizado Avance a ritmo individual Adaptación a estilos de apr…" at bounding box center [606, 361] width 781 height 439
click at [607, 102] on div "Slide 1 Innovaciones Educativas en el Sistema Escolar Este presentación explora…" at bounding box center [607, 340] width 909 height 757
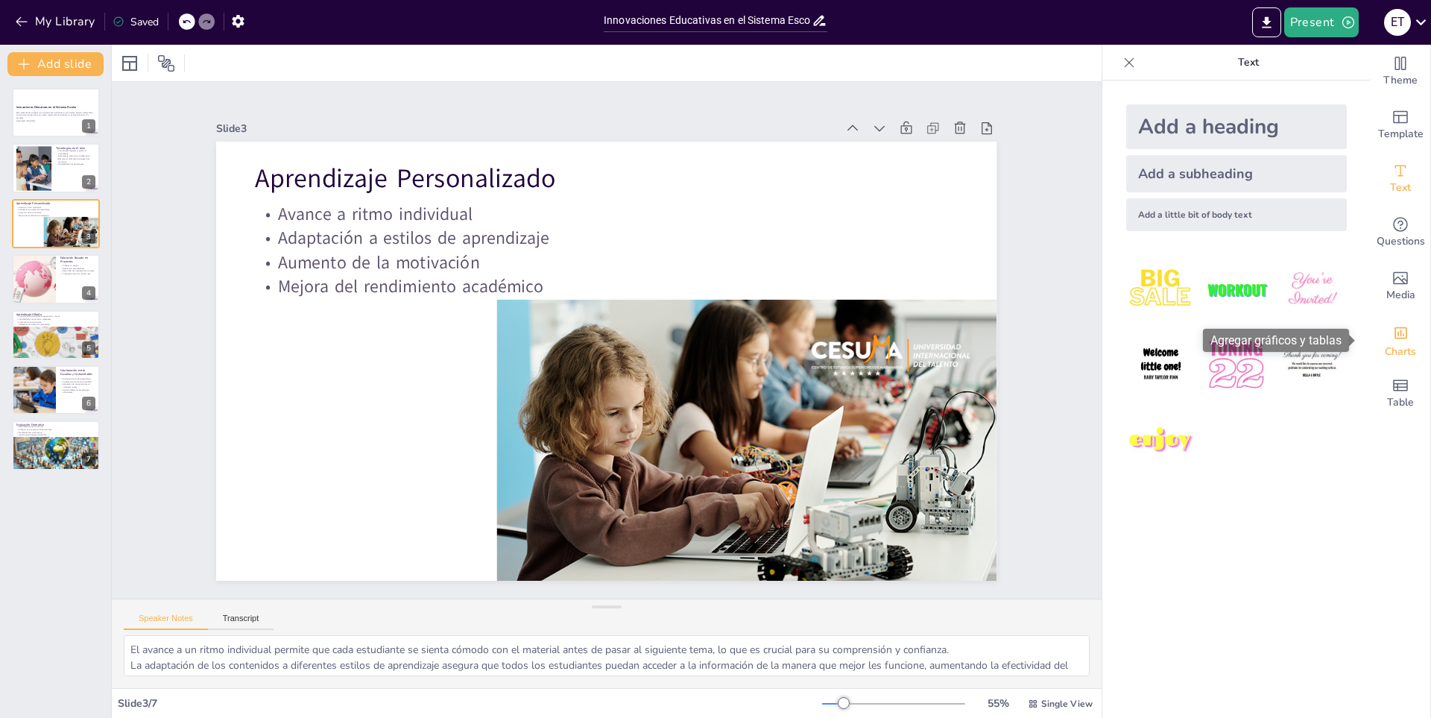
click at [1396, 341] on icon "Add charts and graphs" at bounding box center [1401, 333] width 16 height 16
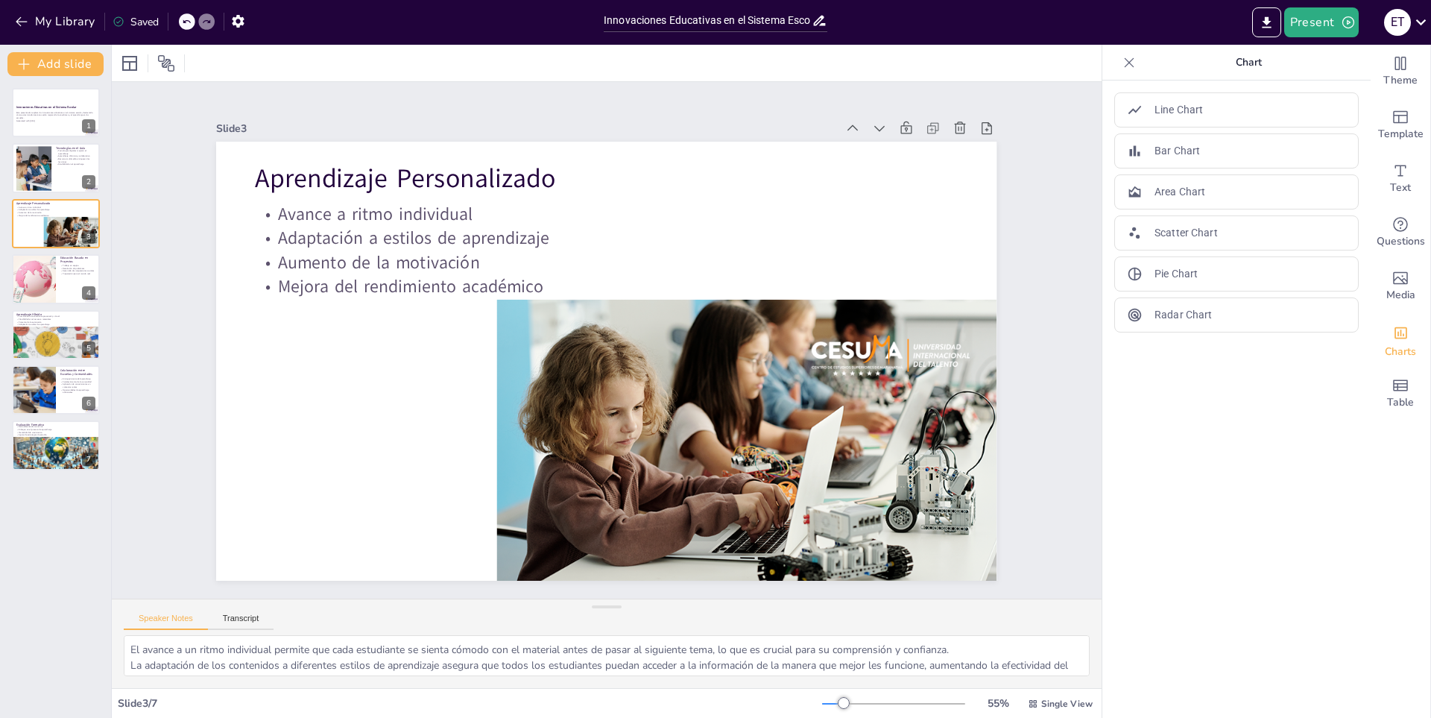
click at [1125, 63] on icon at bounding box center [1130, 62] width 10 height 10
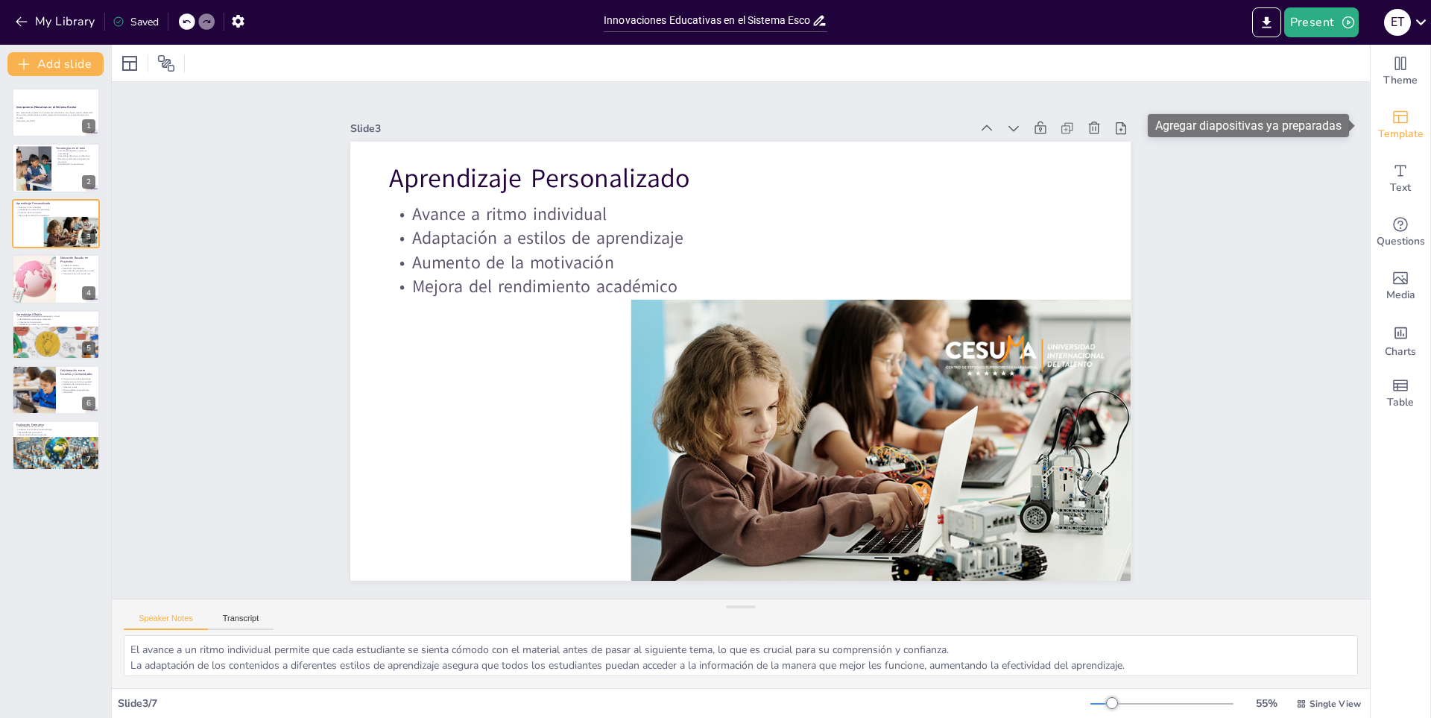
click at [1417, 123] on div "Template" at bounding box center [1401, 125] width 60 height 54
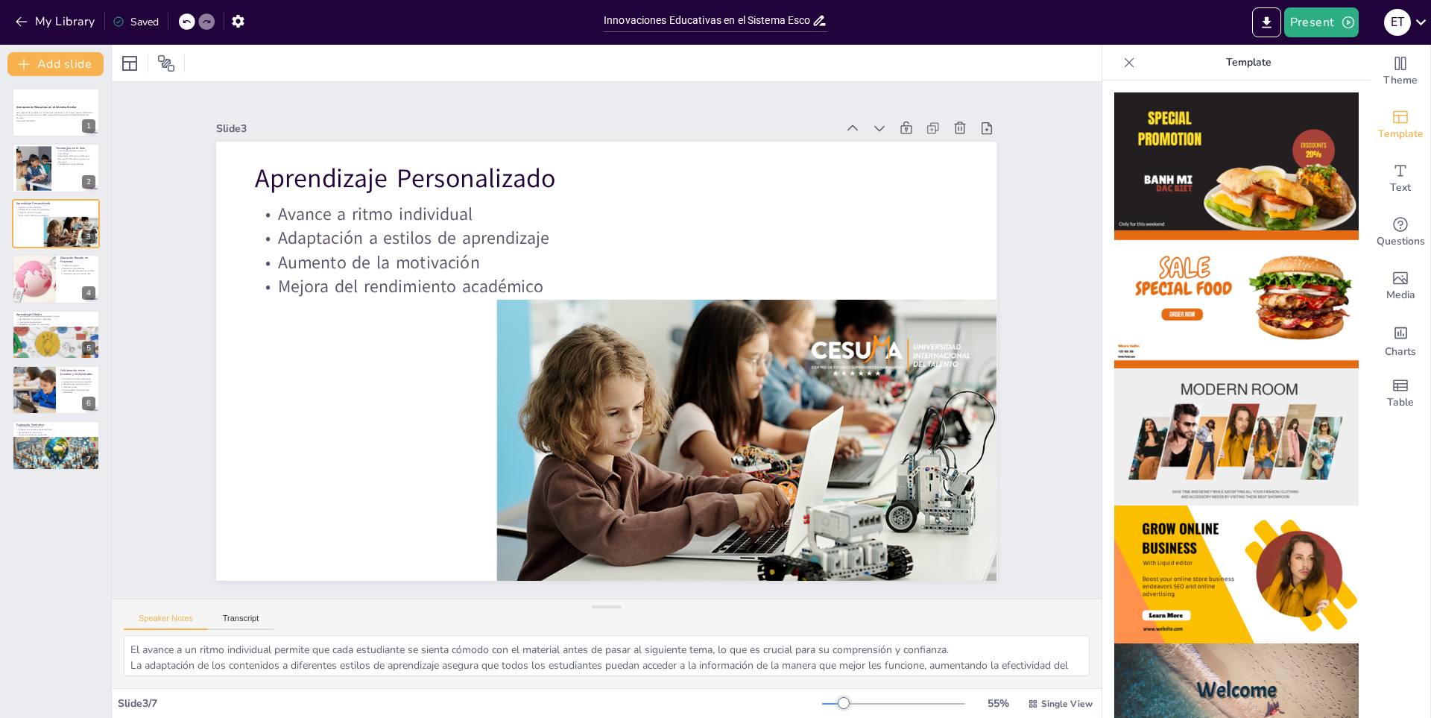
click at [1122, 65] on icon at bounding box center [1129, 62] width 15 height 15
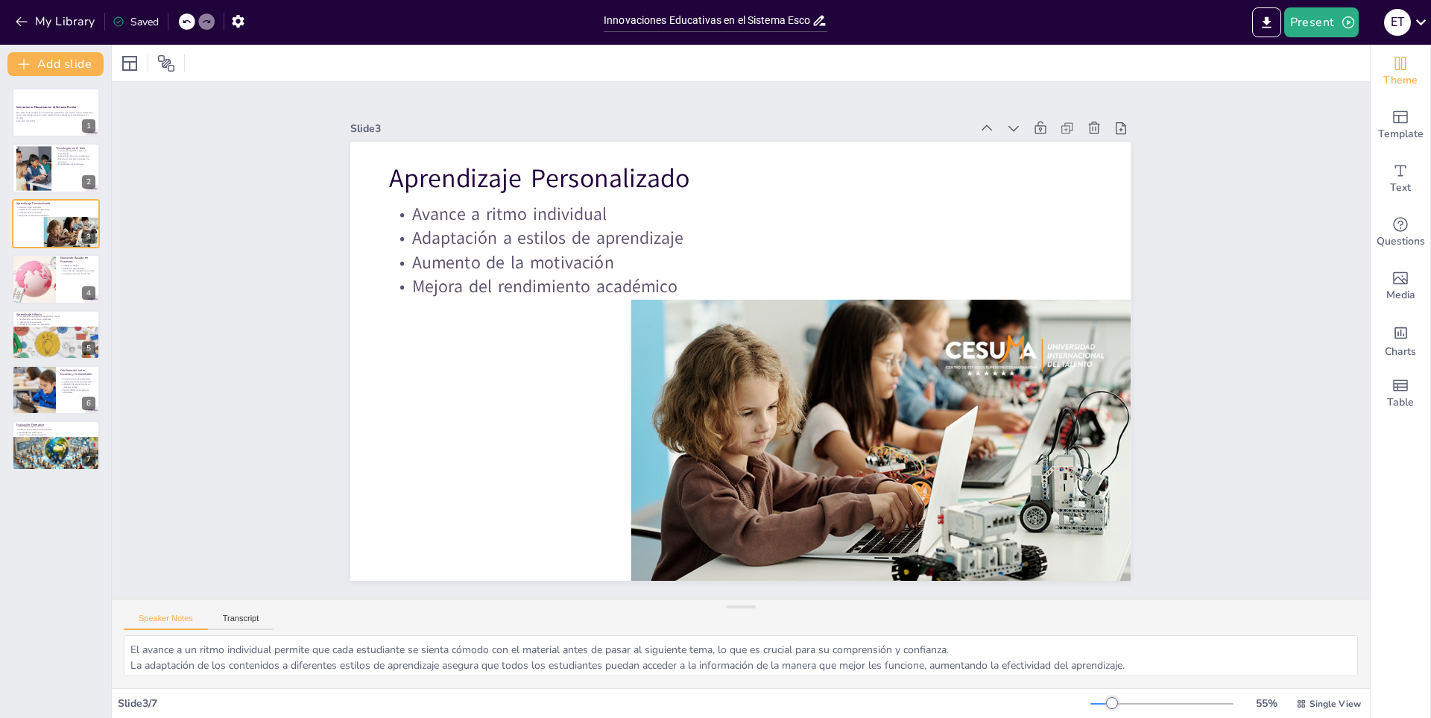
click at [1384, 74] on span "Theme" at bounding box center [1401, 80] width 34 height 16
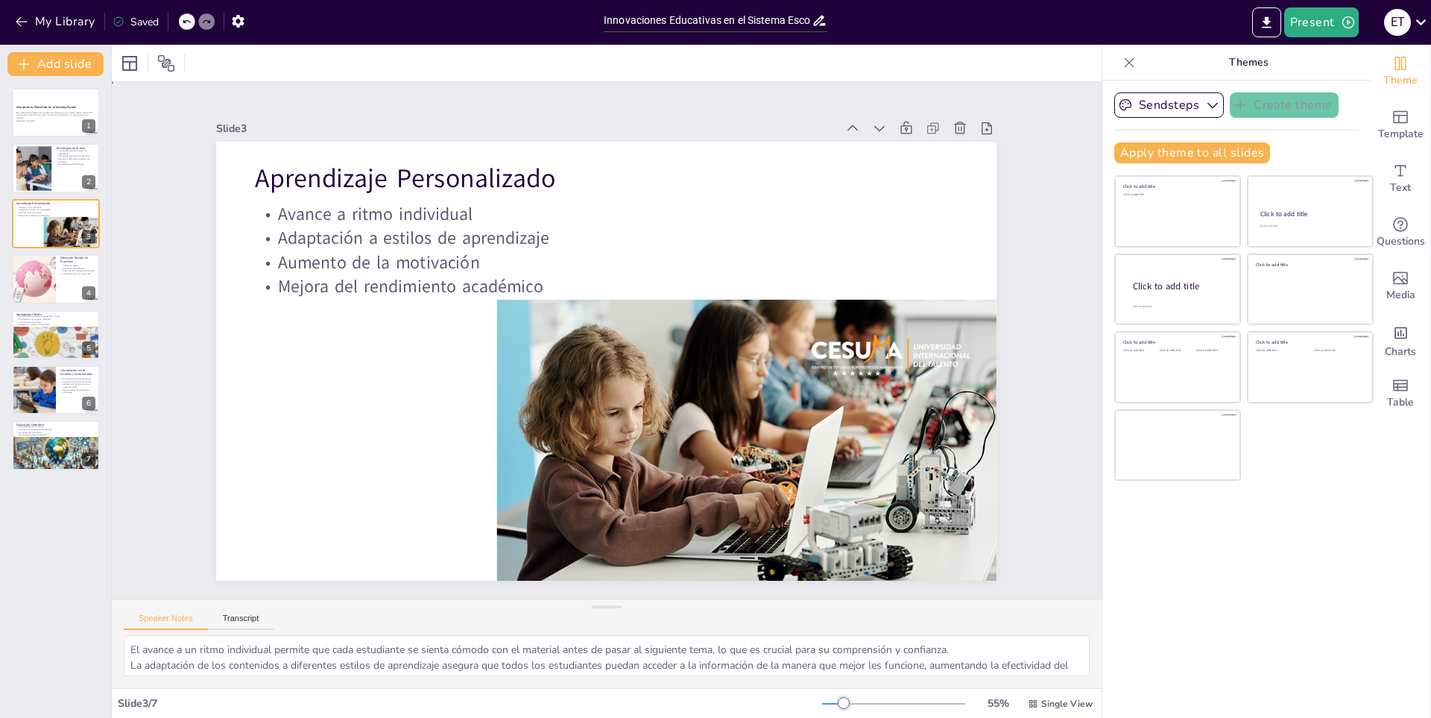
click at [1013, 183] on div "Slide 1 Innovaciones Educativas en el Sistema Escolar Este presentación explora…" at bounding box center [607, 340] width 910 height 569
click at [1136, 97] on button "Sendsteps" at bounding box center [1170, 104] width 110 height 25
click at [1155, 156] on span "Sendsteps" at bounding box center [1180, 156] width 67 height 14
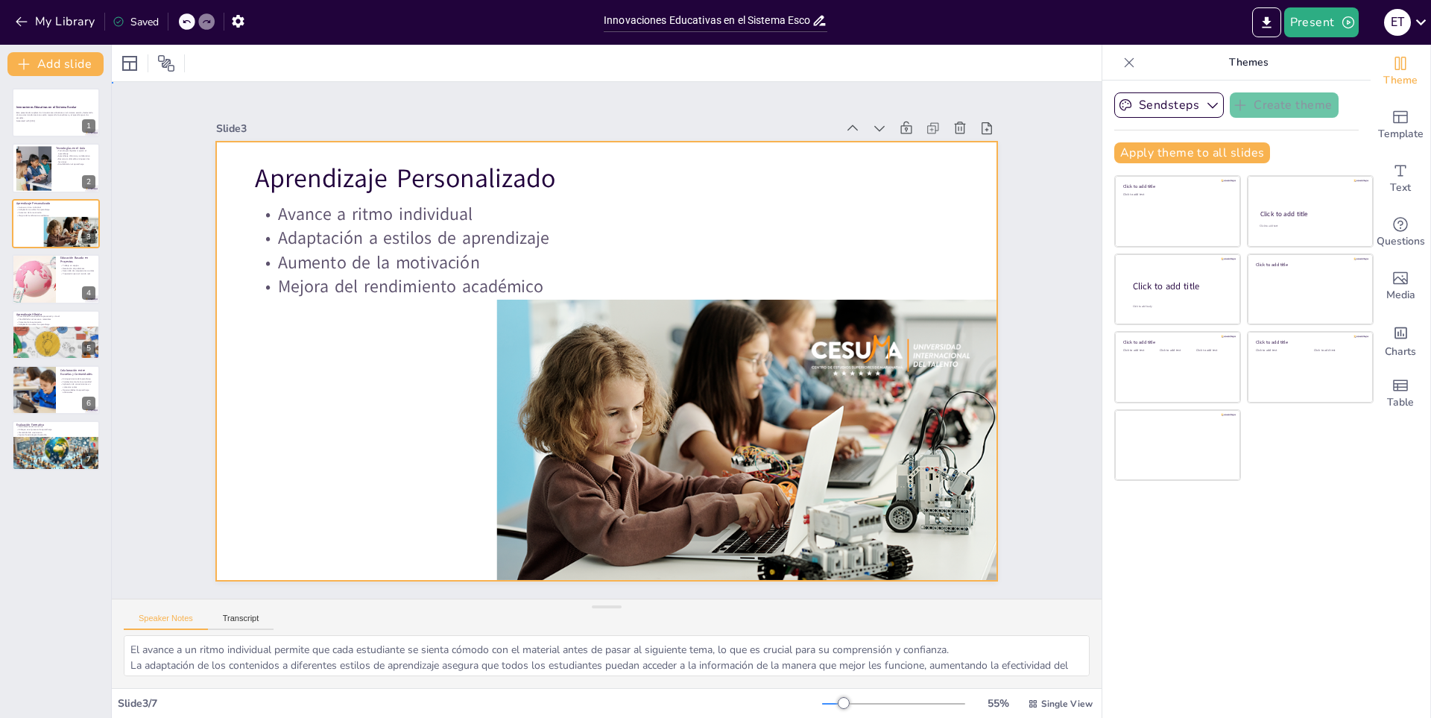
click at [283, 376] on div at bounding box center [605, 361] width 822 height 518
click at [126, 65] on div at bounding box center [130, 63] width 18 height 18
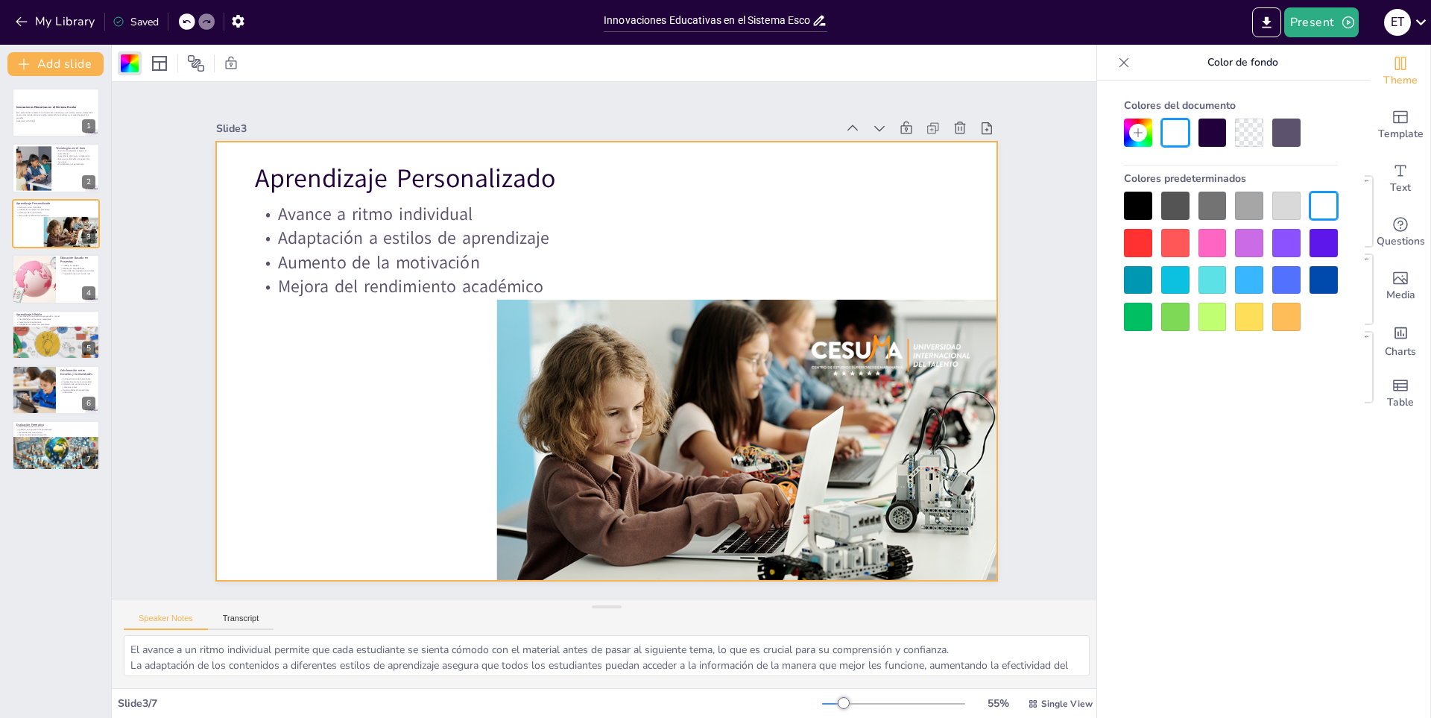
click at [1214, 274] on div at bounding box center [1213, 280] width 28 height 28
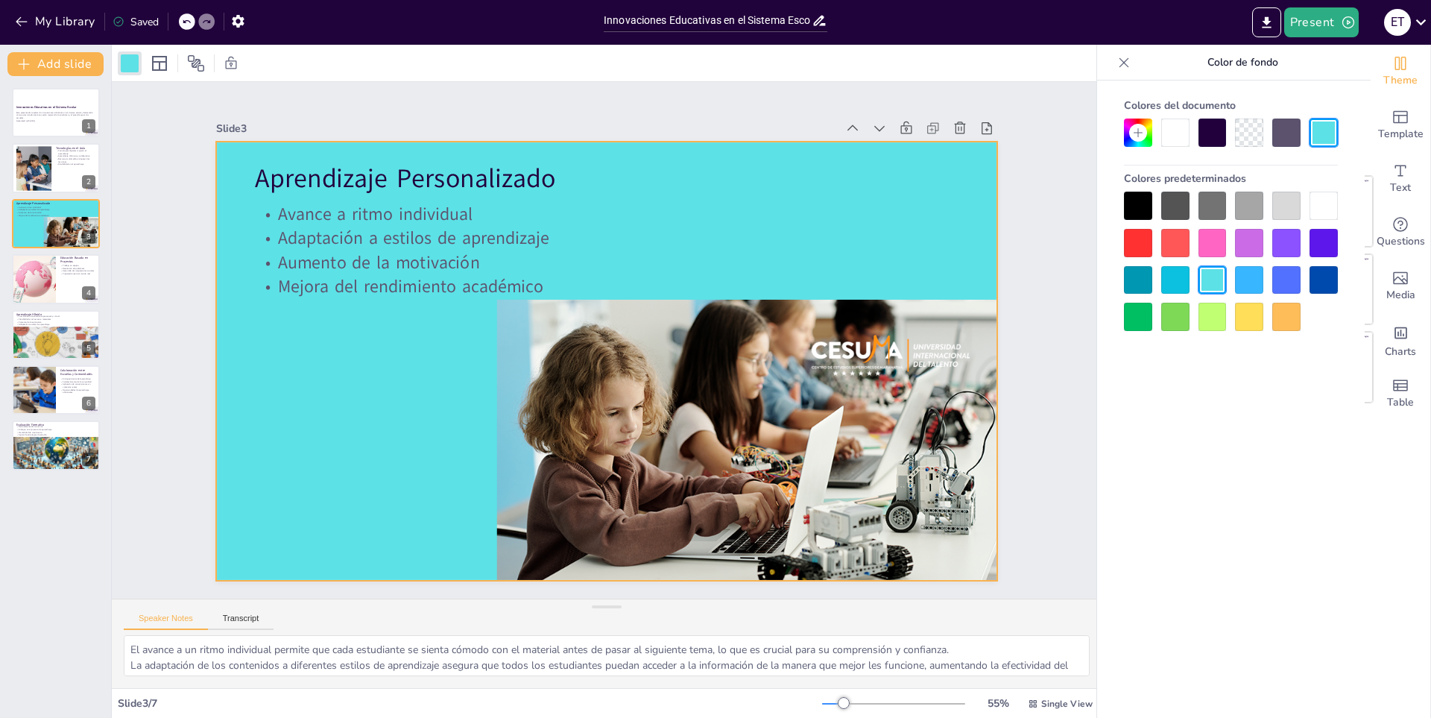
click at [1250, 144] on div at bounding box center [1249, 133] width 28 height 28
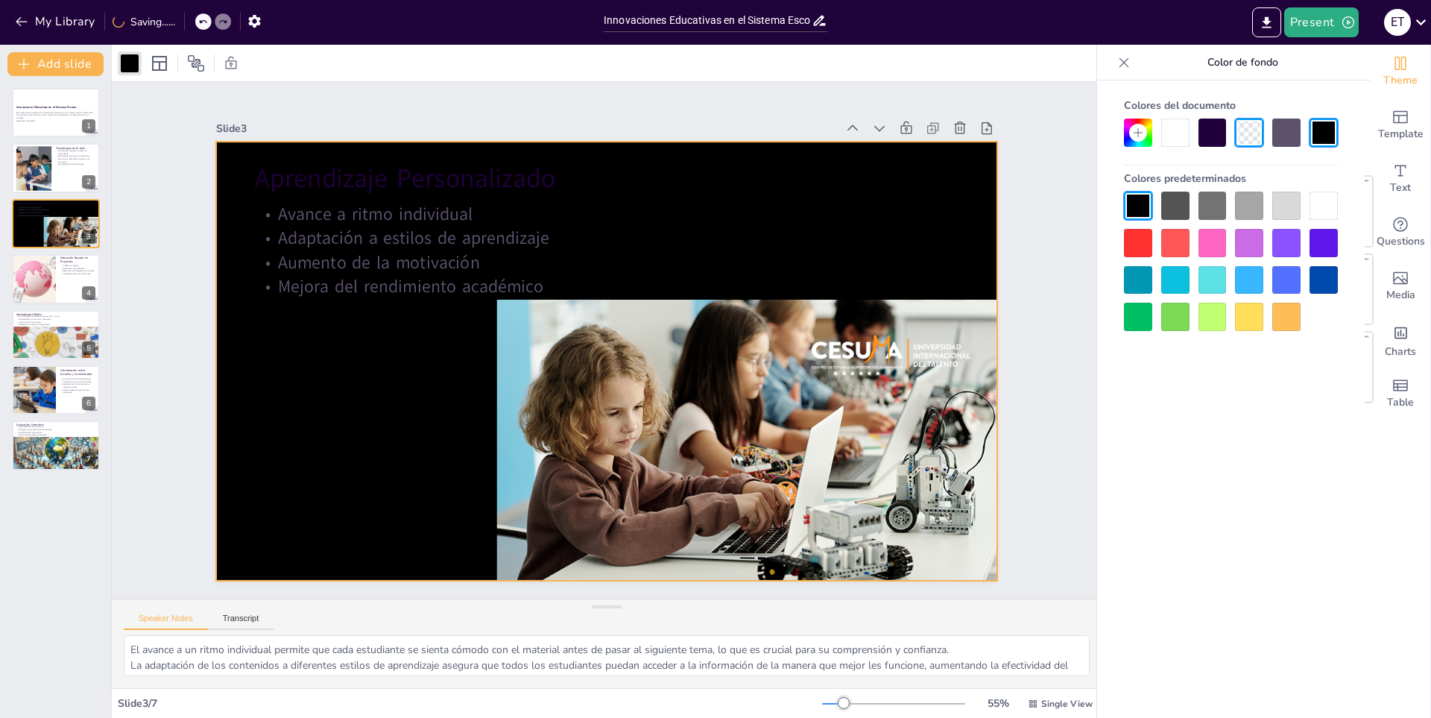
click at [1243, 130] on div at bounding box center [1249, 133] width 28 height 28
click at [1164, 131] on div at bounding box center [1175, 133] width 28 height 28
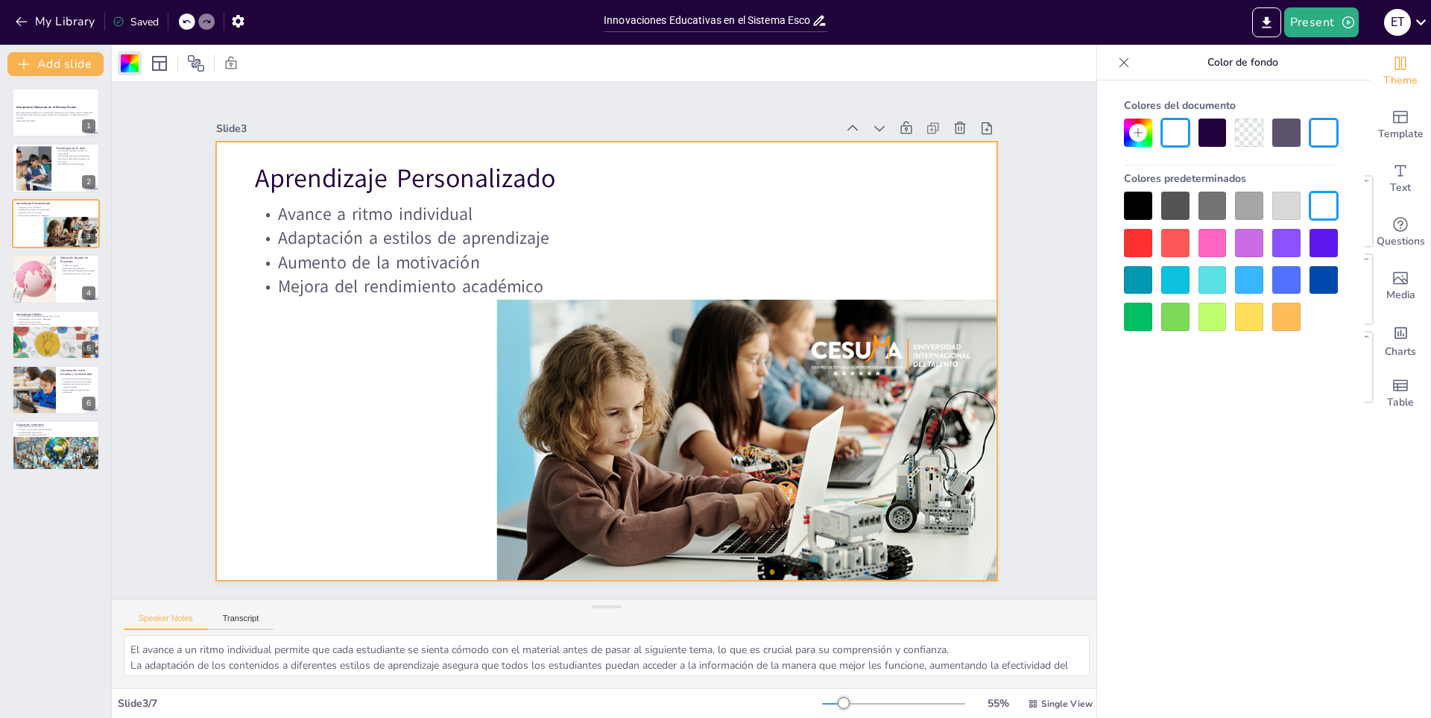
click at [1218, 120] on div at bounding box center [1213, 133] width 28 height 28
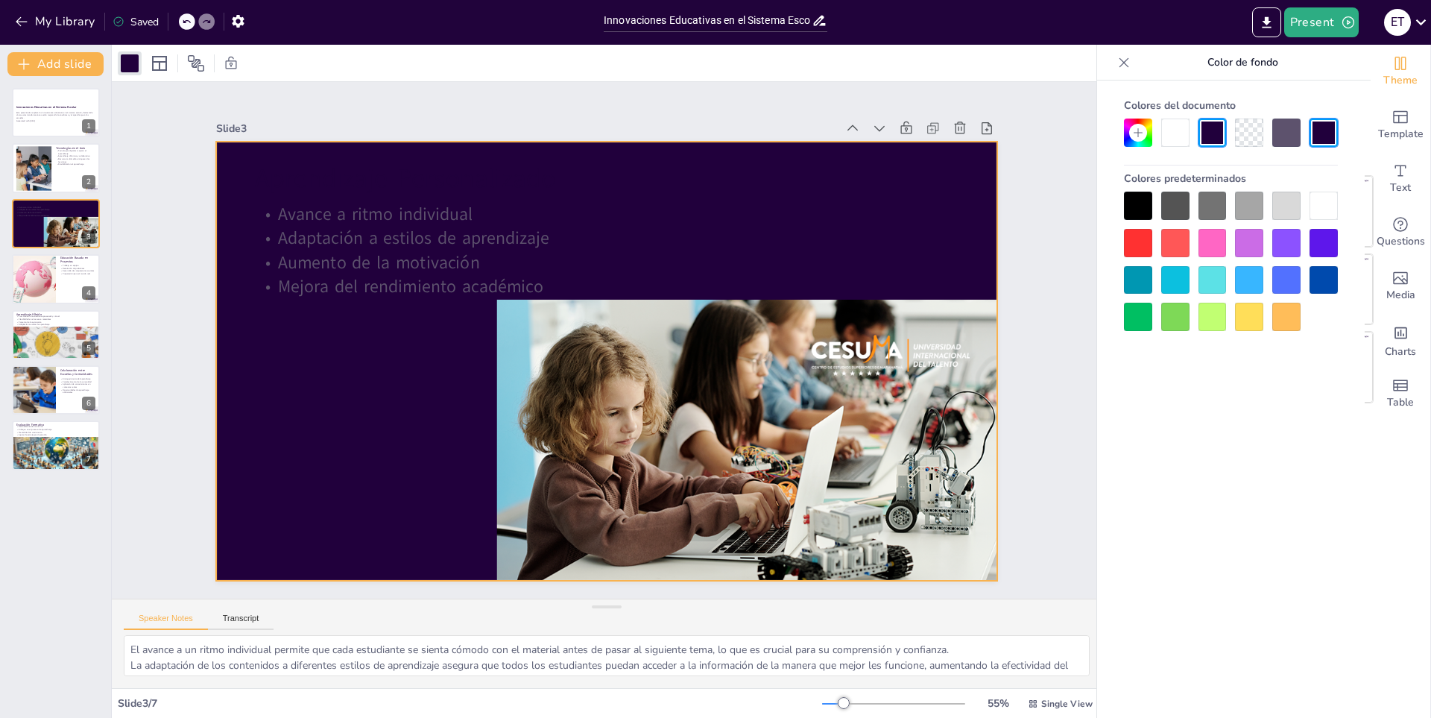
click at [1173, 129] on div at bounding box center [1175, 133] width 28 height 28
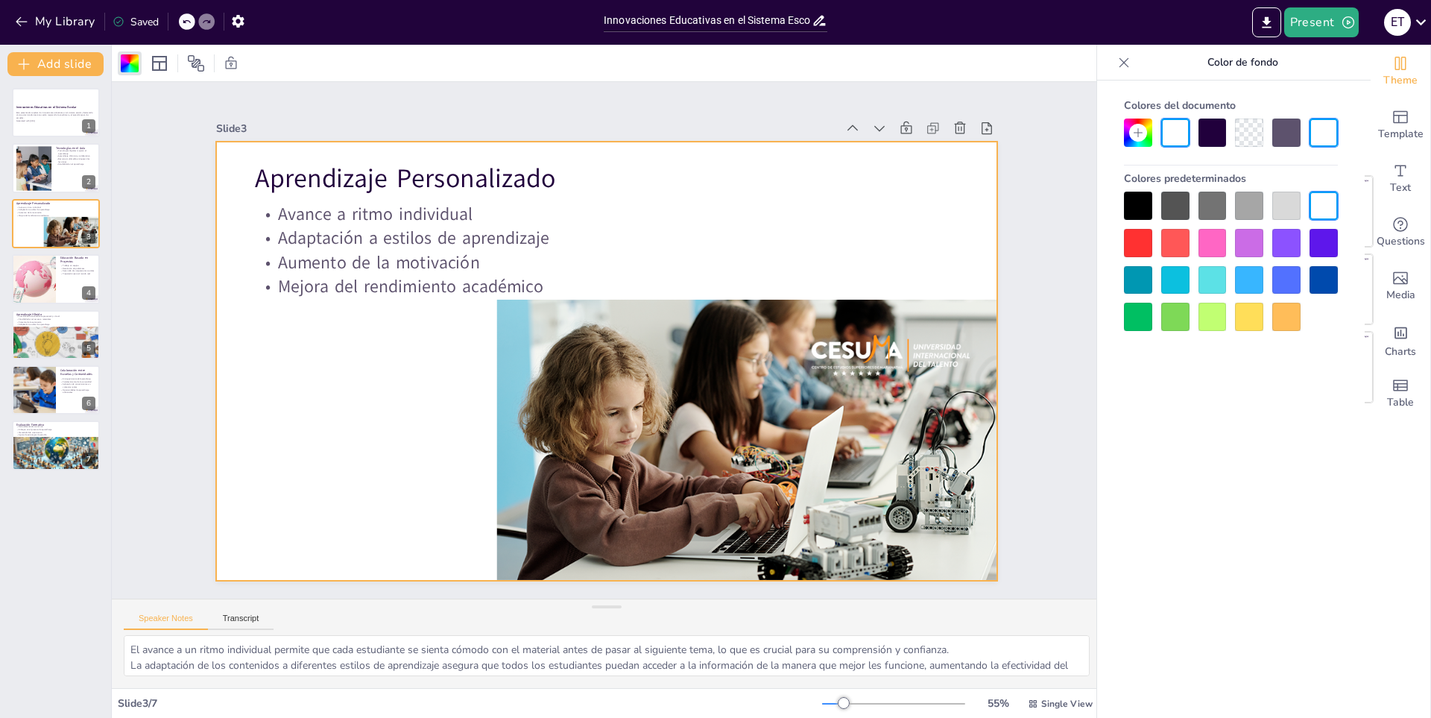
click at [1282, 207] on div at bounding box center [1287, 206] width 28 height 28
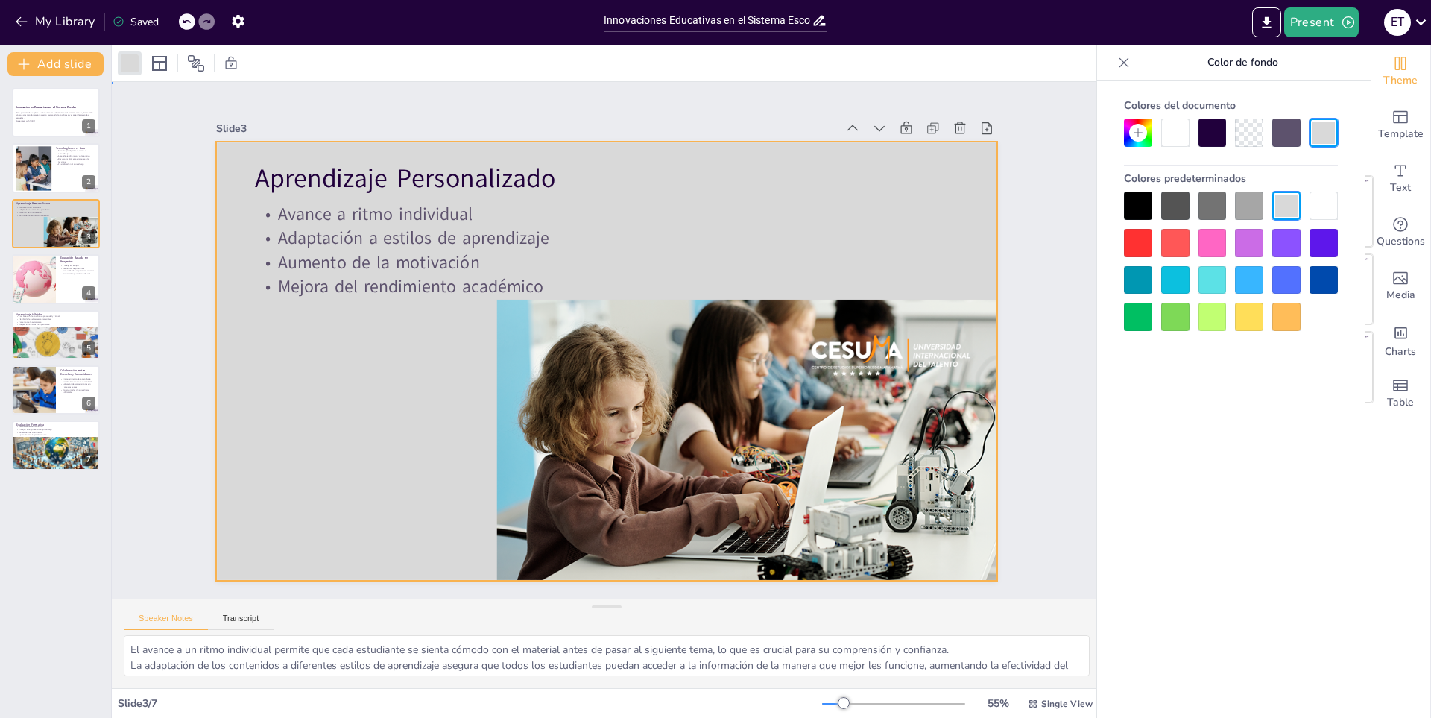
click at [1024, 213] on div "Slide 1 Innovaciones Educativas en el Sistema Escolar Este presentación explora…" at bounding box center [606, 340] width 864 height 481
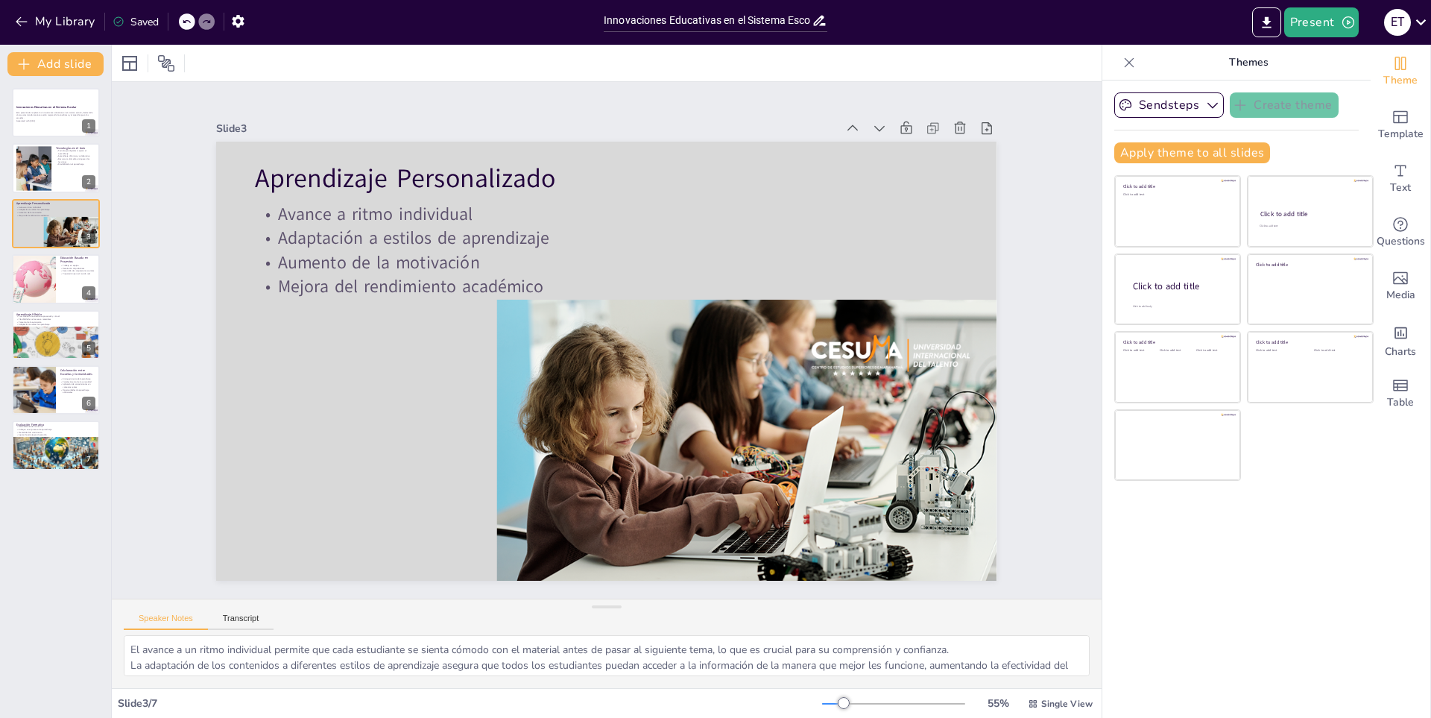
click at [1125, 64] on icon at bounding box center [1130, 62] width 10 height 10
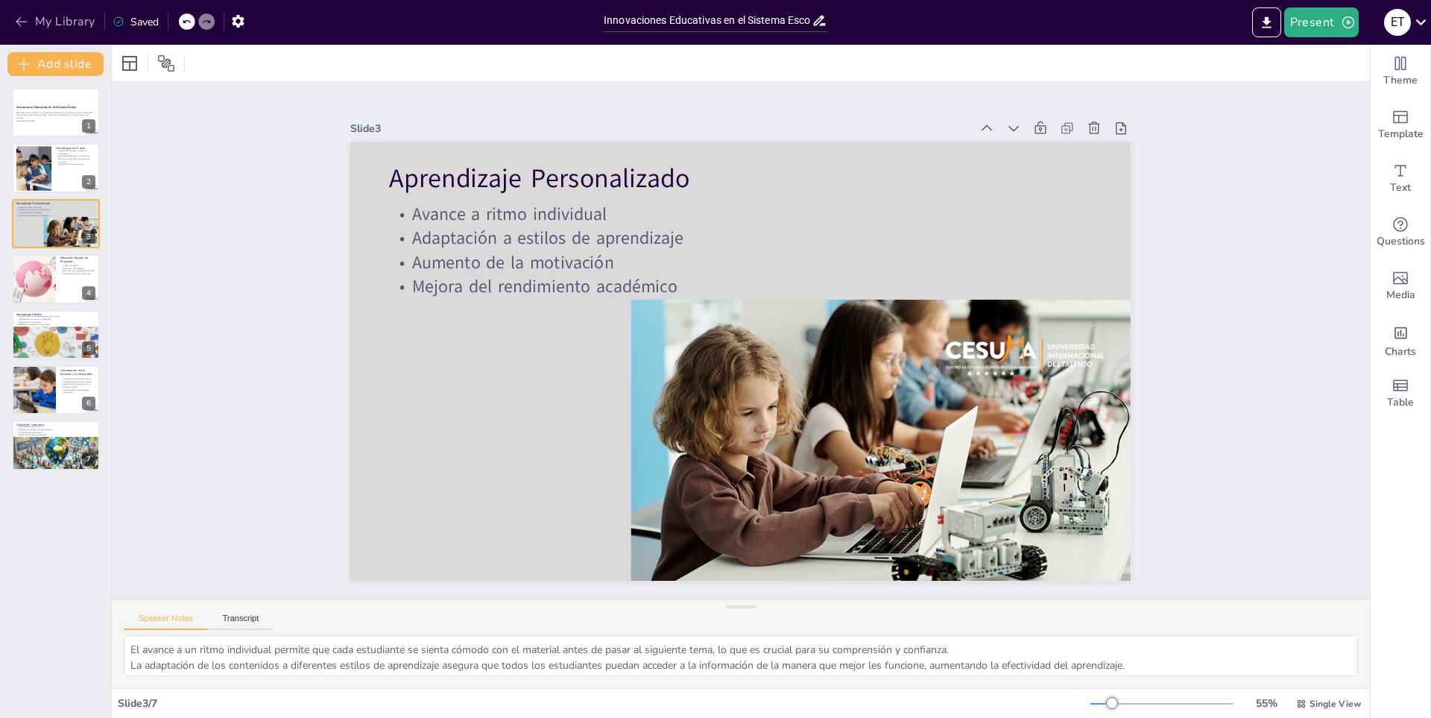
click at [45, 21] on button "My Library" at bounding box center [56, 22] width 90 height 24
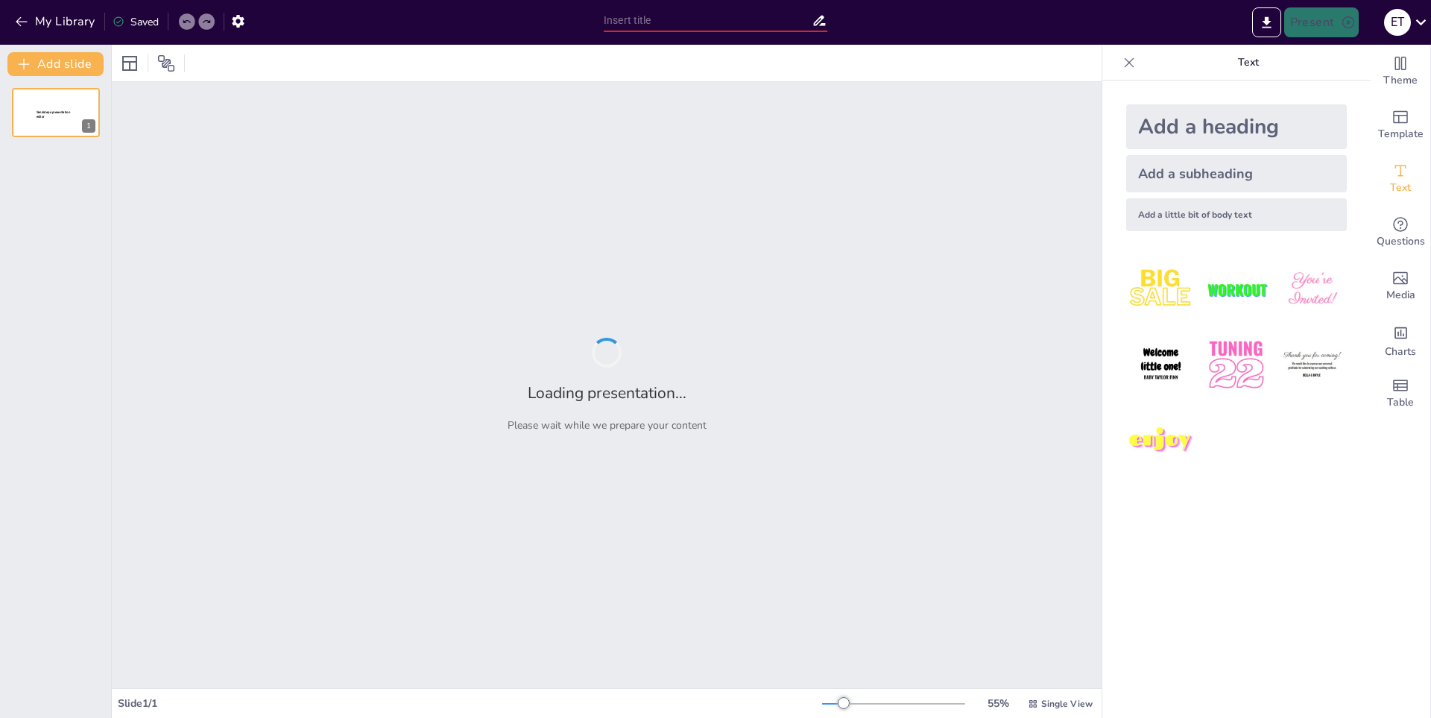
type input "Lectores Críticos: Fomentando el Pensamiento Analítico"
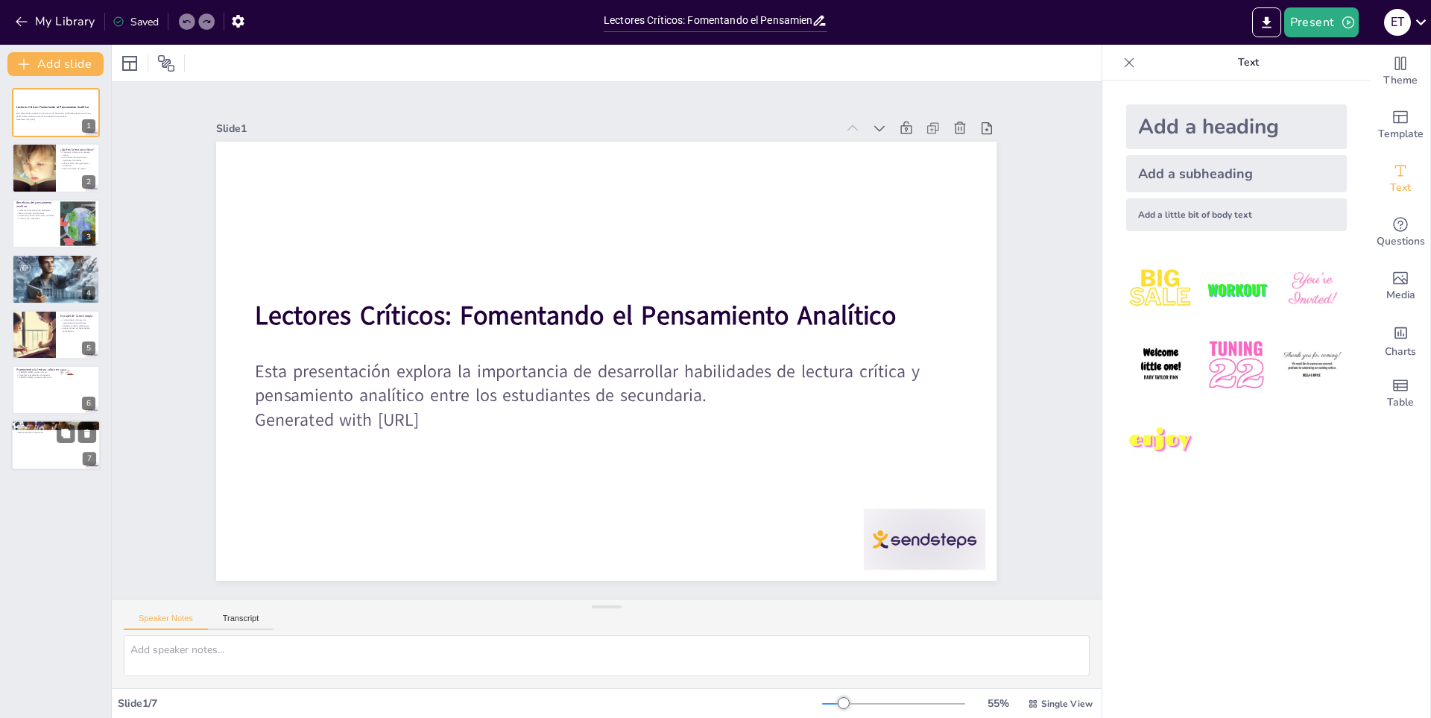
click at [46, 448] on div at bounding box center [55, 445] width 89 height 51
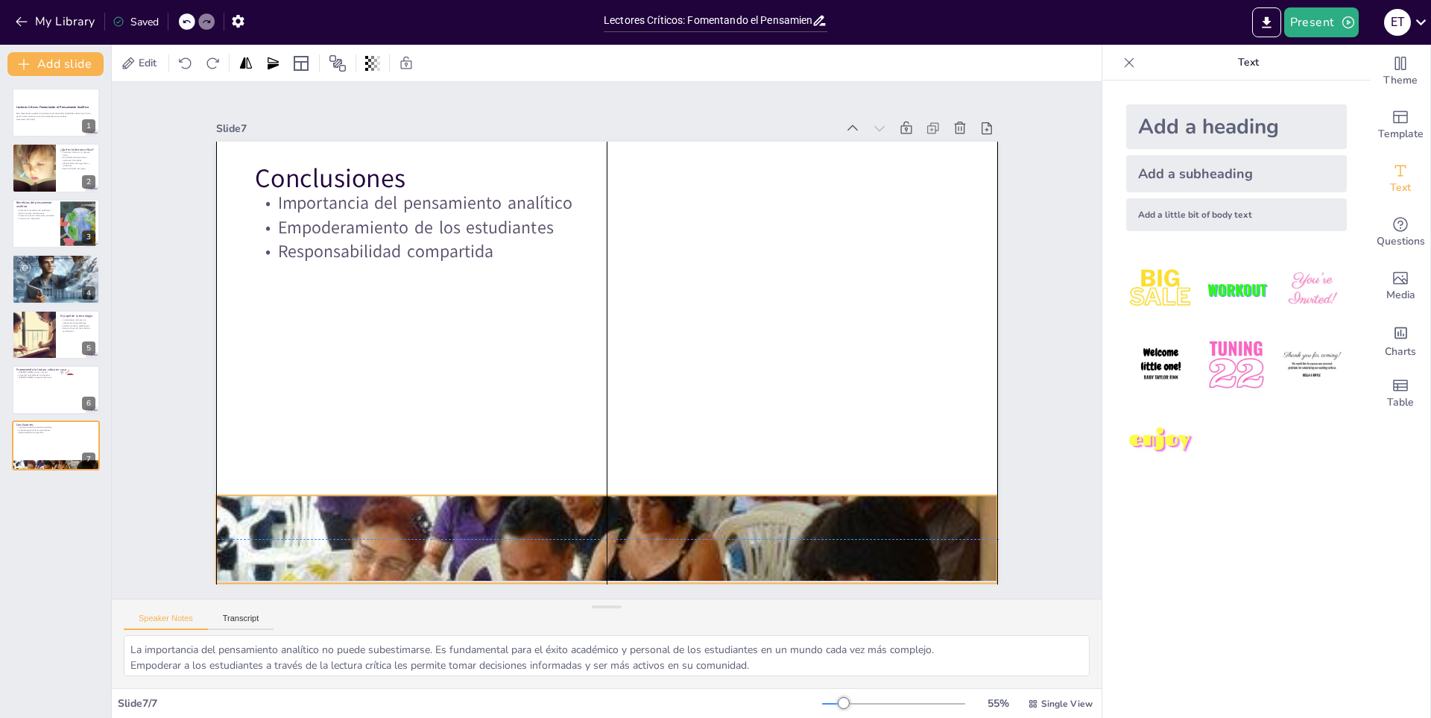
drag, startPoint x: 968, startPoint y: 161, endPoint x: 969, endPoint y: 516, distance: 354.9
click at [969, 516] on div at bounding box center [606, 539] width 781 height 585
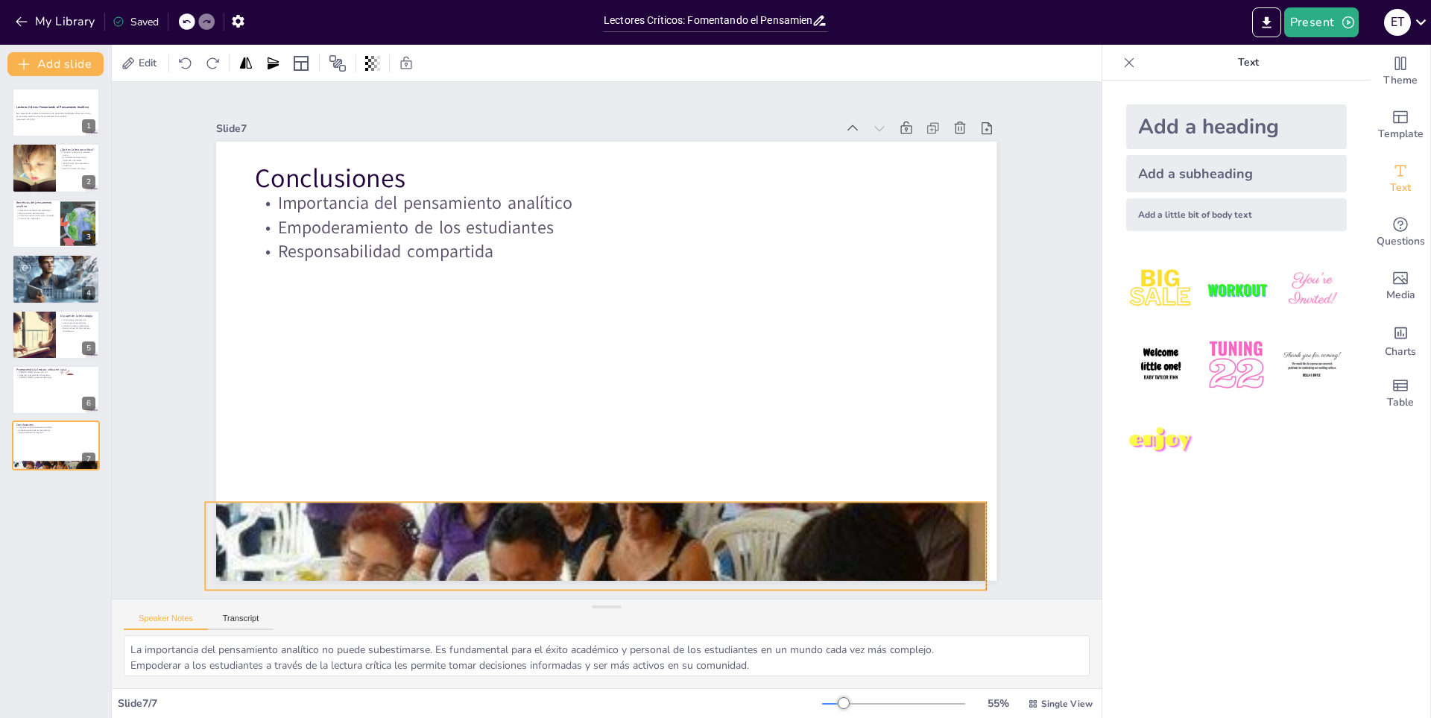
drag, startPoint x: 596, startPoint y: 490, endPoint x: 591, endPoint y: 497, distance: 8.1
click at [591, 497] on div at bounding box center [596, 545] width 781 height 585
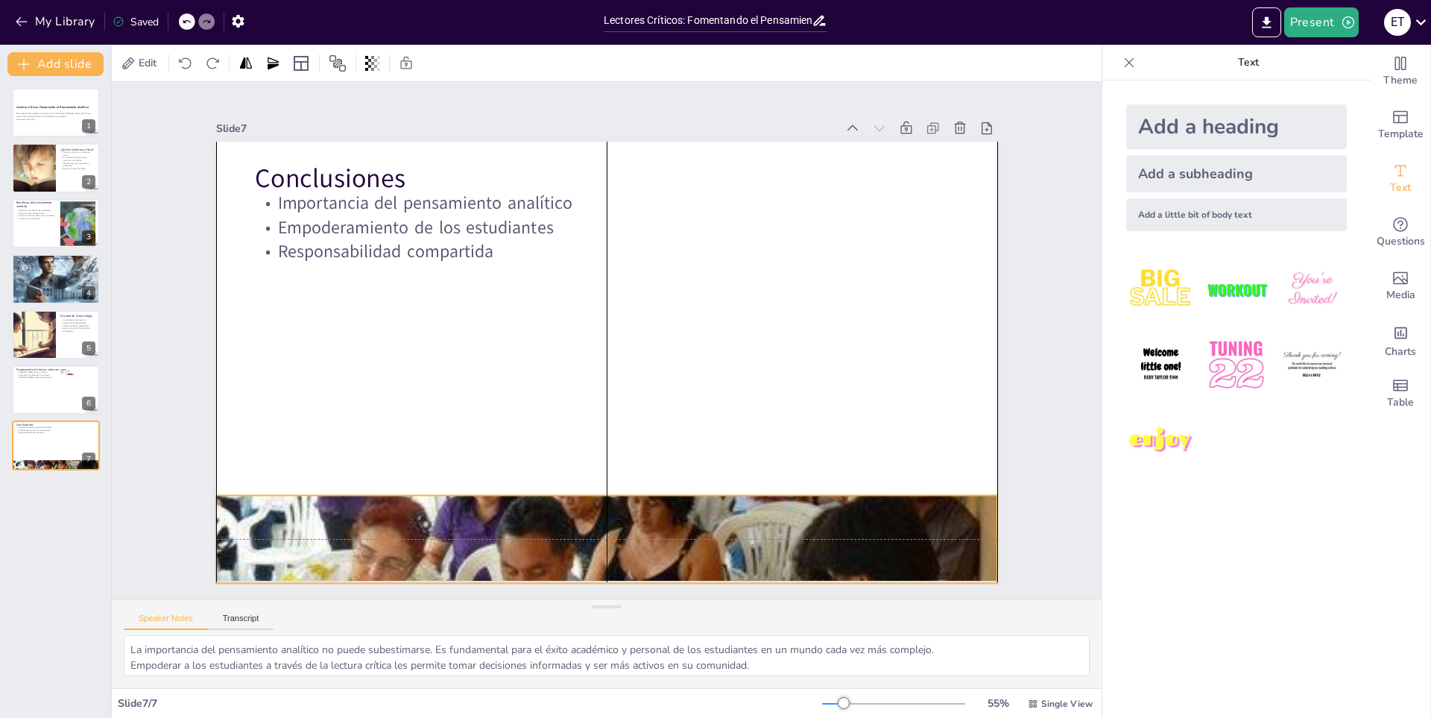
drag, startPoint x: 616, startPoint y: 526, endPoint x: 617, endPoint y: 519, distance: 7.5
click at [617, 519] on div at bounding box center [606, 539] width 781 height 585
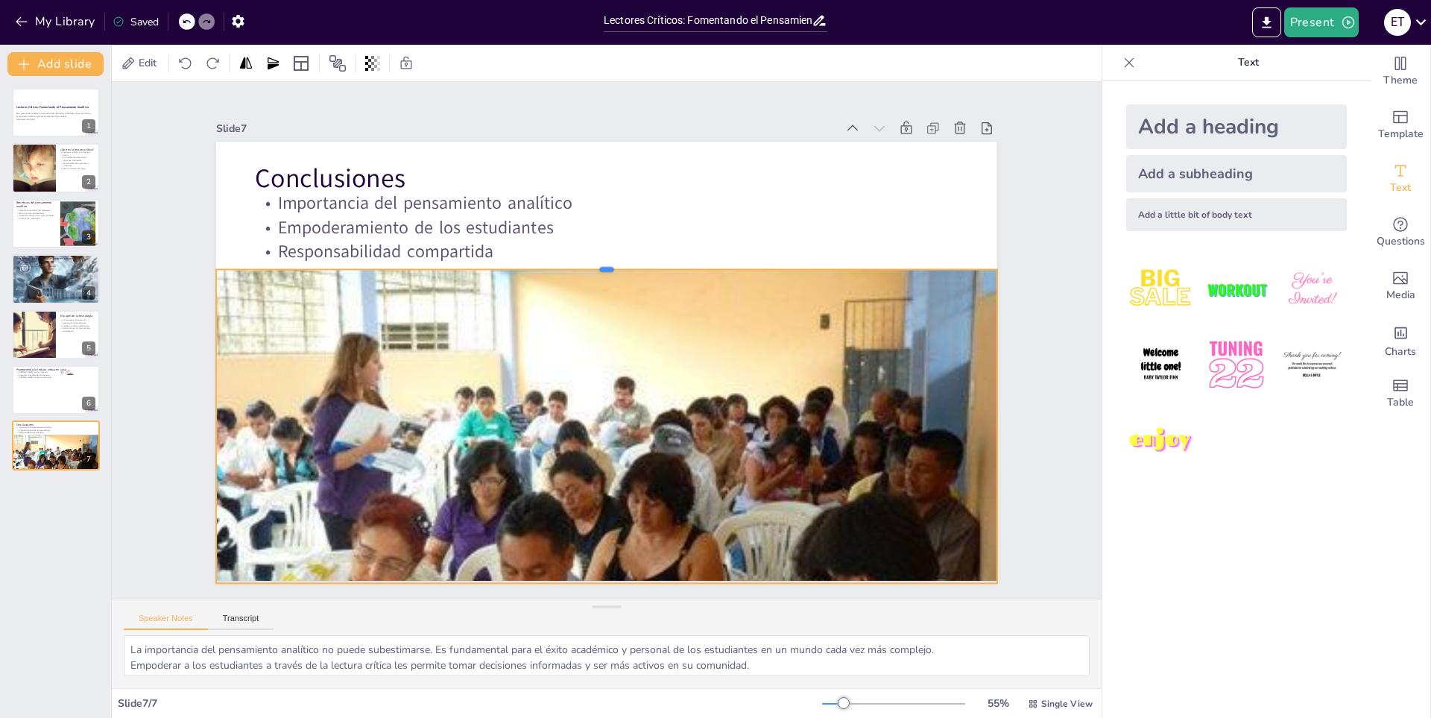
drag, startPoint x: 594, startPoint y: 489, endPoint x: 631, endPoint y: 263, distance: 228.8
click at [631, 263] on div at bounding box center [615, 263] width 778 height 93
click at [24, 390] on div at bounding box center [55, 390] width 89 height 51
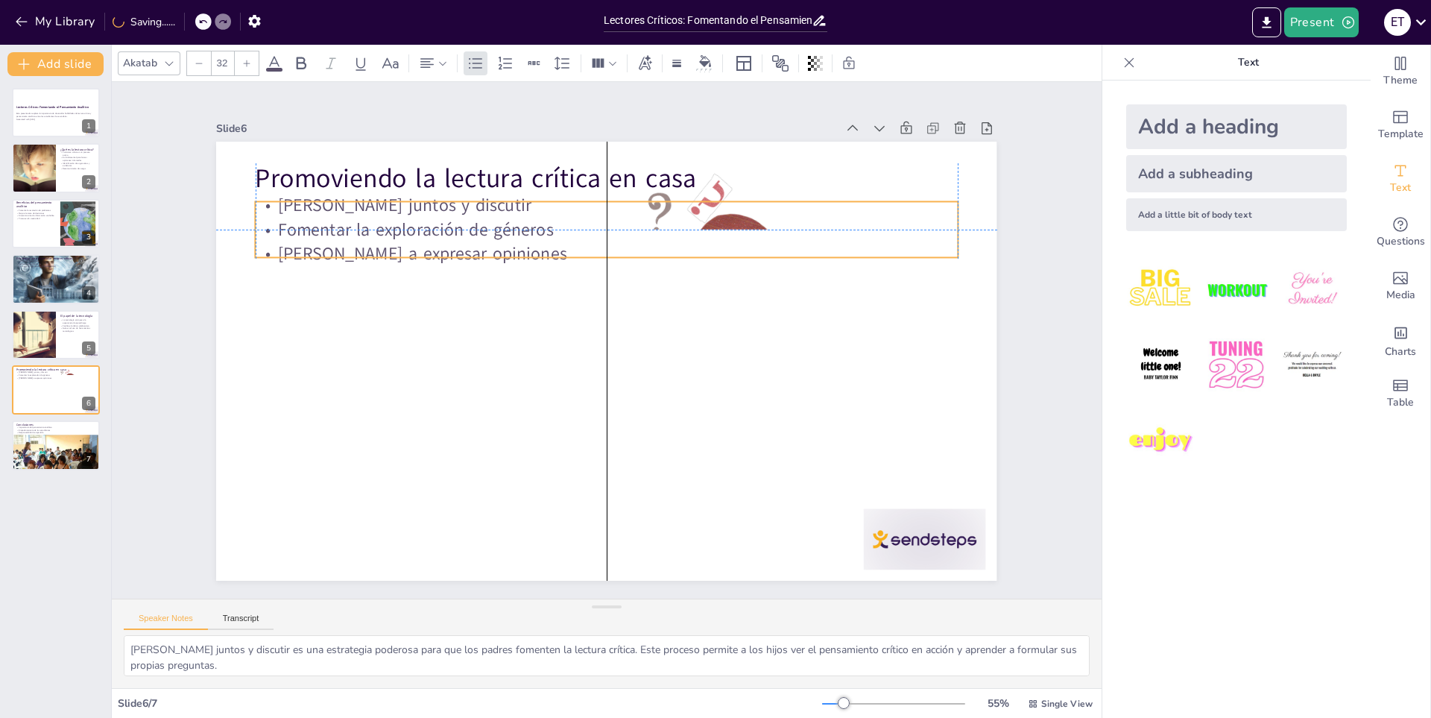
click at [711, 212] on div "Leer juntos y discutir Fomentar la exploración de géneros Animar a expresar opi…" at bounding box center [607, 229] width 702 height 73
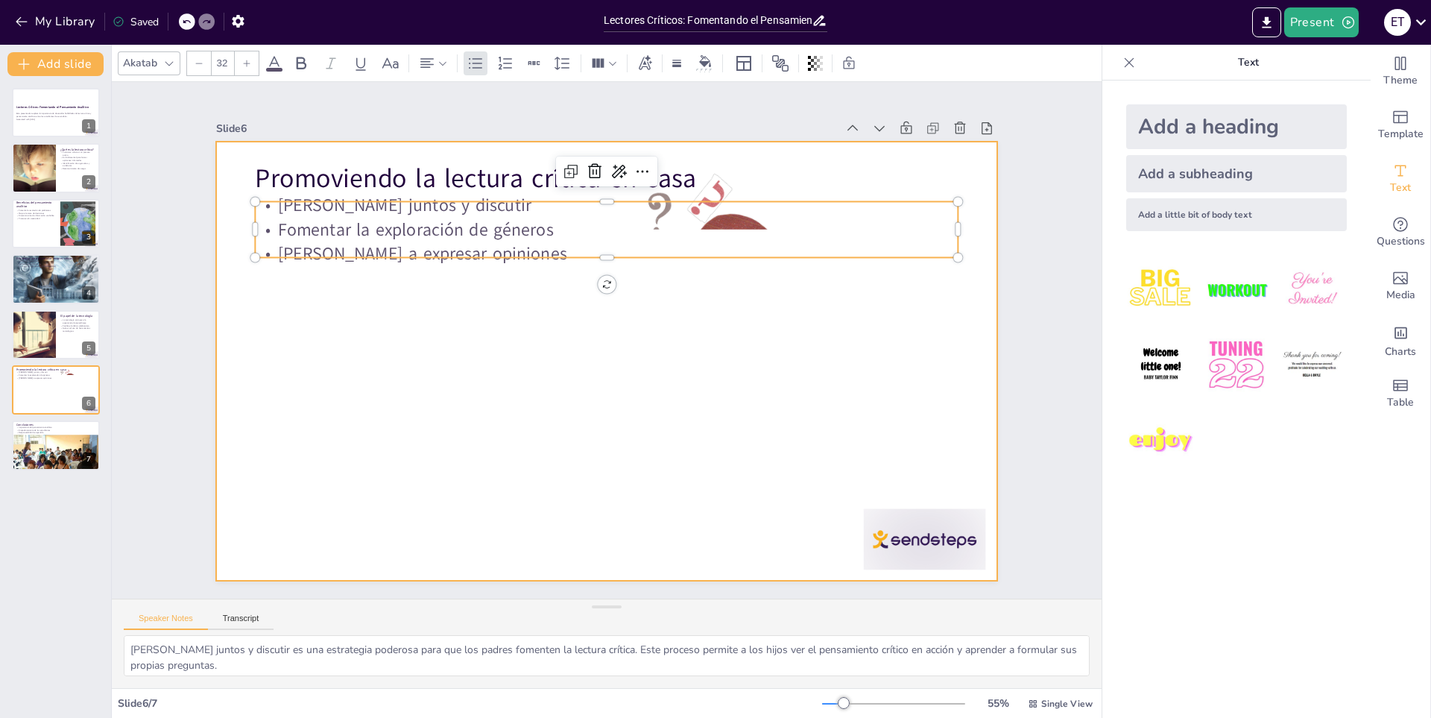
click at [908, 327] on div at bounding box center [606, 361] width 781 height 439
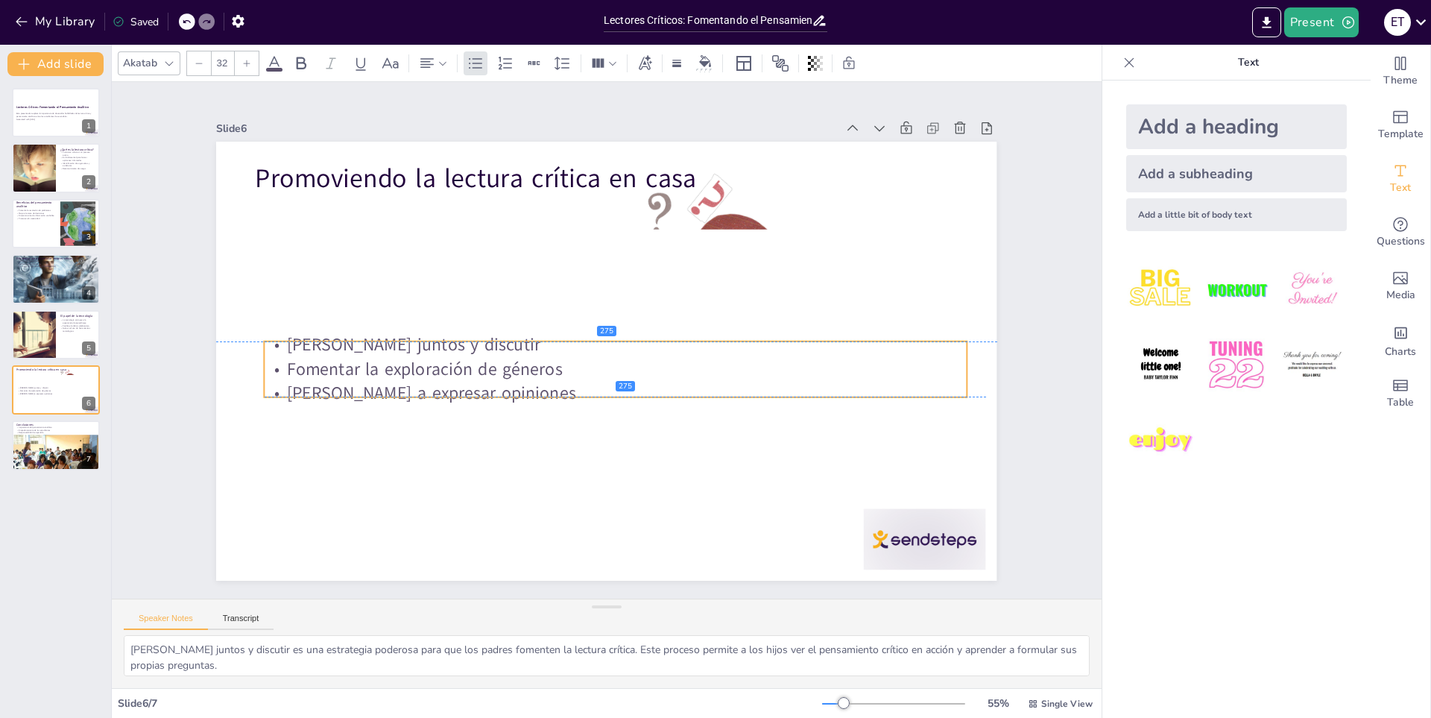
drag, startPoint x: 725, startPoint y: 215, endPoint x: 733, endPoint y: 361, distance: 145.6
click at [733, 361] on p "Fomentar la exploración de géneros" at bounding box center [616, 369] width 702 height 25
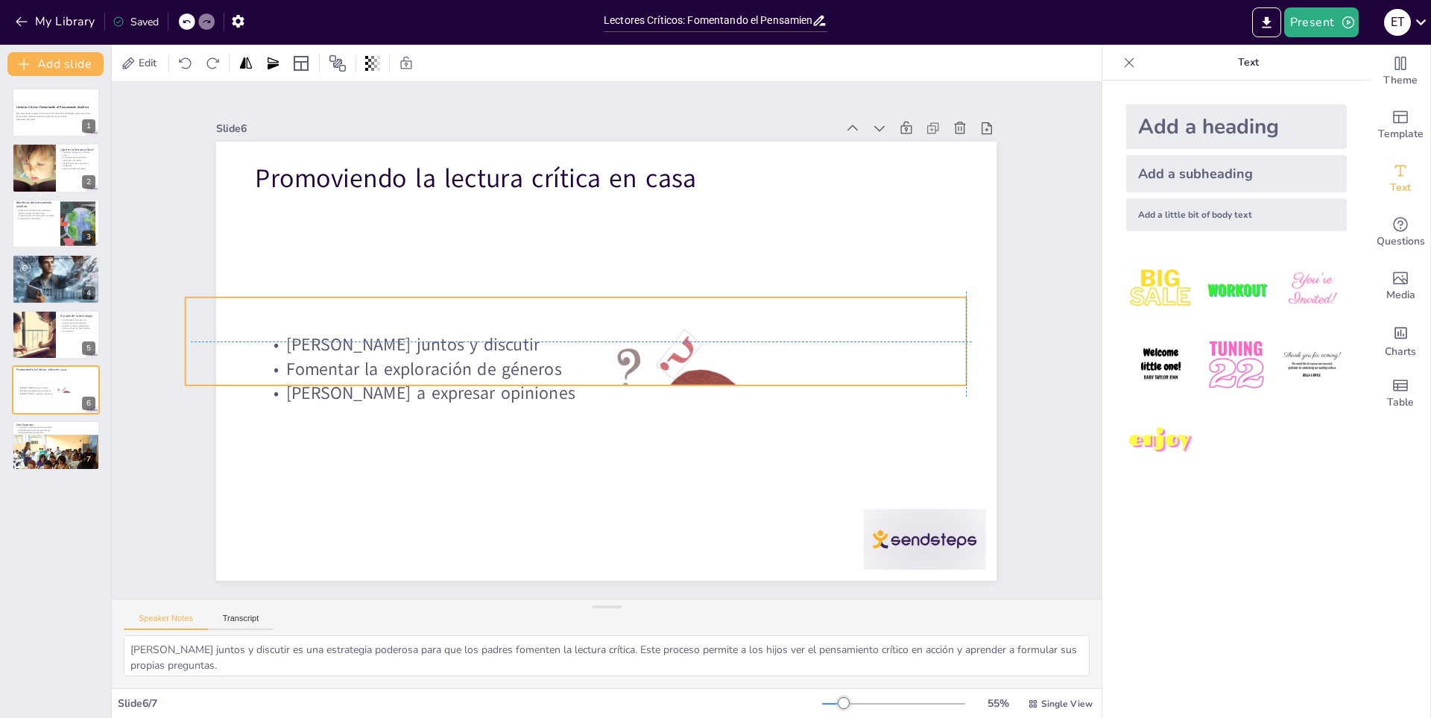
drag, startPoint x: 714, startPoint y: 205, endPoint x: 690, endPoint y: 369, distance: 165.7
click at [690, 184] on div "Promoviendo la lectura crítica en casa Leer juntos y discutir Fomentar la explo…" at bounding box center [627, 143] width 776 height 82
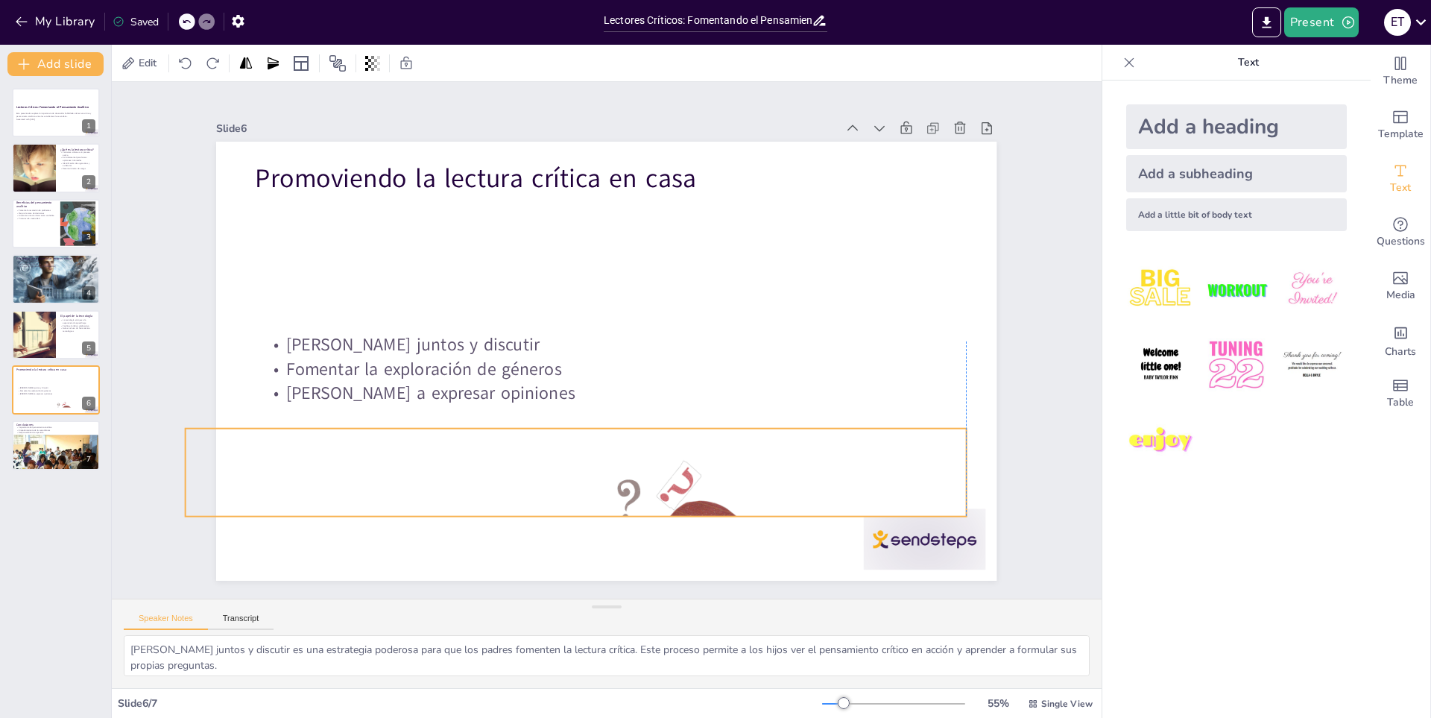
drag, startPoint x: 880, startPoint y: 312, endPoint x: 870, endPoint y: 456, distance: 144.2
click at [870, 456] on div at bounding box center [524, 447] width 917 height 775
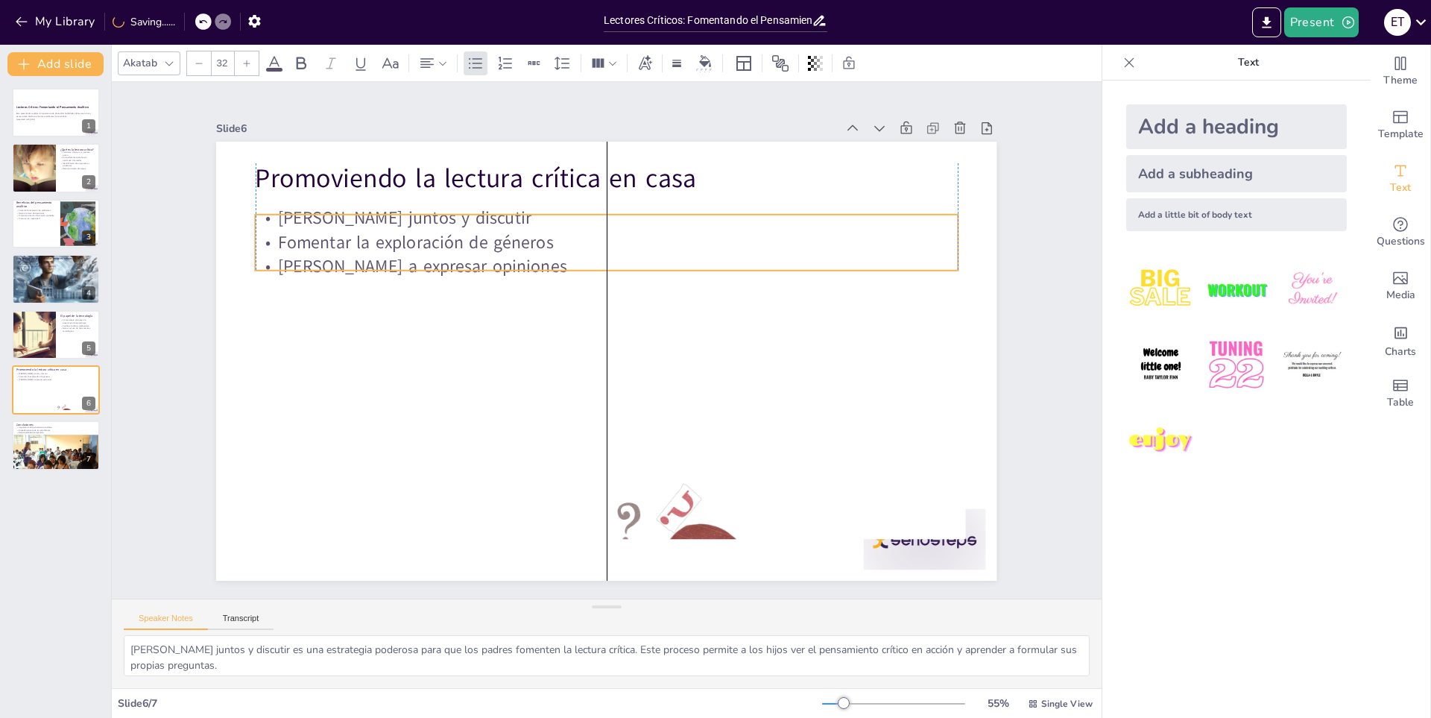
drag, startPoint x: 511, startPoint y: 350, endPoint x: 502, endPoint y: 223, distance: 127.1
click at [502, 223] on p "Leer juntos y discutir" at bounding box center [607, 218] width 702 height 25
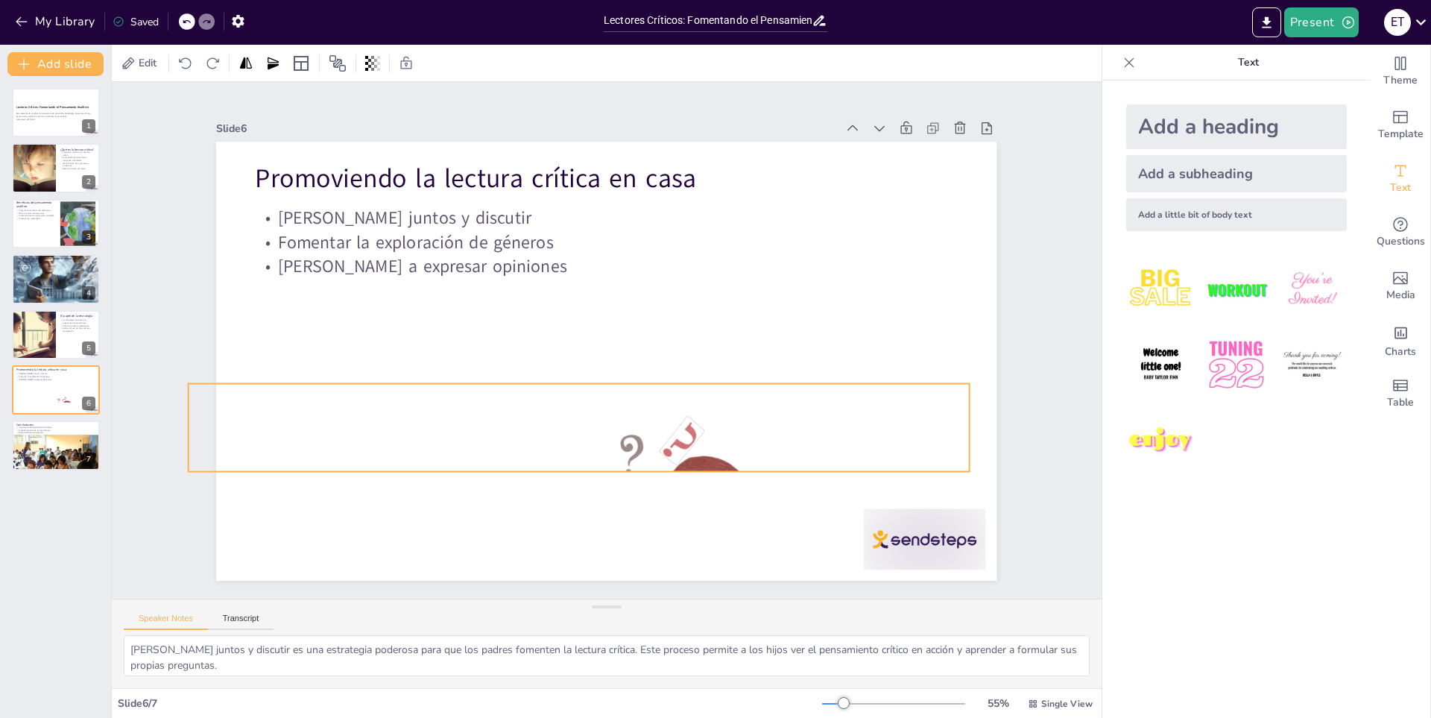
drag, startPoint x: 644, startPoint y: 502, endPoint x: 648, endPoint y: 435, distance: 67.9
click at [648, 435] on div at bounding box center [579, 428] width 781 height 502
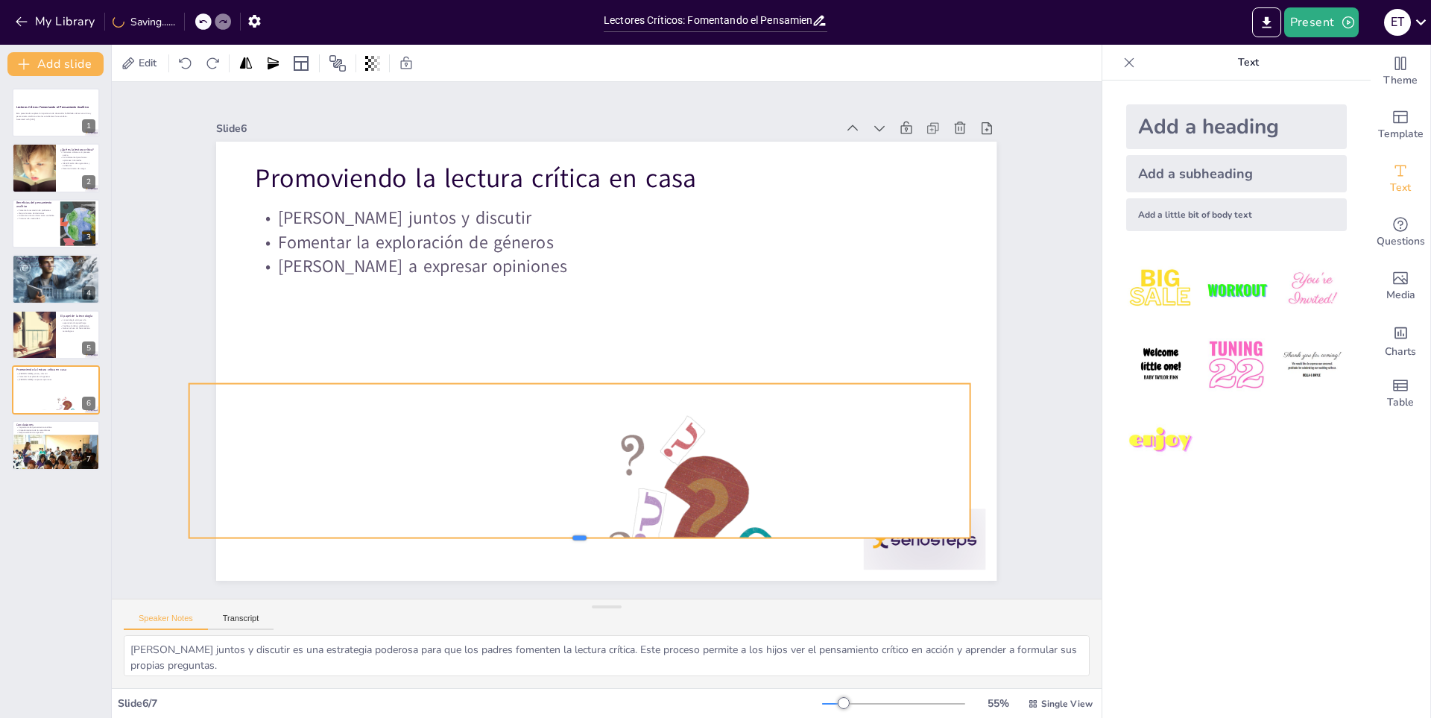
drag, startPoint x: 579, startPoint y: 467, endPoint x: 564, endPoint y: 579, distance: 113.6
click at [564, 549] on div at bounding box center [579, 544] width 781 height 12
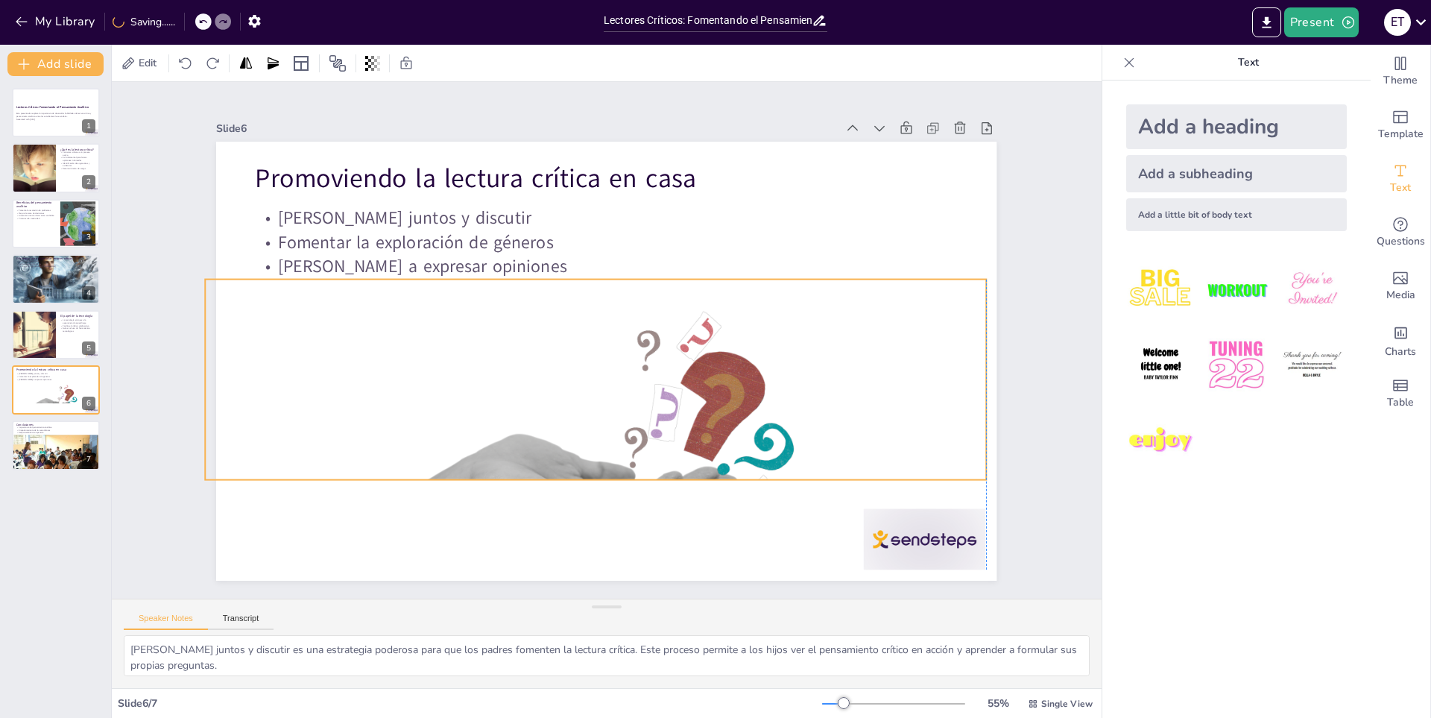
drag, startPoint x: 568, startPoint y: 379, endPoint x: 587, endPoint y: 275, distance: 106.0
click at [587, 275] on div at bounding box center [596, 323] width 781 height 502
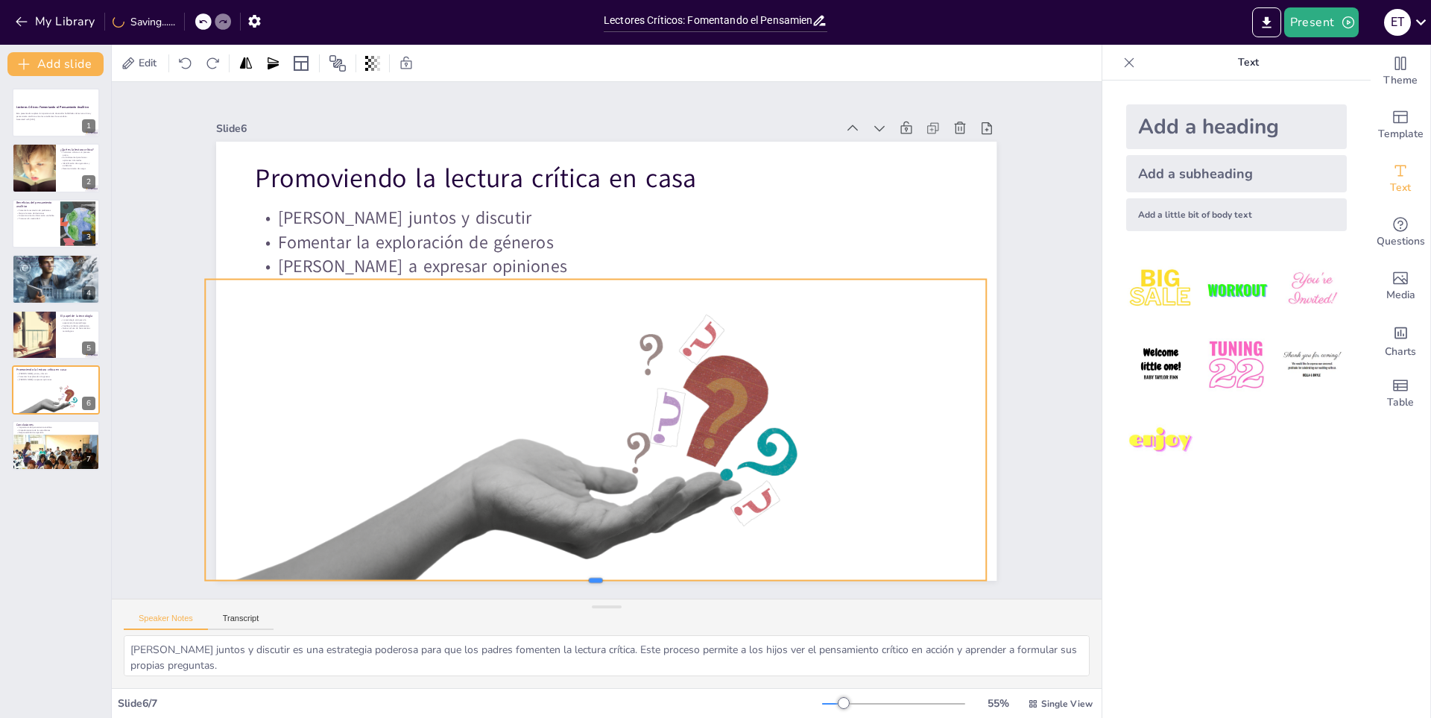
drag, startPoint x: 587, startPoint y: 474, endPoint x: 596, endPoint y: 576, distance: 101.8
click at [596, 576] on div at bounding box center [520, 571] width 746 height 253
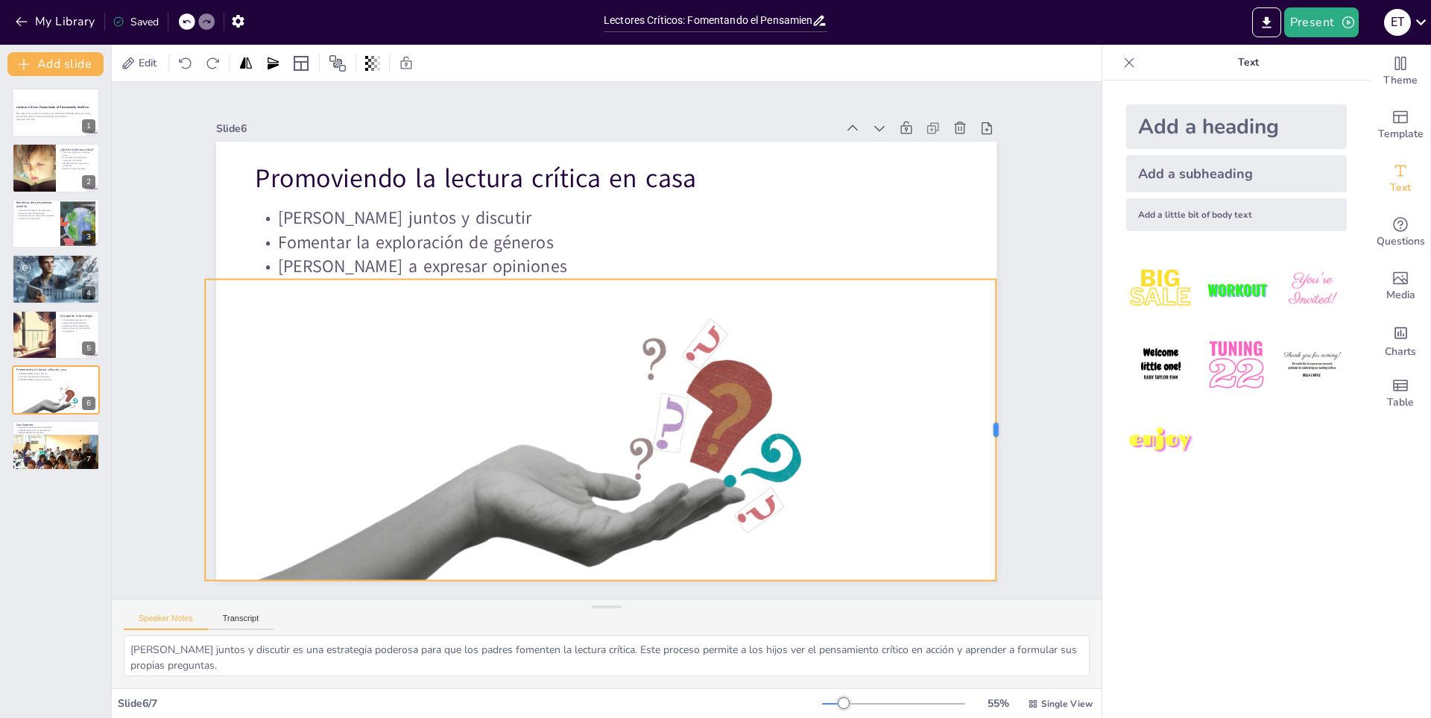
drag, startPoint x: 978, startPoint y: 426, endPoint x: 989, endPoint y: 423, distance: 11.1
click at [996, 423] on div at bounding box center [1002, 430] width 12 height 301
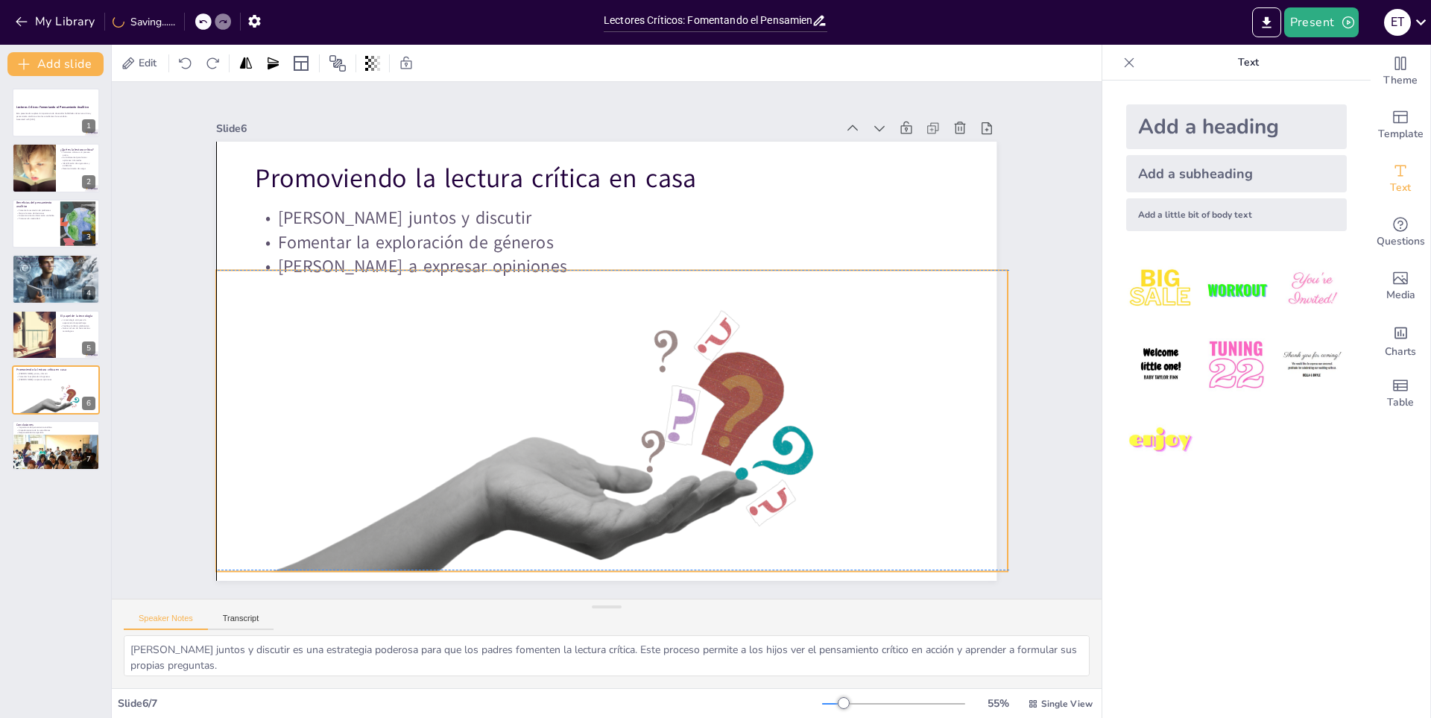
drag, startPoint x: 804, startPoint y: 444, endPoint x: 816, endPoint y: 436, distance: 14.1
click at [816, 436] on div at bounding box center [616, 324] width 882 height 672
click at [174, 371] on div "Slide 1 Lectores Críticos: Fomentando el Pensamiento Analítico Esta presentació…" at bounding box center [606, 340] width 864 height 481
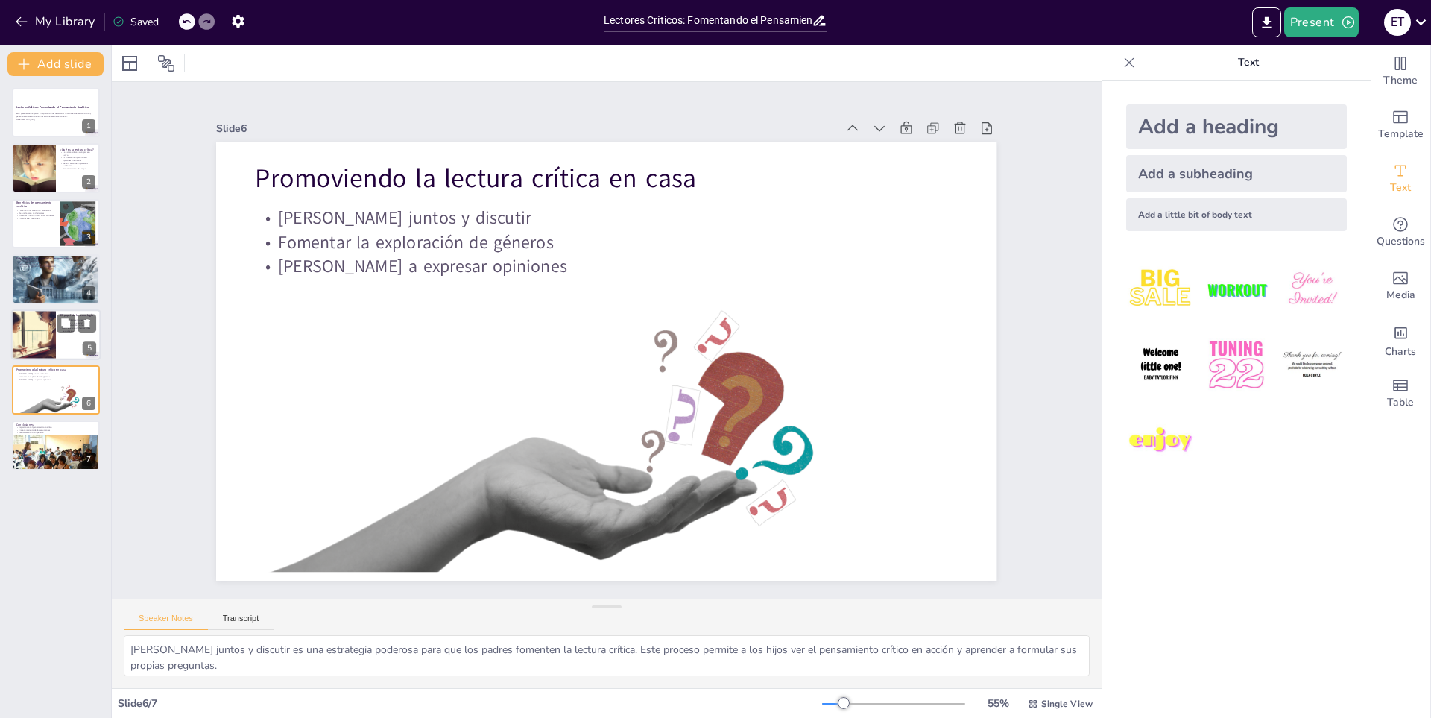
click at [17, 338] on div at bounding box center [33, 334] width 101 height 51
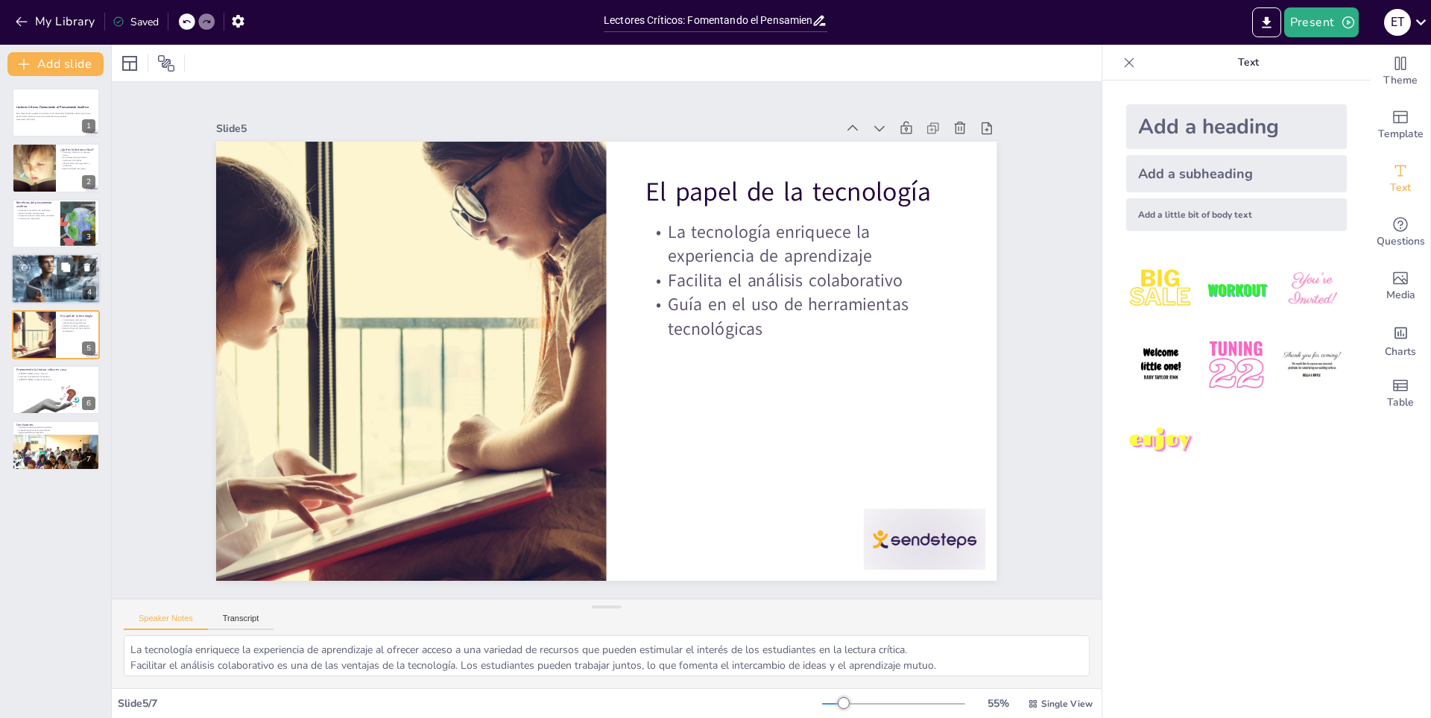
click at [29, 276] on div at bounding box center [55, 278] width 89 height 89
type textarea "Incluir debates en clase es una estrategia poderosa para fomentar la lectura cr…"
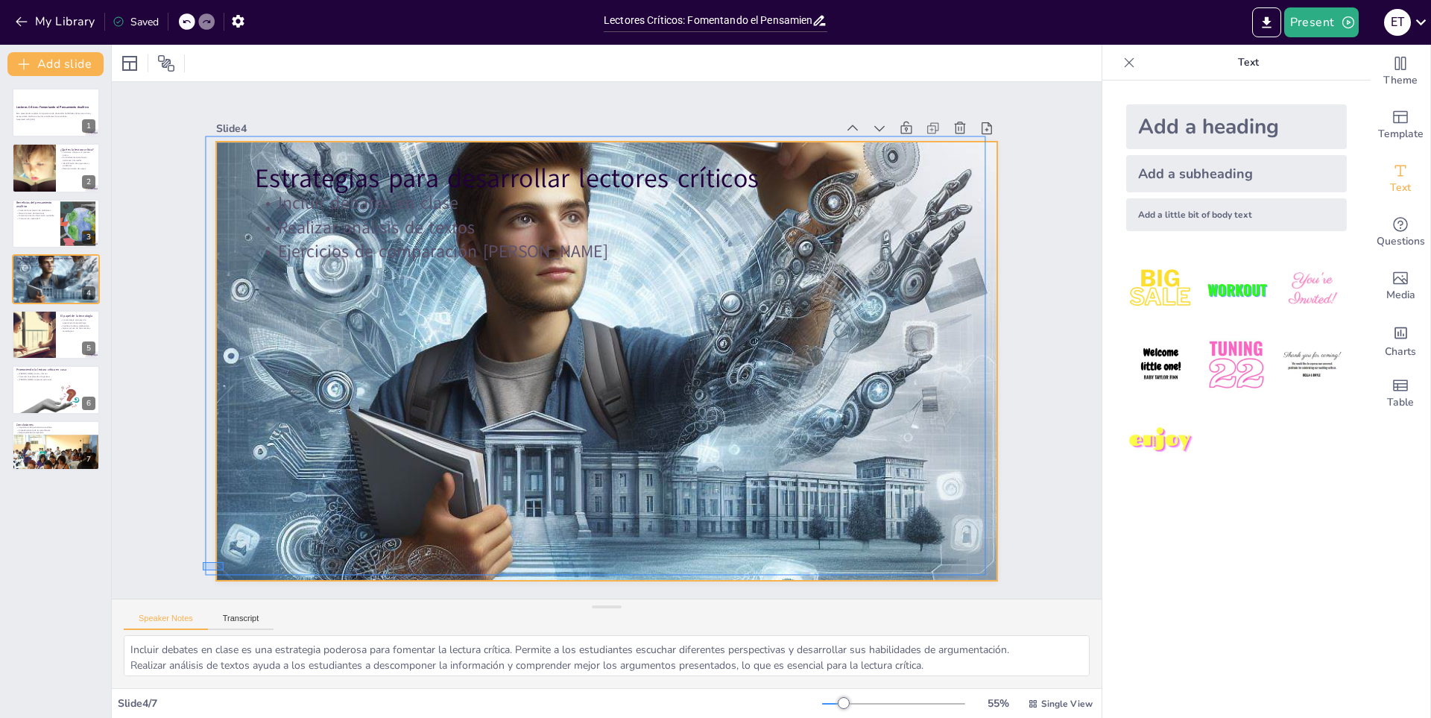
drag, startPoint x: 203, startPoint y: 570, endPoint x: 224, endPoint y: 562, distance: 22.4
click at [224, 562] on div "Slide 1 Lectores Críticos: Fomentando el Pensamiento Analítico Esta presentació…" at bounding box center [607, 340] width 971 height 724
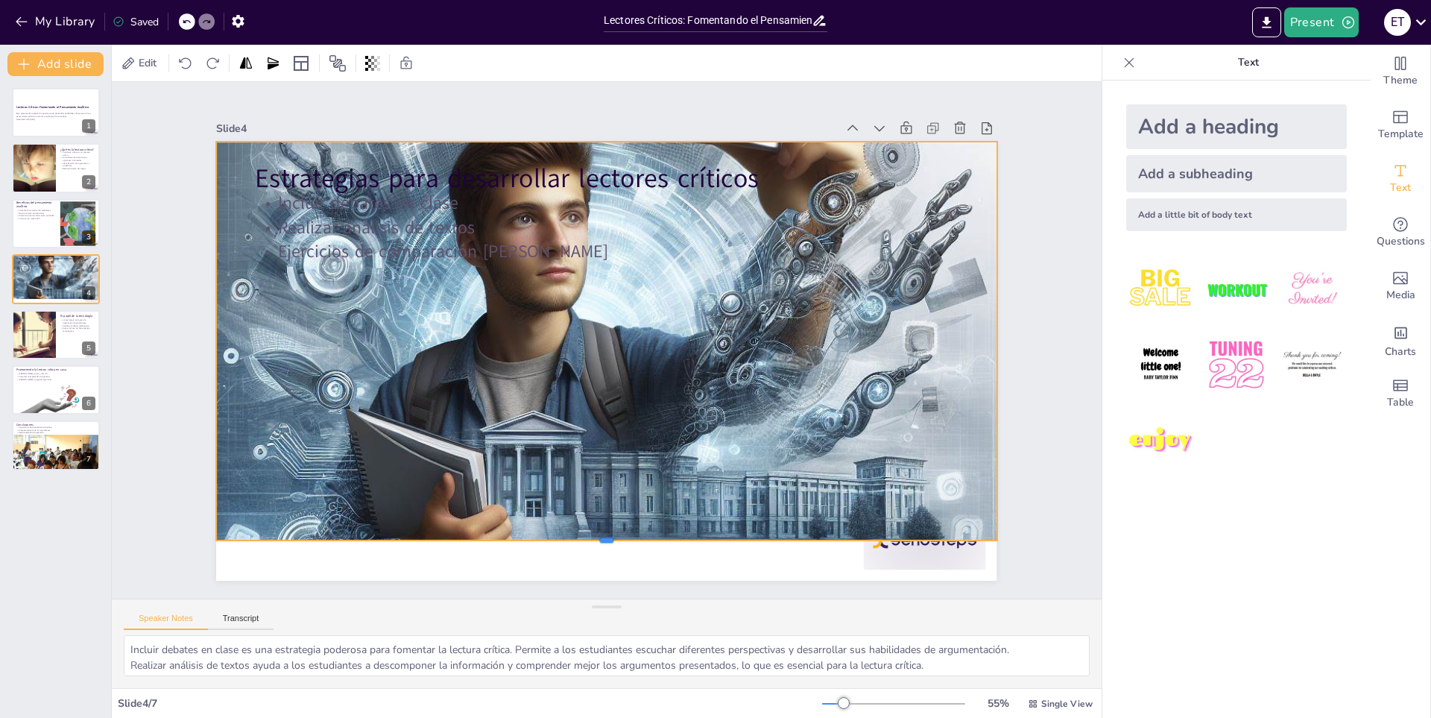
drag, startPoint x: 600, startPoint y: 577, endPoint x: 603, endPoint y: 537, distance: 40.4
click at [603, 537] on div at bounding box center [564, 542] width 766 height 174
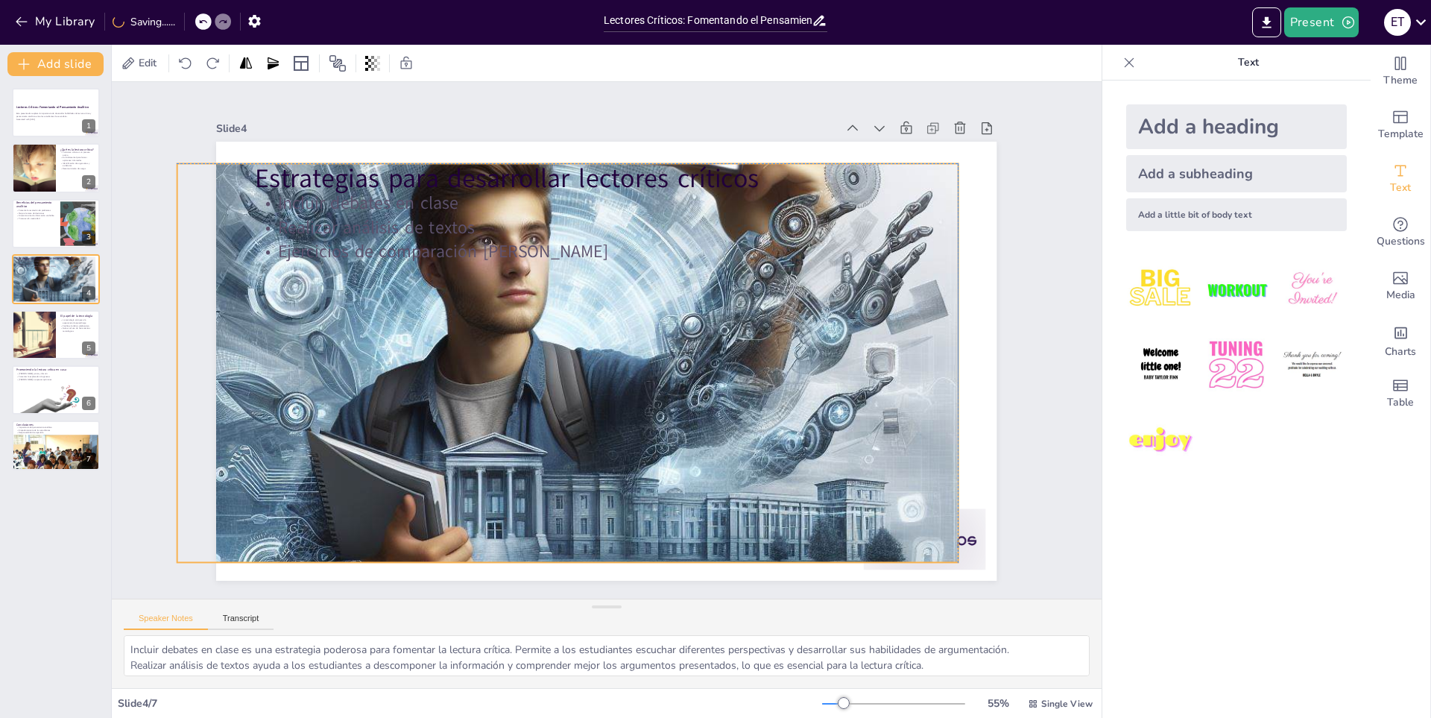
drag, startPoint x: 726, startPoint y: 362, endPoint x: 686, endPoint y: 384, distance: 45.7
click at [686, 384] on div at bounding box center [564, 379] width 858 height 858
click at [948, 183] on div "Estrategias para desarrollar lectores críticos Incluir debates en clase Realiza…" at bounding box center [627, 142] width 776 height 81
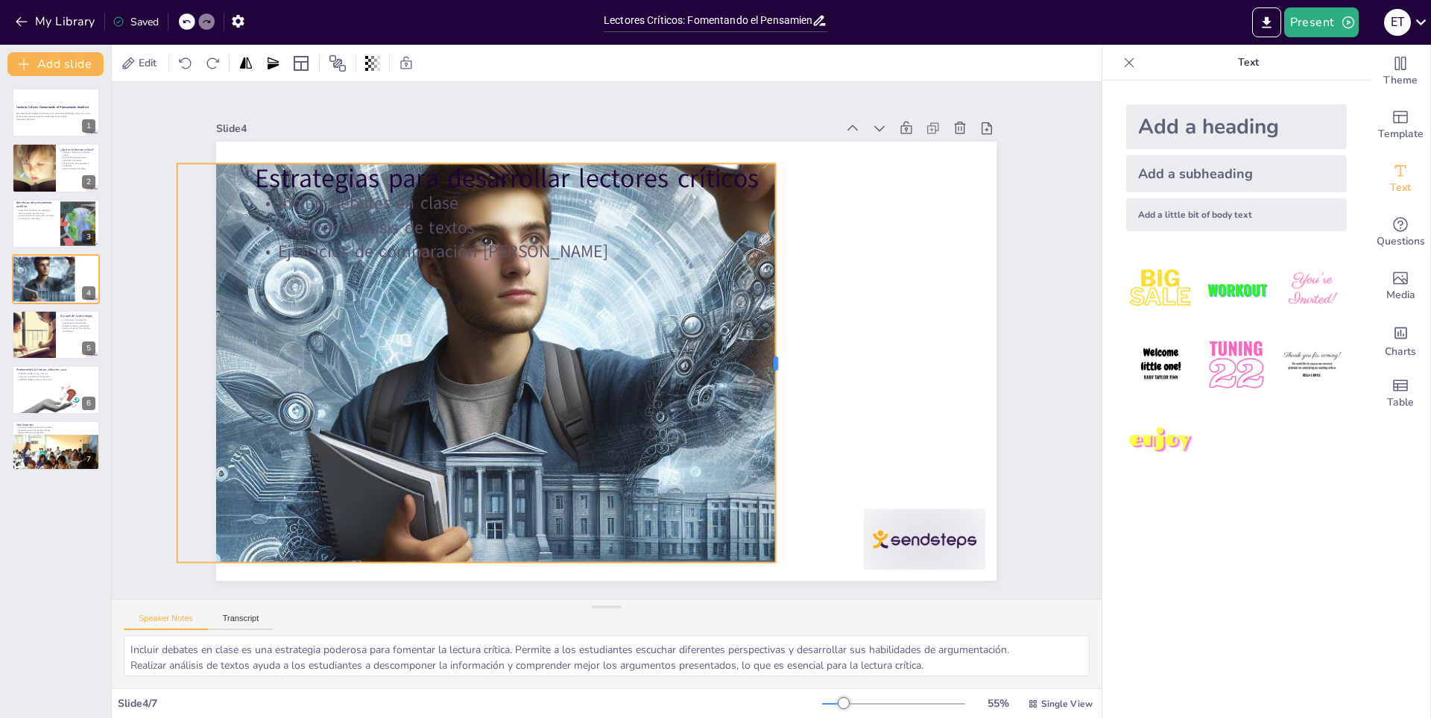
drag, startPoint x: 948, startPoint y: 355, endPoint x: 740, endPoint y: 353, distance: 208.7
click at [738, 356] on div "Estrategias para desarrollar lectores críticos Incluir debates en clase Realiza…" at bounding box center [605, 361] width 822 height 518
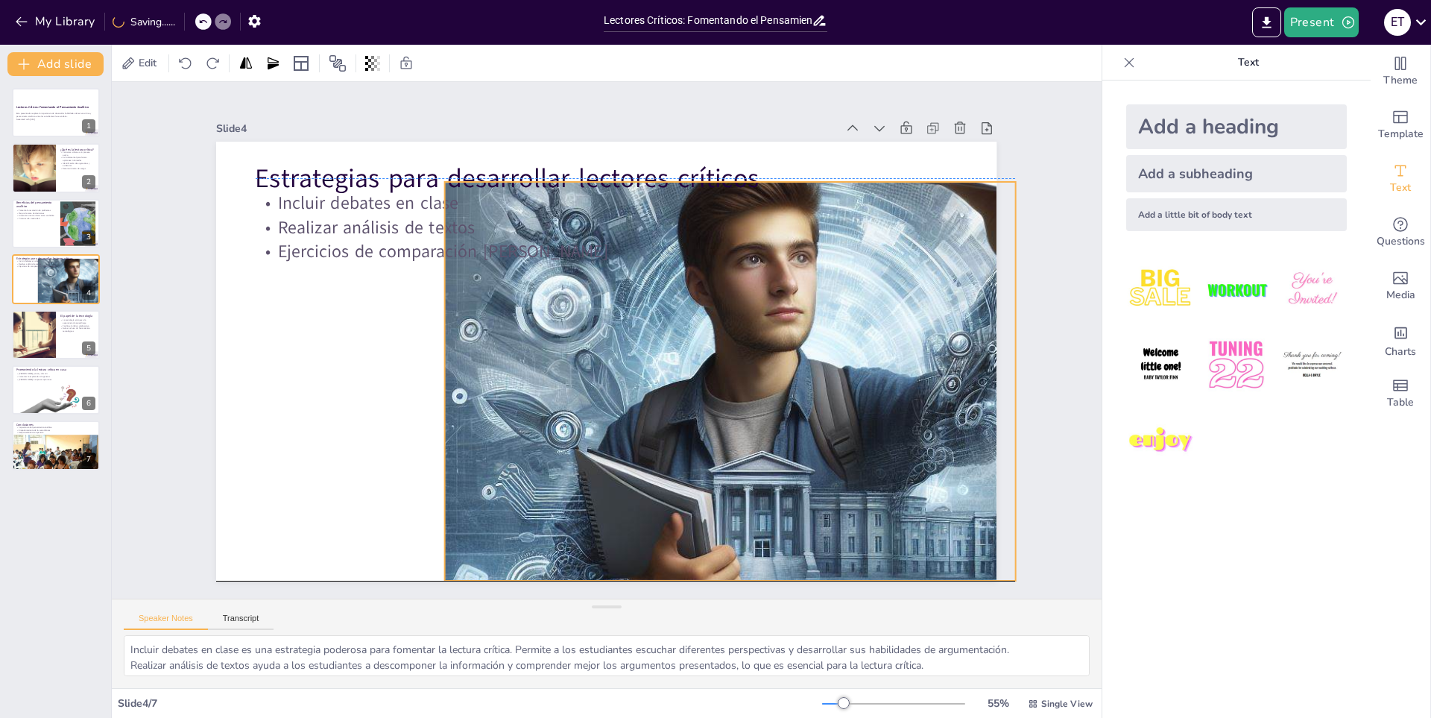
drag, startPoint x: 602, startPoint y: 344, endPoint x: 870, endPoint y: 361, distance: 268.2
click at [870, 361] on div at bounding box center [835, 401] width 781 height 781
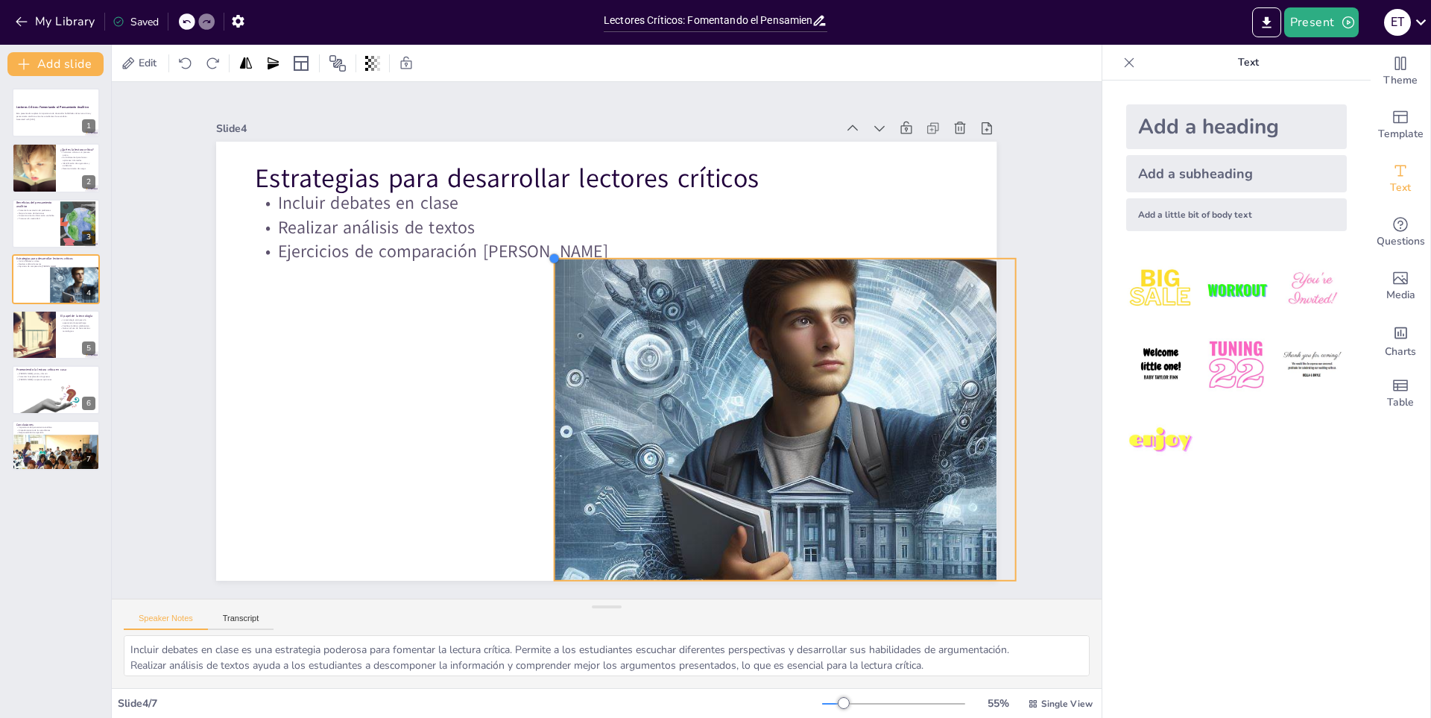
drag, startPoint x: 429, startPoint y: 175, endPoint x: 567, endPoint y: 330, distance: 206.5
click at [567, 330] on div "Estrategias para desarrollar lectores críticos Incluir debates en clase Realiza…" at bounding box center [606, 361] width 781 height 439
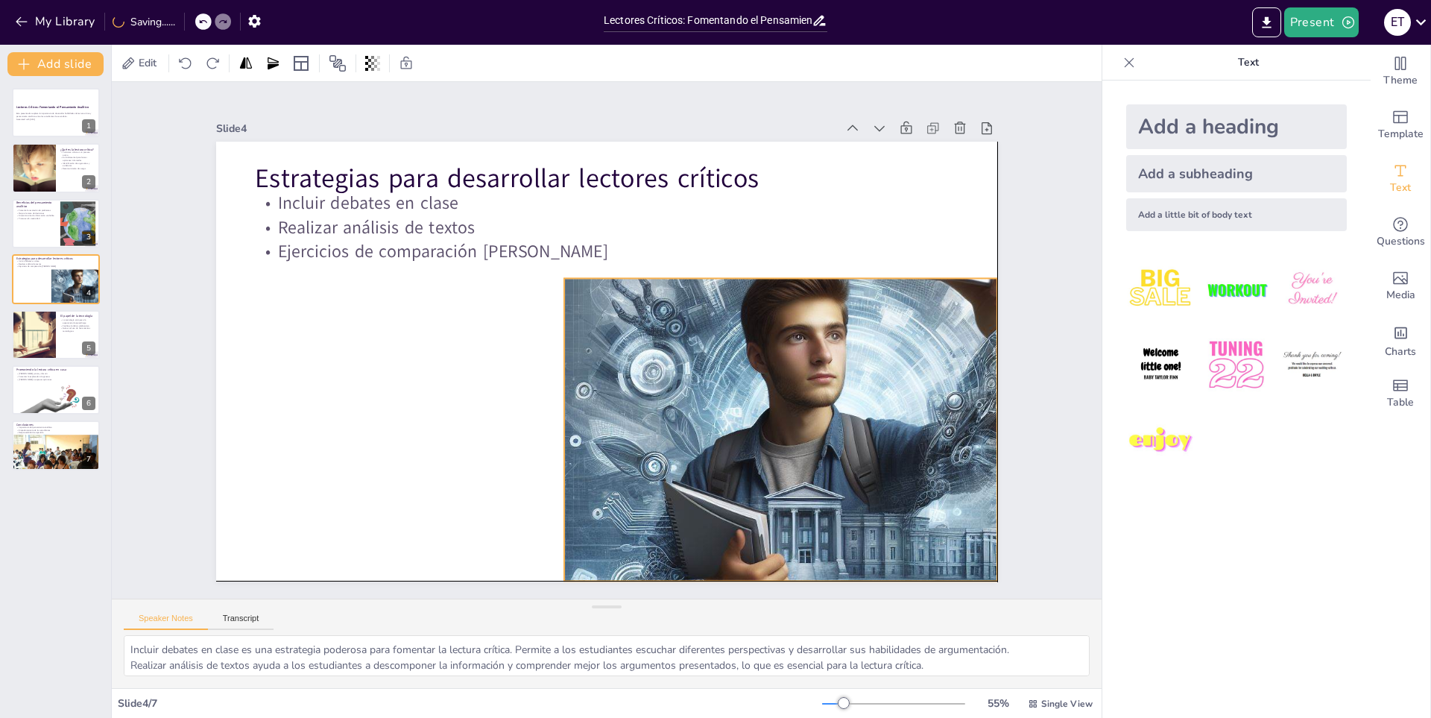
drag, startPoint x: 757, startPoint y: 356, endPoint x: 737, endPoint y: 357, distance: 19.4
click at [737, 357] on div at bounding box center [833, 496] width 702 height 702
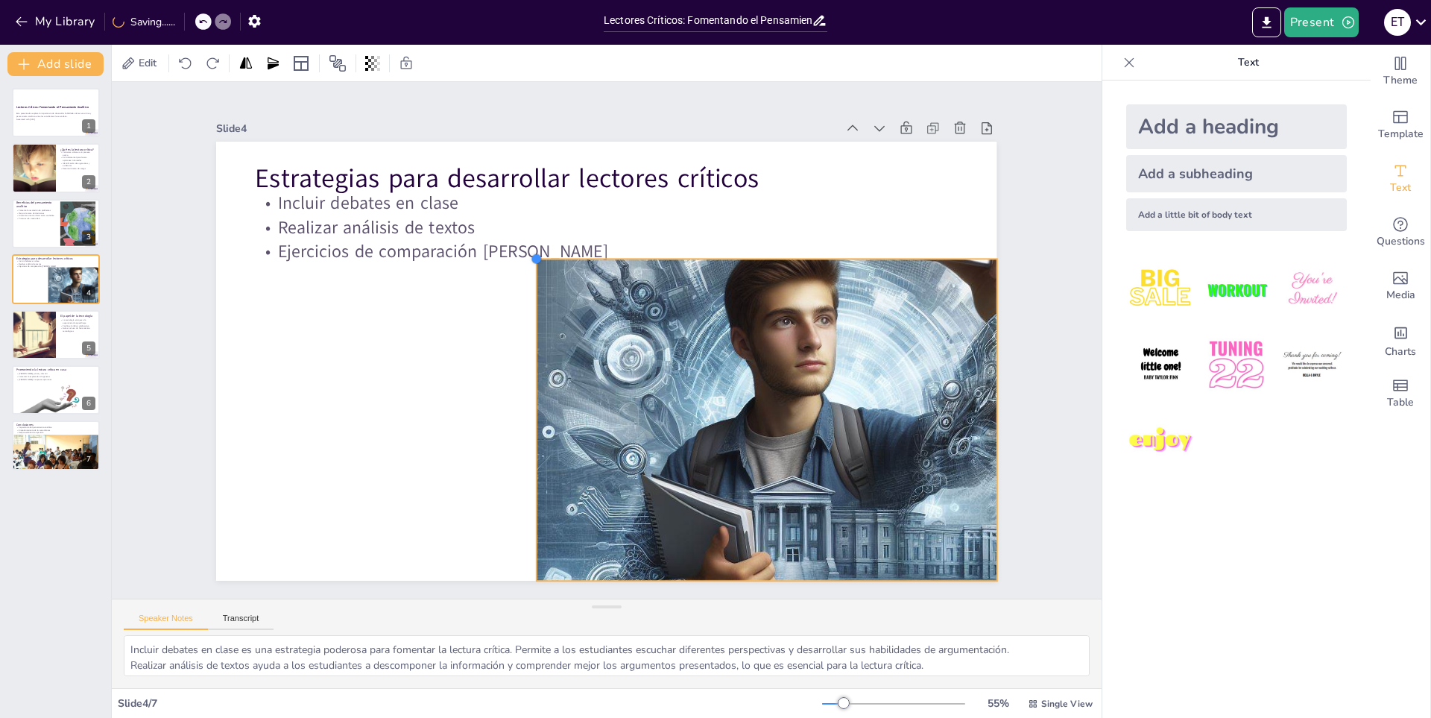
drag, startPoint x: 555, startPoint y: 272, endPoint x: 535, endPoint y: 253, distance: 27.9
click at [535, 253] on div "Estrategias para desarrollar lectores críticos Incluir debates en clase Realiza…" at bounding box center [606, 361] width 781 height 439
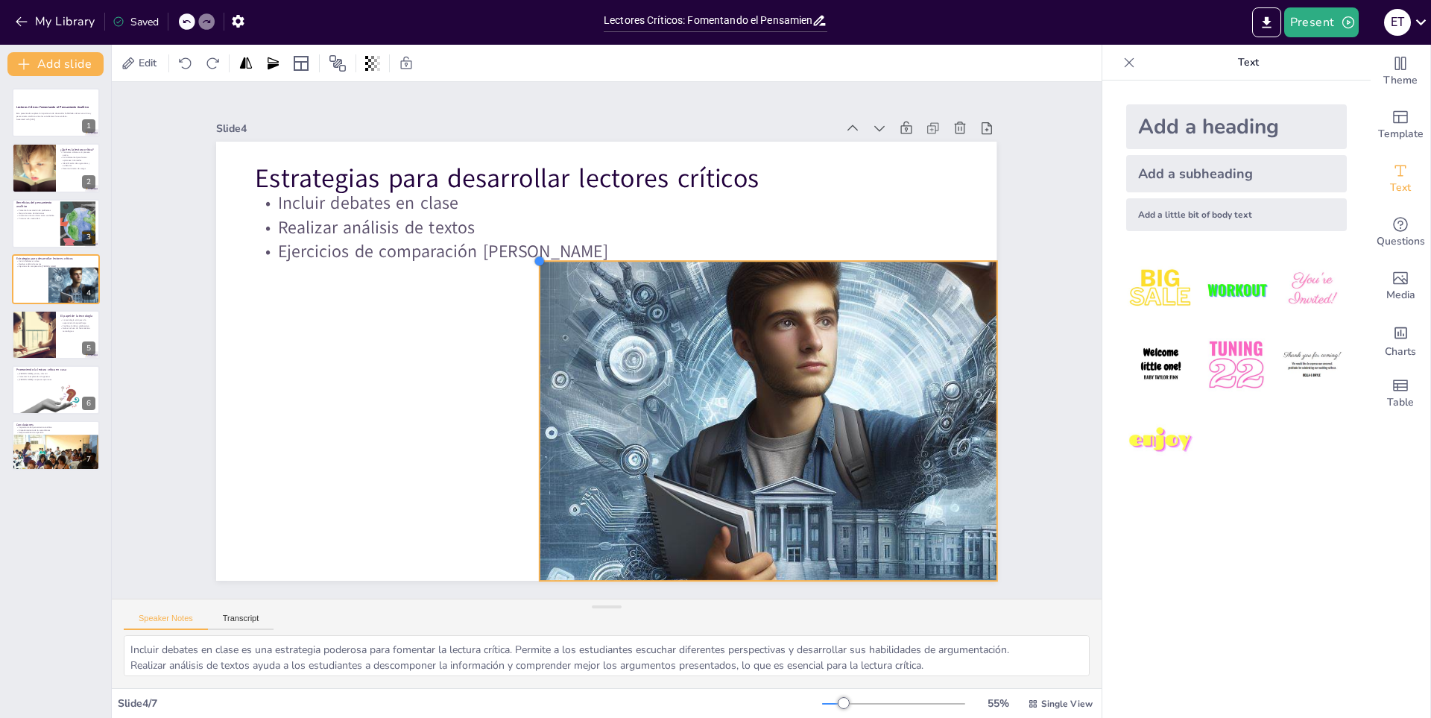
drag, startPoint x: 527, startPoint y: 253, endPoint x: 530, endPoint y: 265, distance: 13.0
click at [530, 265] on div "Estrategias para desarrollar lectores críticos Incluir debates en clase Realiza…" at bounding box center [606, 361] width 781 height 439
click at [1015, 211] on div "Slide 1 Lectores Críticos: Fomentando el Pensamiento Analítico Esta presentació…" at bounding box center [607, 340] width 910 height 568
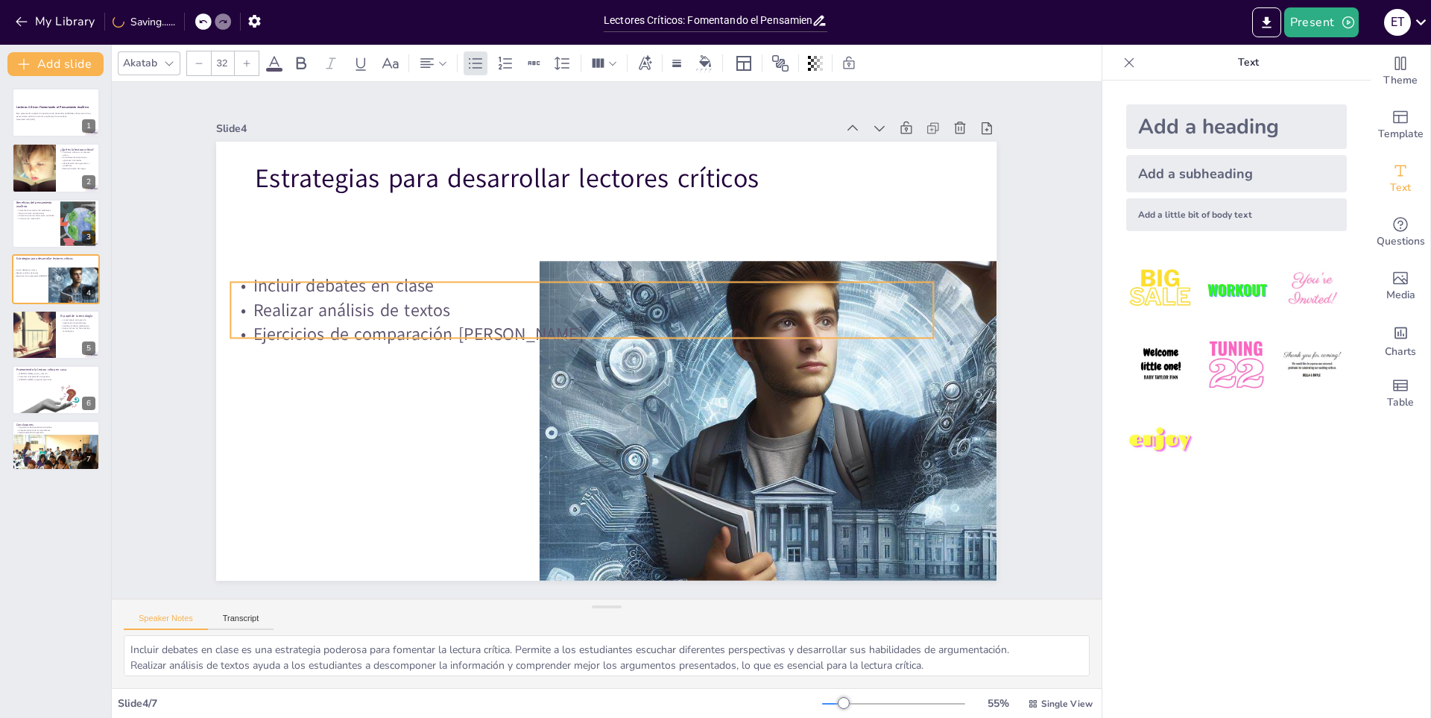
drag, startPoint x: 429, startPoint y: 236, endPoint x: 414, endPoint y: 314, distance: 79.0
click at [414, 314] on p "Realizar análisis de textos" at bounding box center [586, 308] width 702 height 98
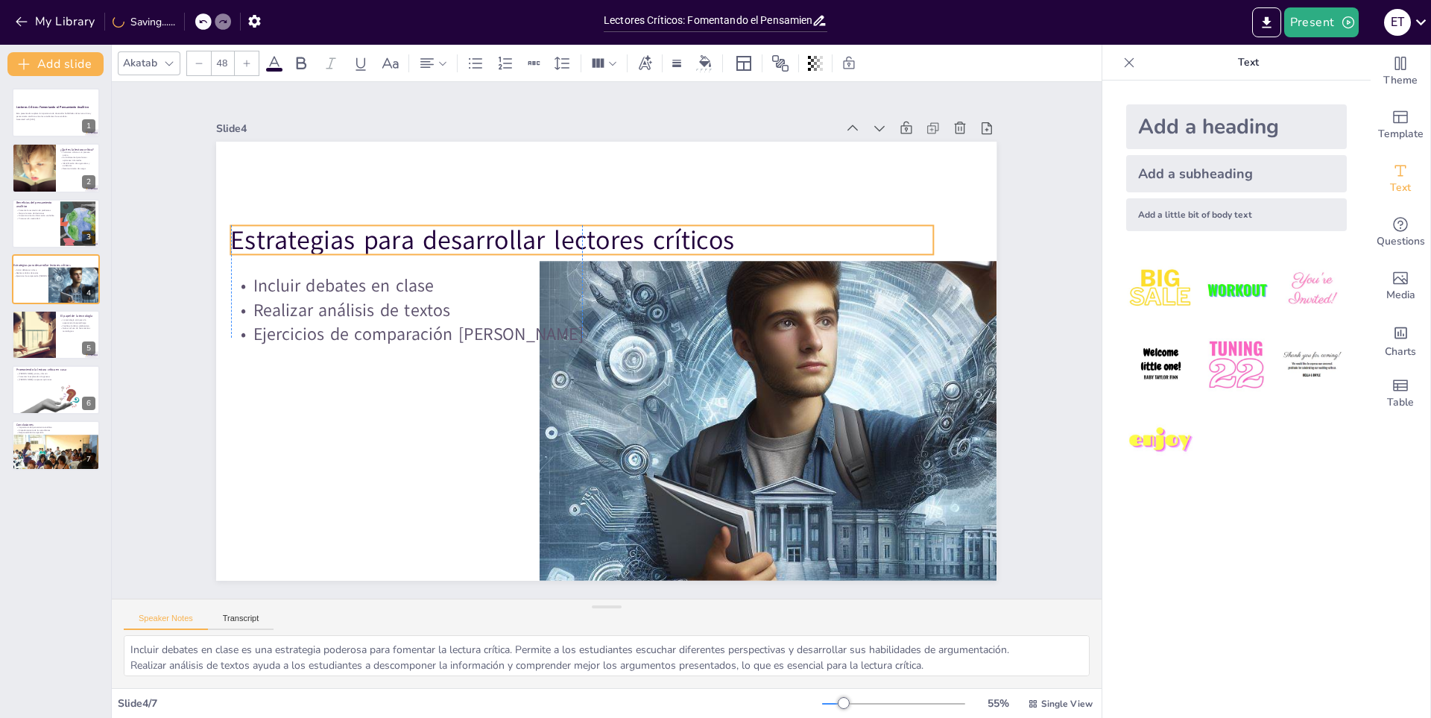
drag, startPoint x: 406, startPoint y: 166, endPoint x: 380, endPoint y: 228, distance: 66.9
click at [380, 228] on p "Estrategias para desarrollar lectores críticos" at bounding box center [593, 238] width 702 height 110
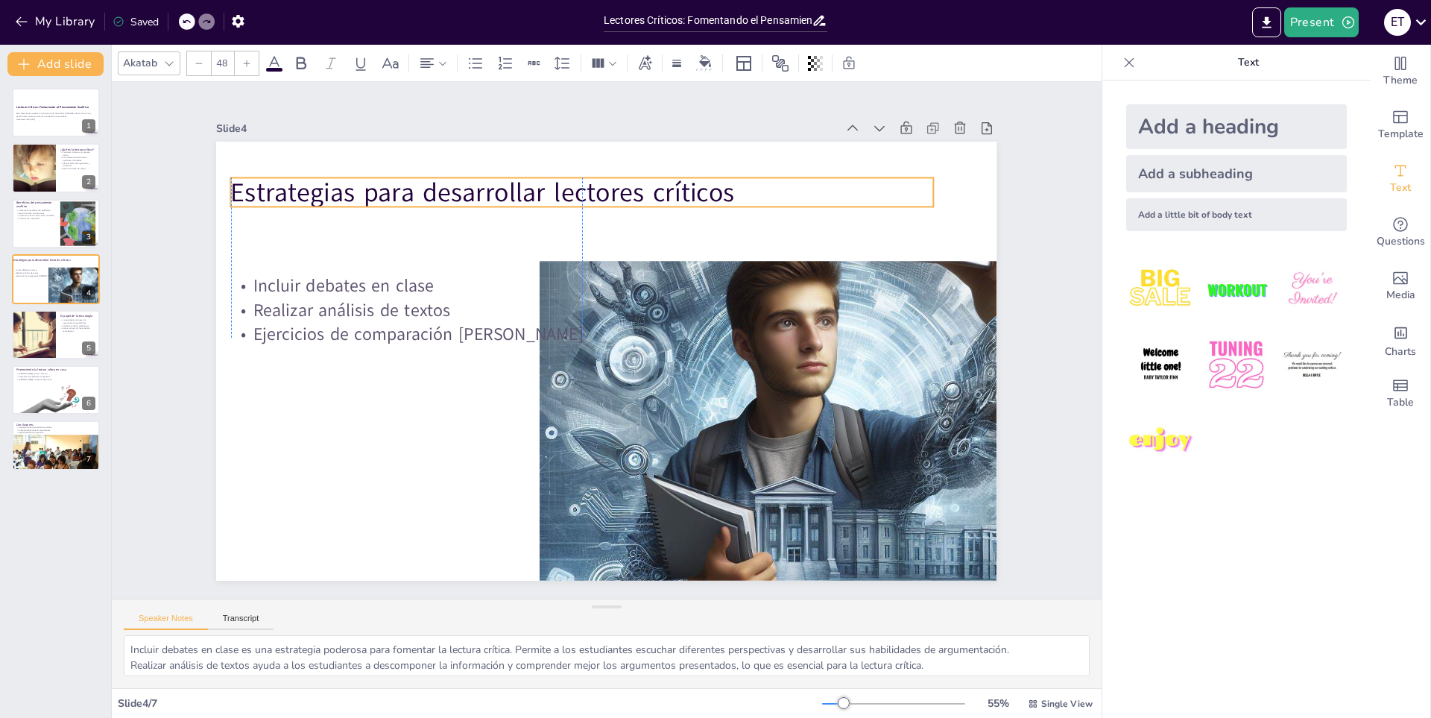
drag, startPoint x: 751, startPoint y: 226, endPoint x: 753, endPoint y: 178, distance: 47.8
click at [753, 178] on p "Estrategias para desarrollar lectores críticos" at bounding box center [582, 192] width 702 height 37
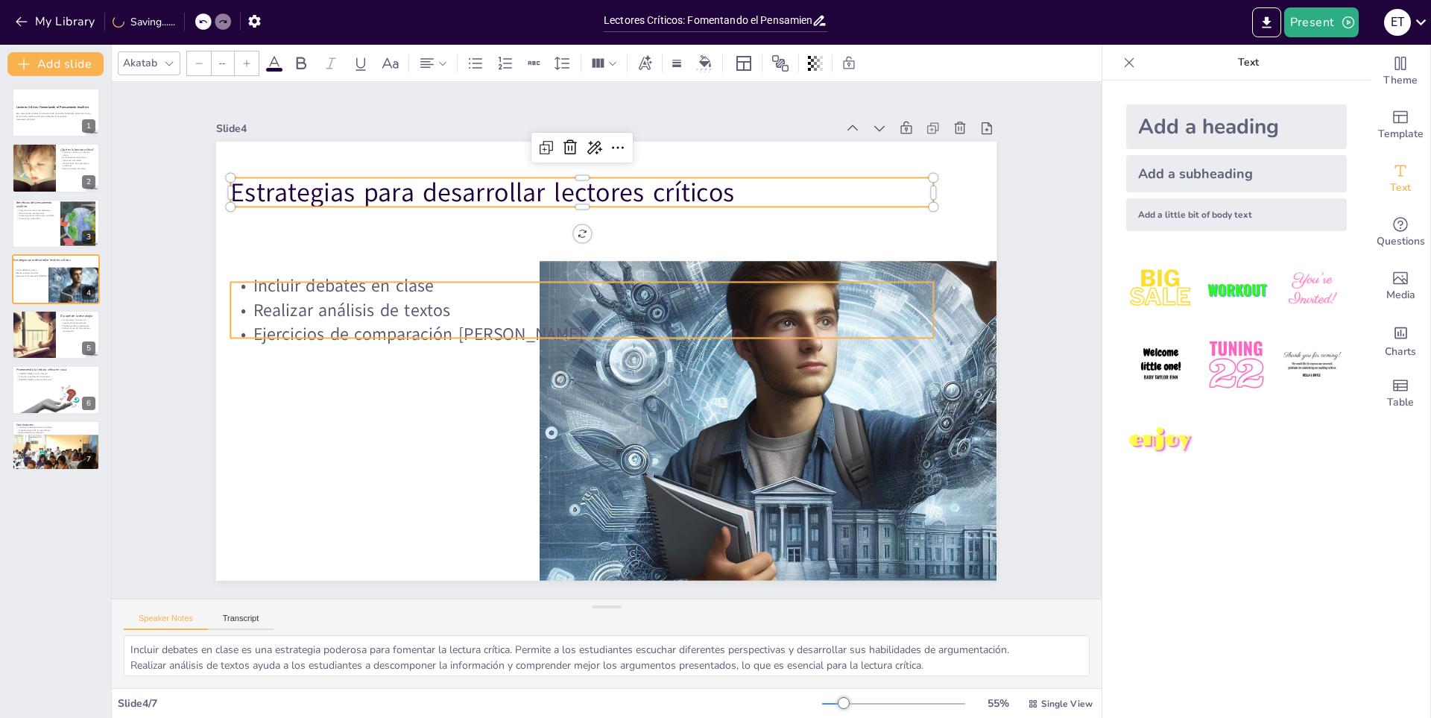
type input "32"
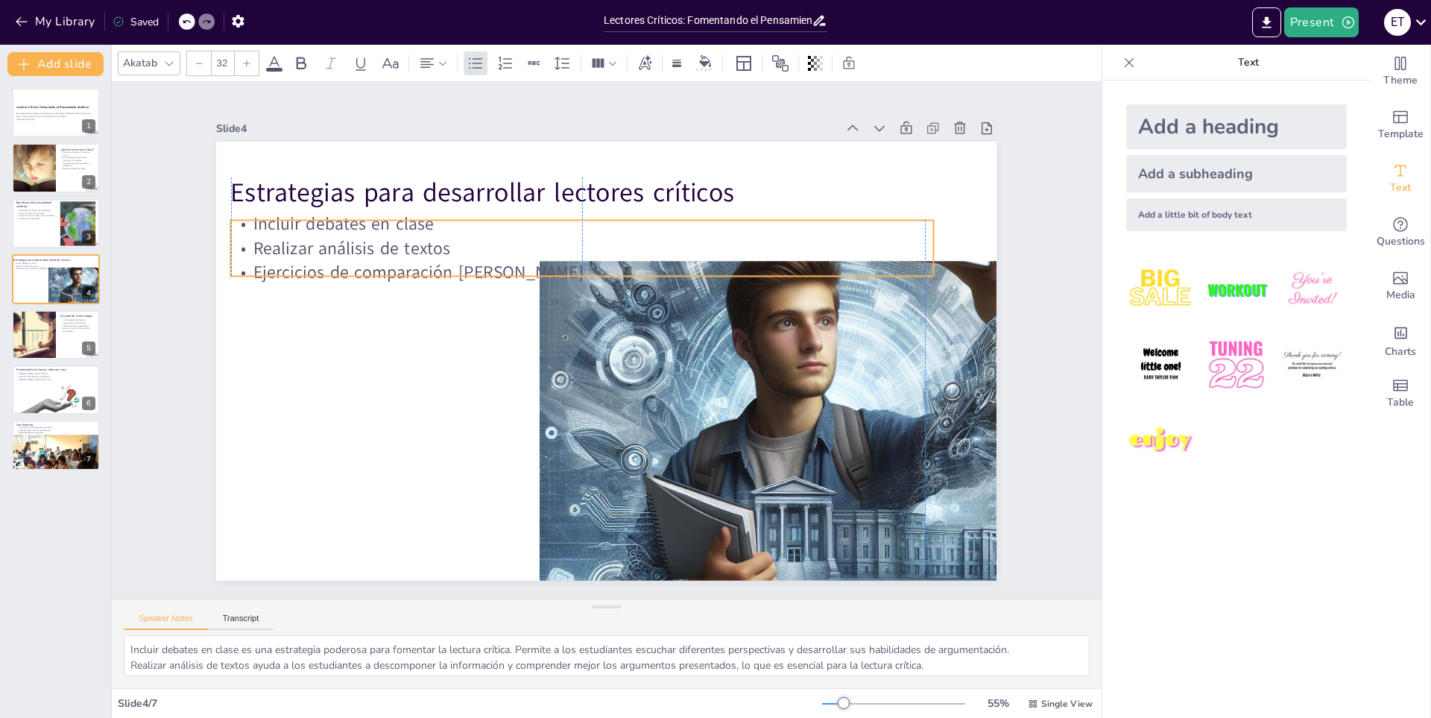
drag, startPoint x: 420, startPoint y: 290, endPoint x: 417, endPoint y: 227, distance: 62.7
click at [417, 227] on p "Incluir debates en clase" at bounding box center [595, 222] width 702 height 98
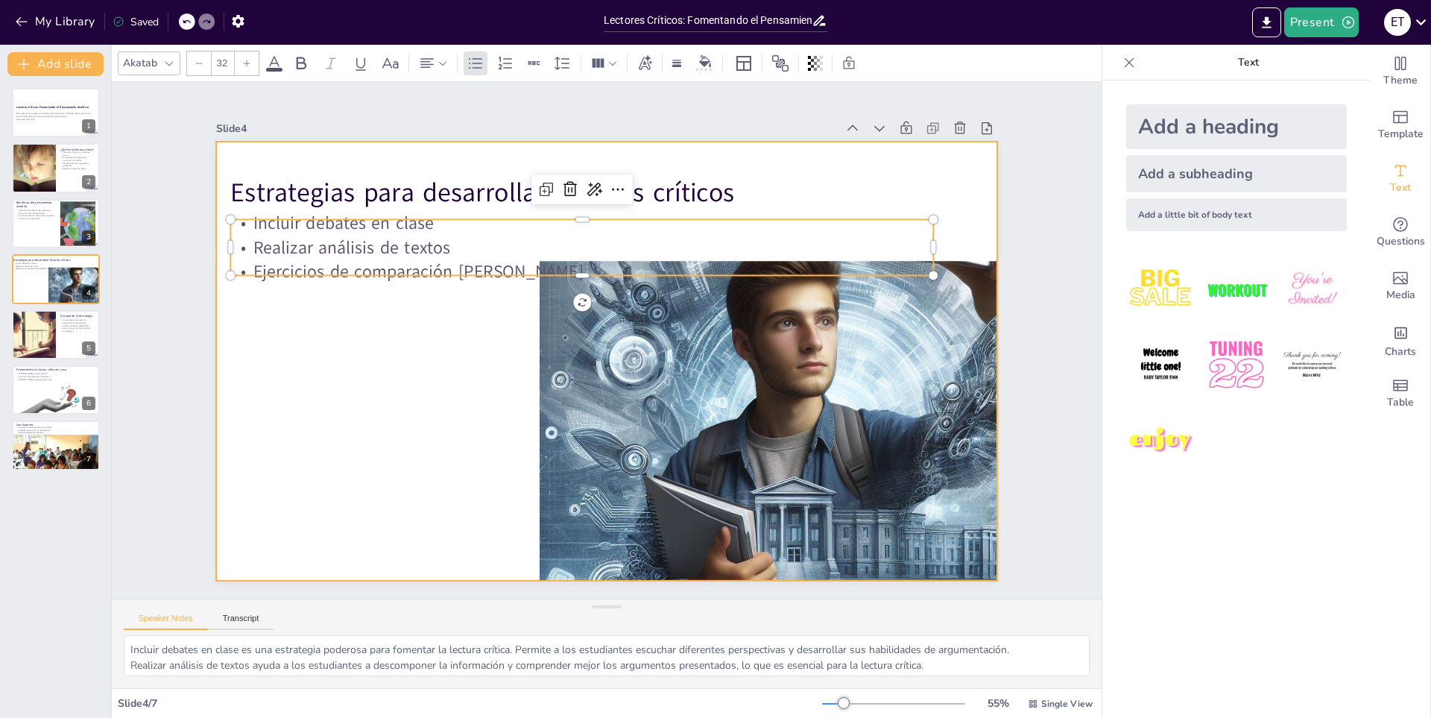
click at [329, 383] on div at bounding box center [606, 361] width 781 height 439
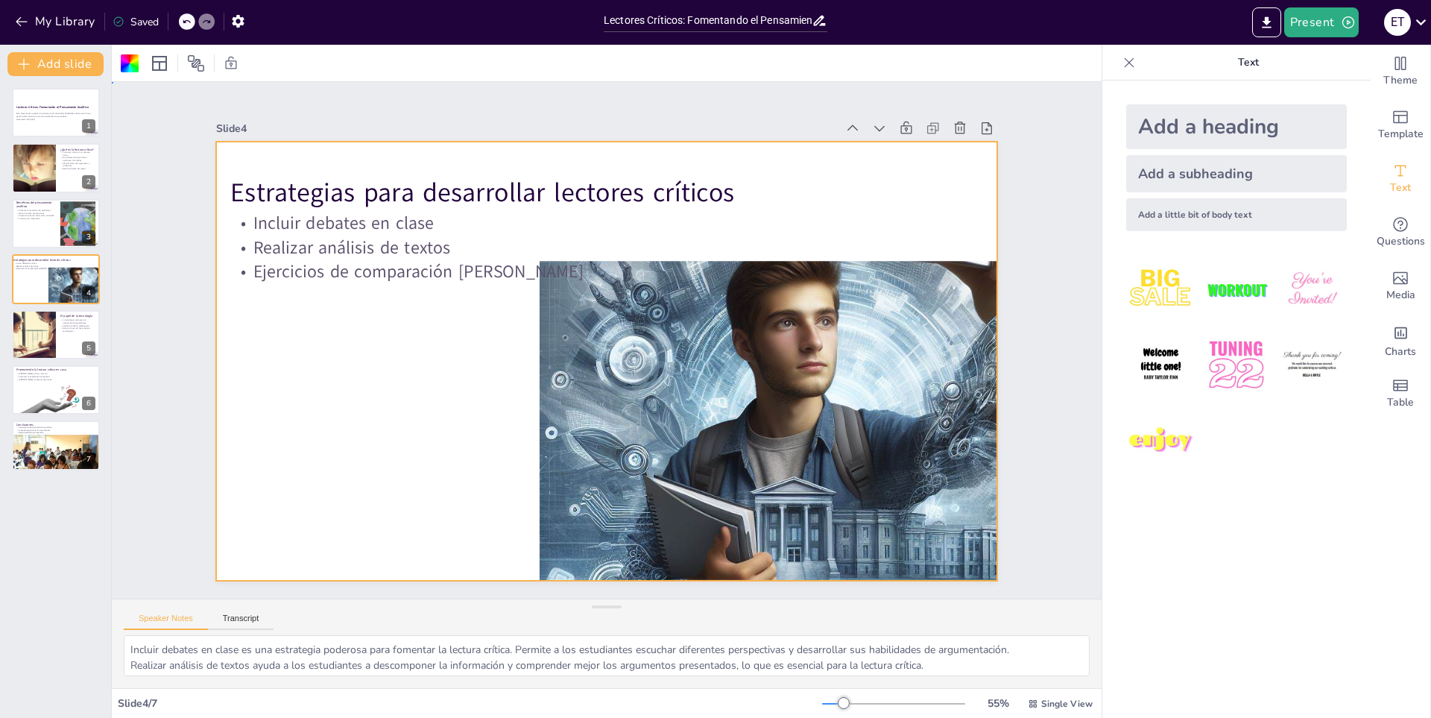
click at [527, 411] on div at bounding box center [604, 361] width 822 height 519
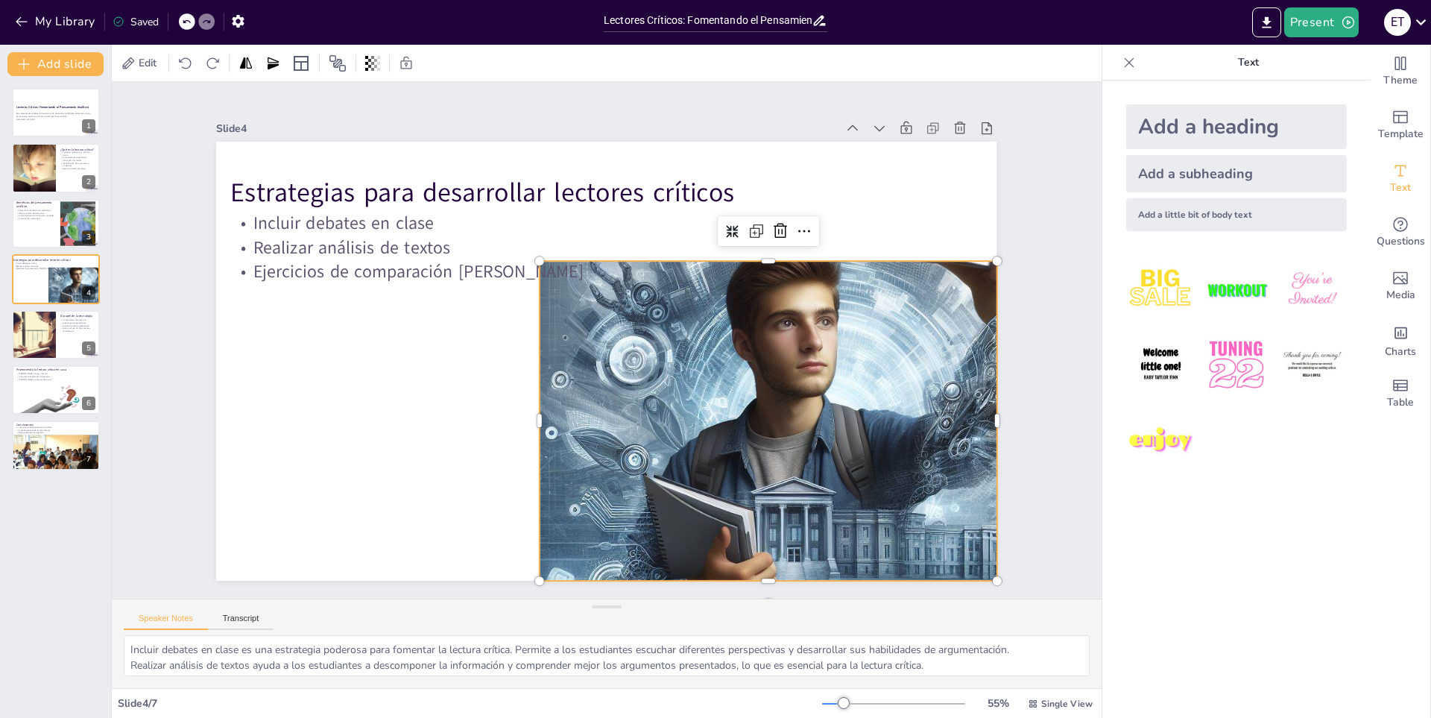
click at [546, 426] on div at bounding box center [840, 462] width 687 height 687
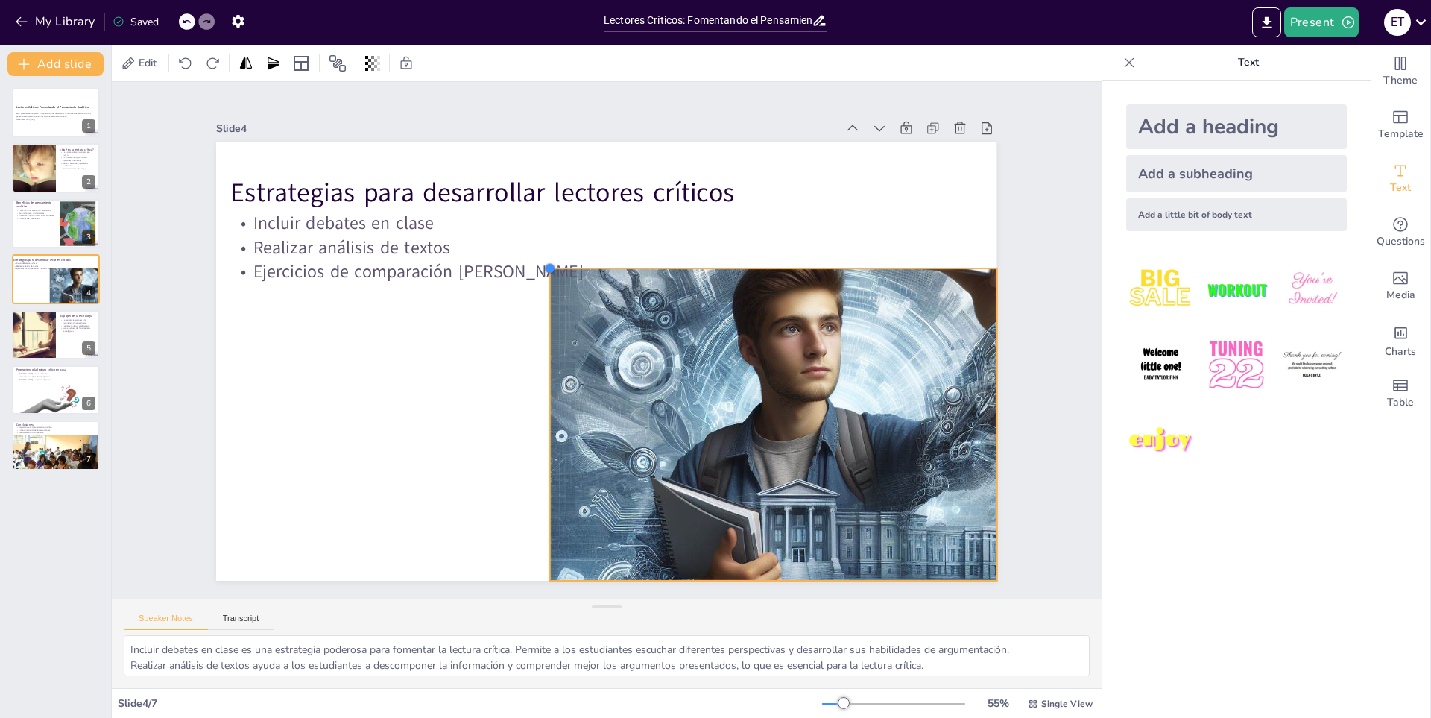
drag, startPoint x: 529, startPoint y: 253, endPoint x: 539, endPoint y: 268, distance: 18.8
click at [552, 268] on div at bounding box center [558, 262] width 13 height 13
click at [1015, 232] on div "Slide 1 Lectores Críticos: Fomentando el Pensamiento Analítico Esta presentació…" at bounding box center [607, 340] width 910 height 569
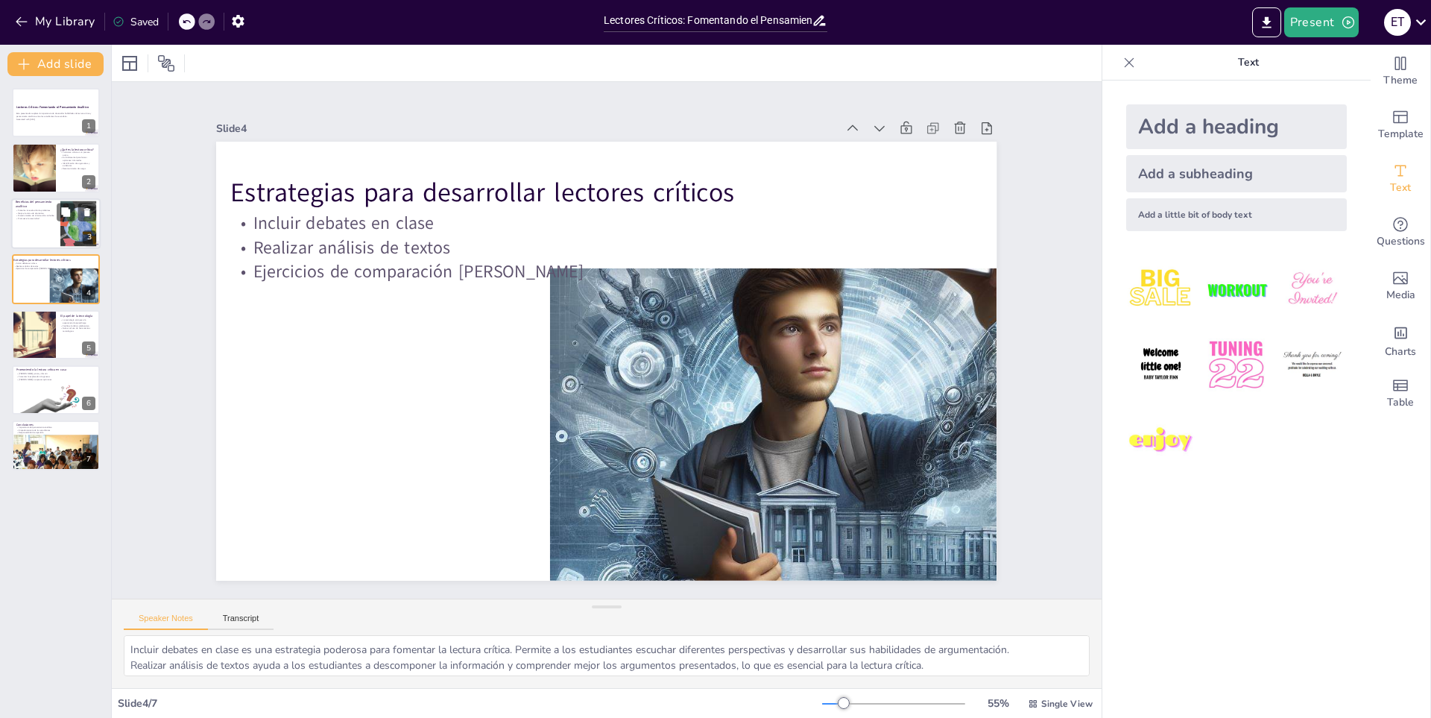
click at [25, 217] on p "Promueve la creatividad" at bounding box center [36, 218] width 40 height 3
type textarea "Fomentar la resolución de problemas es uno de los principales beneficios del pe…"
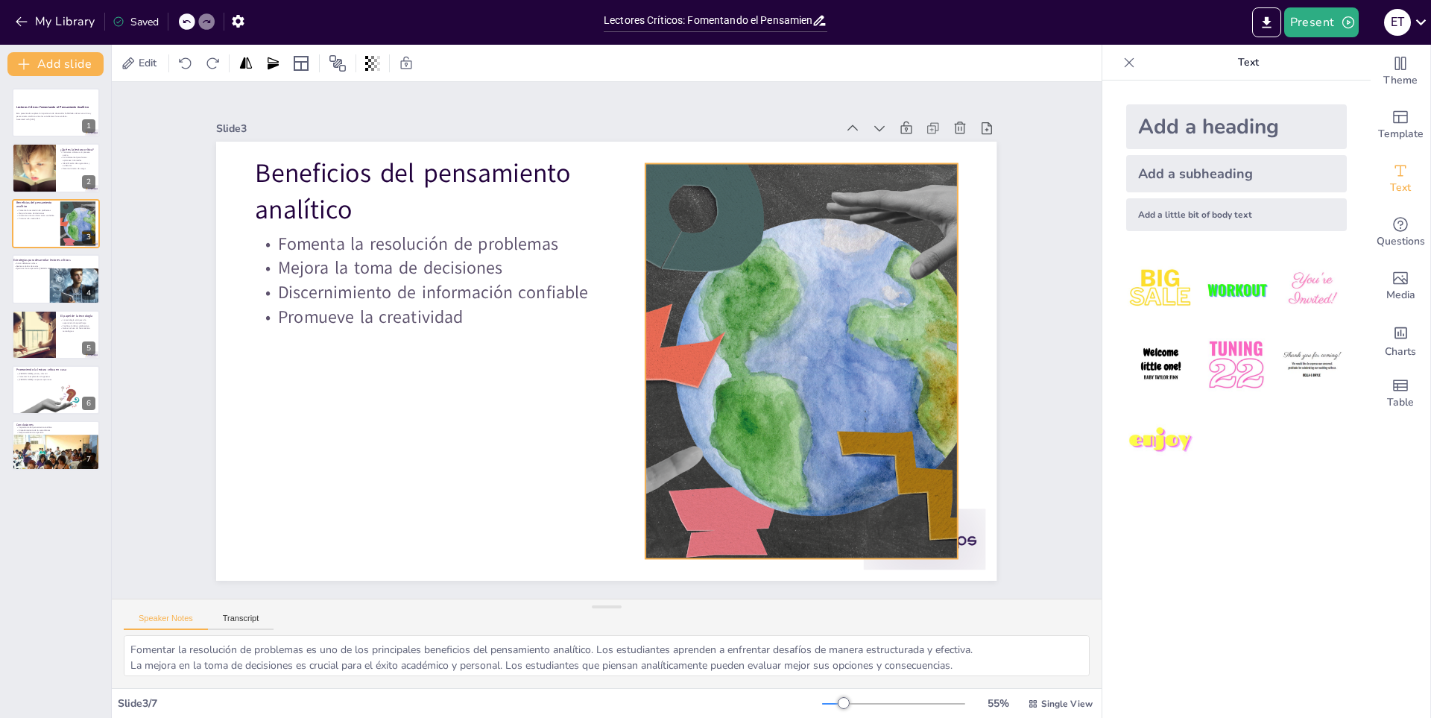
click at [933, 529] on div at bounding box center [799, 382] width 813 height 474
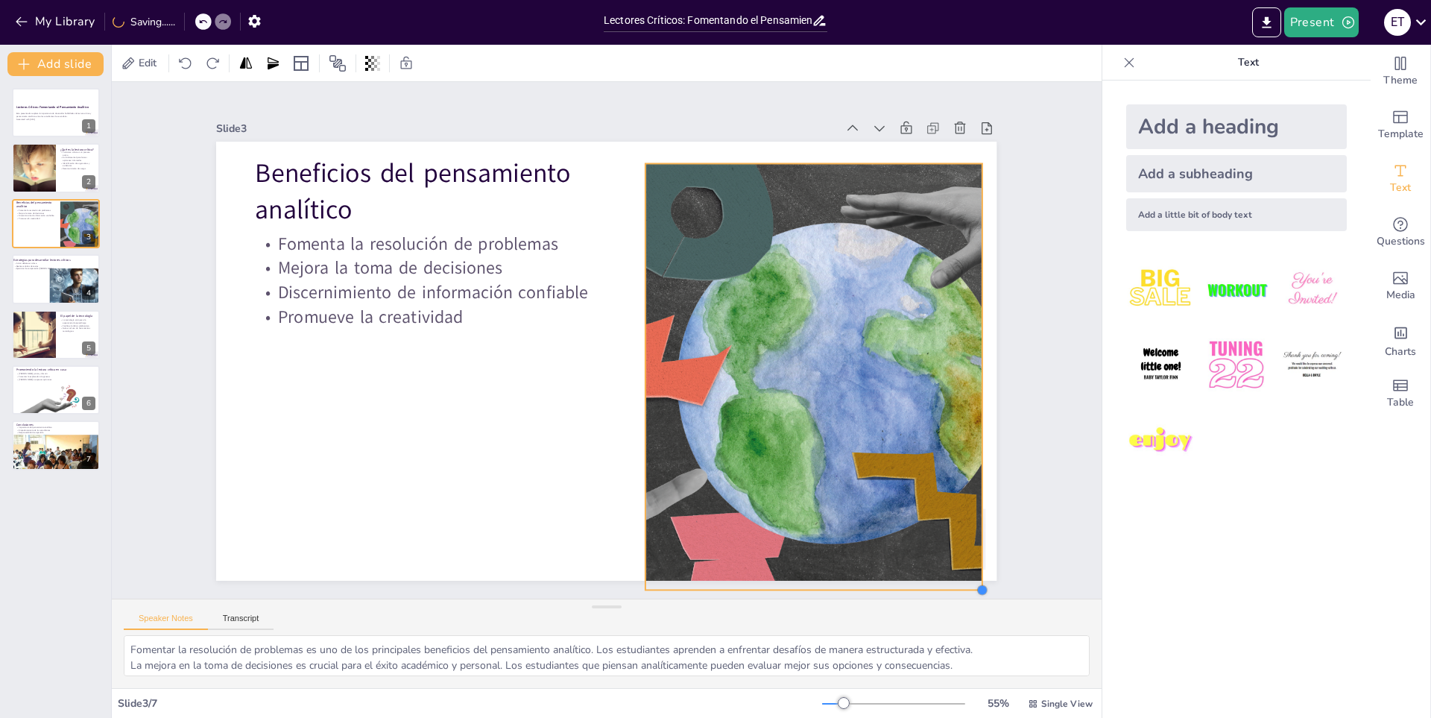
drag, startPoint x: 947, startPoint y: 551, endPoint x: 971, endPoint y: 537, distance: 28.4
click at [971, 537] on div "Beneficios del pensamiento analítico Fomenta la resolución de problemas Mejora …" at bounding box center [606, 361] width 781 height 439
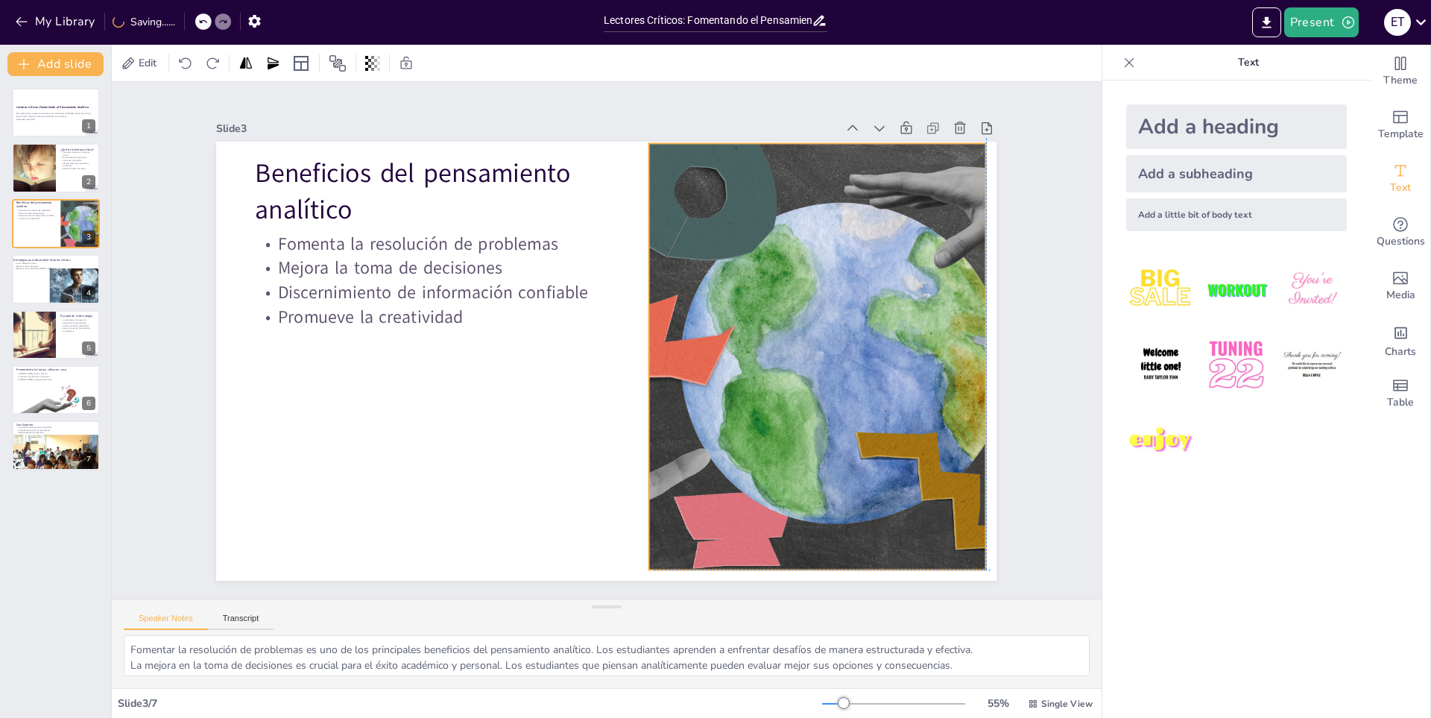
drag, startPoint x: 910, startPoint y: 391, endPoint x: 918, endPoint y: 366, distance: 26.6
click at [918, 366] on div at bounding box center [814, 378] width 876 height 511
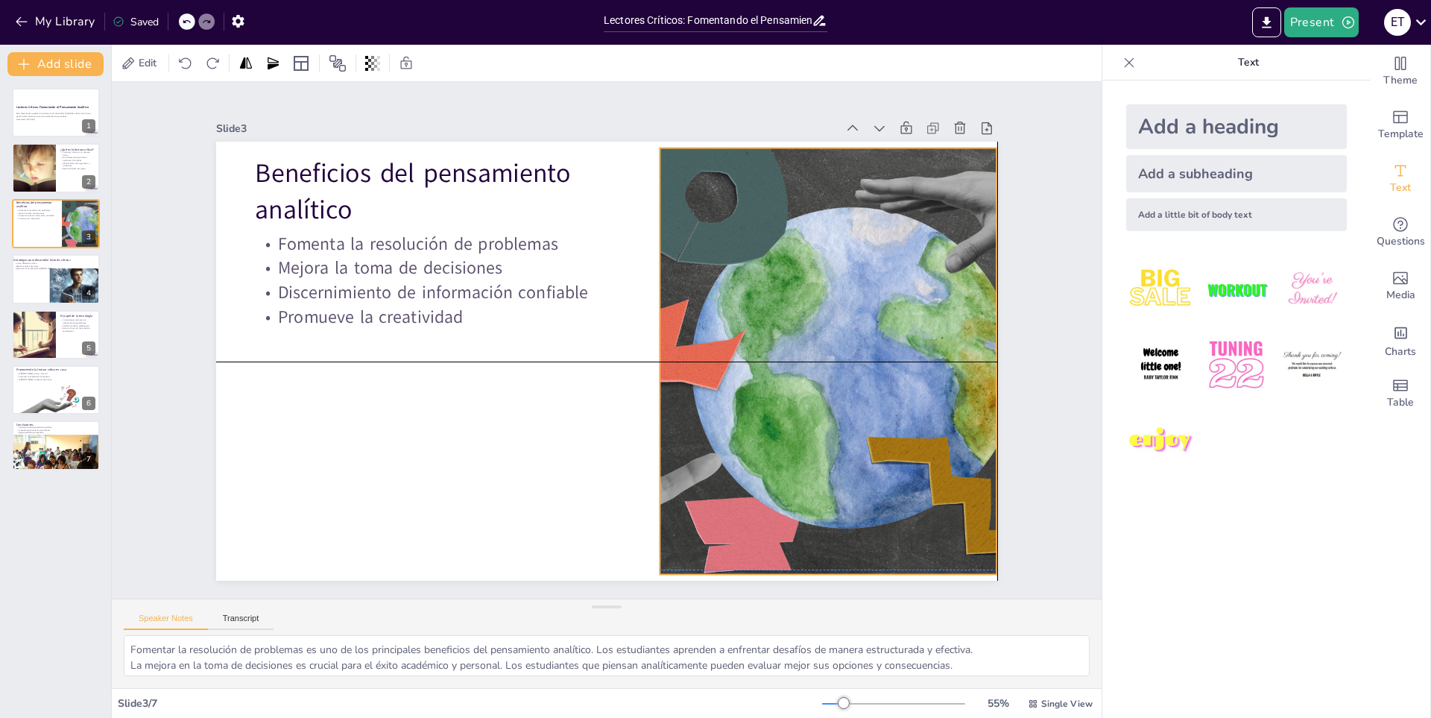
drag, startPoint x: 971, startPoint y: 346, endPoint x: 982, endPoint y: 348, distance: 10.7
click at [982, 348] on div at bounding box center [829, 361] width 836 height 426
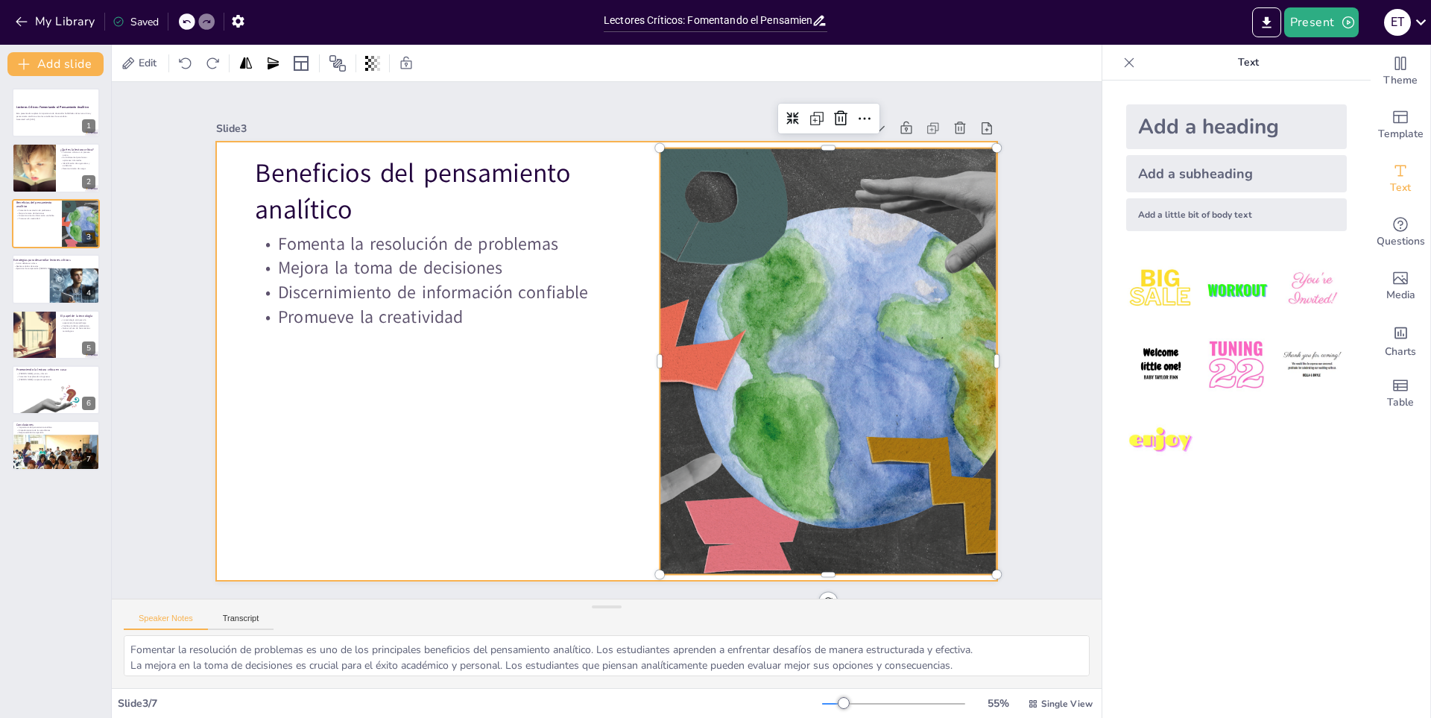
click at [494, 441] on div at bounding box center [605, 361] width 822 height 518
click at [73, 21] on button "My Library" at bounding box center [56, 22] width 90 height 24
